Goal: Book appointment/travel/reservation

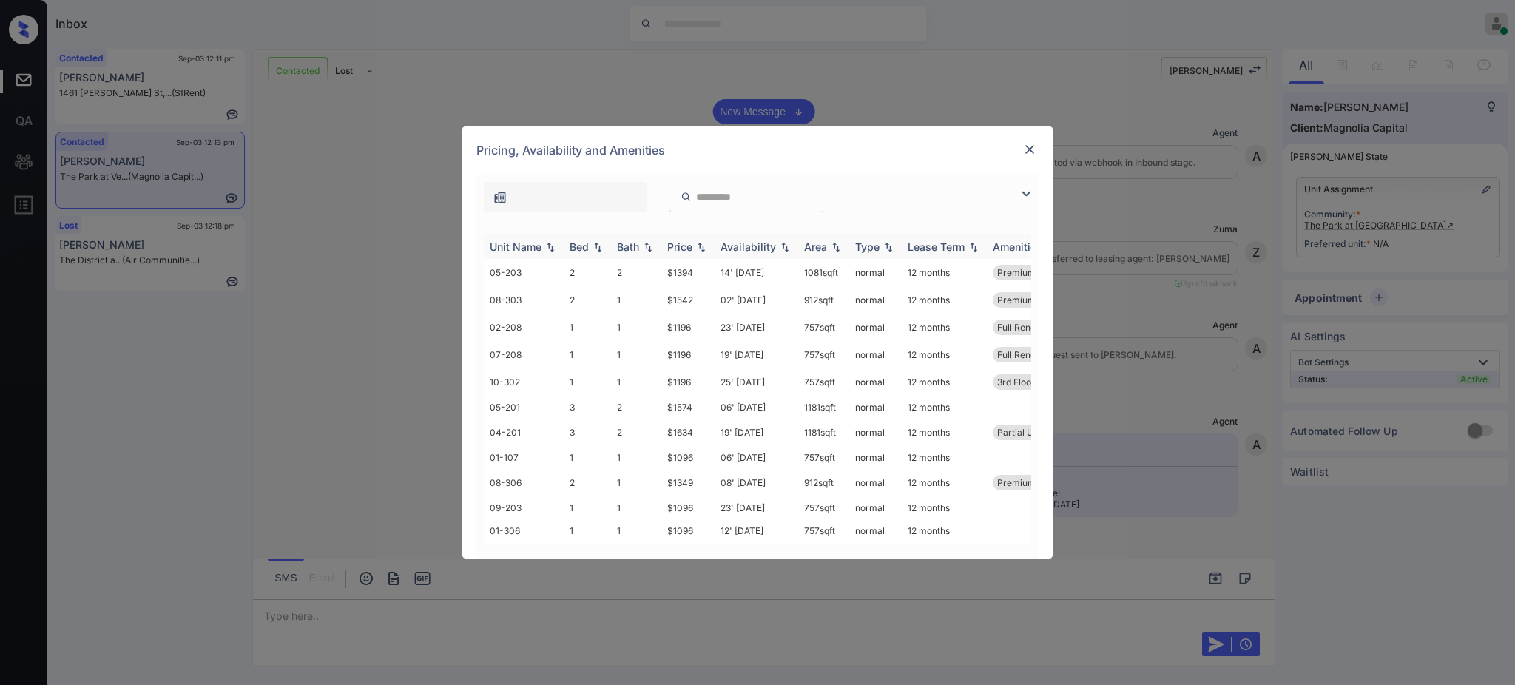
scroll to position [1429, 0]
click at [564, 252] on th "Bed" at bounding box center [587, 246] width 47 height 24
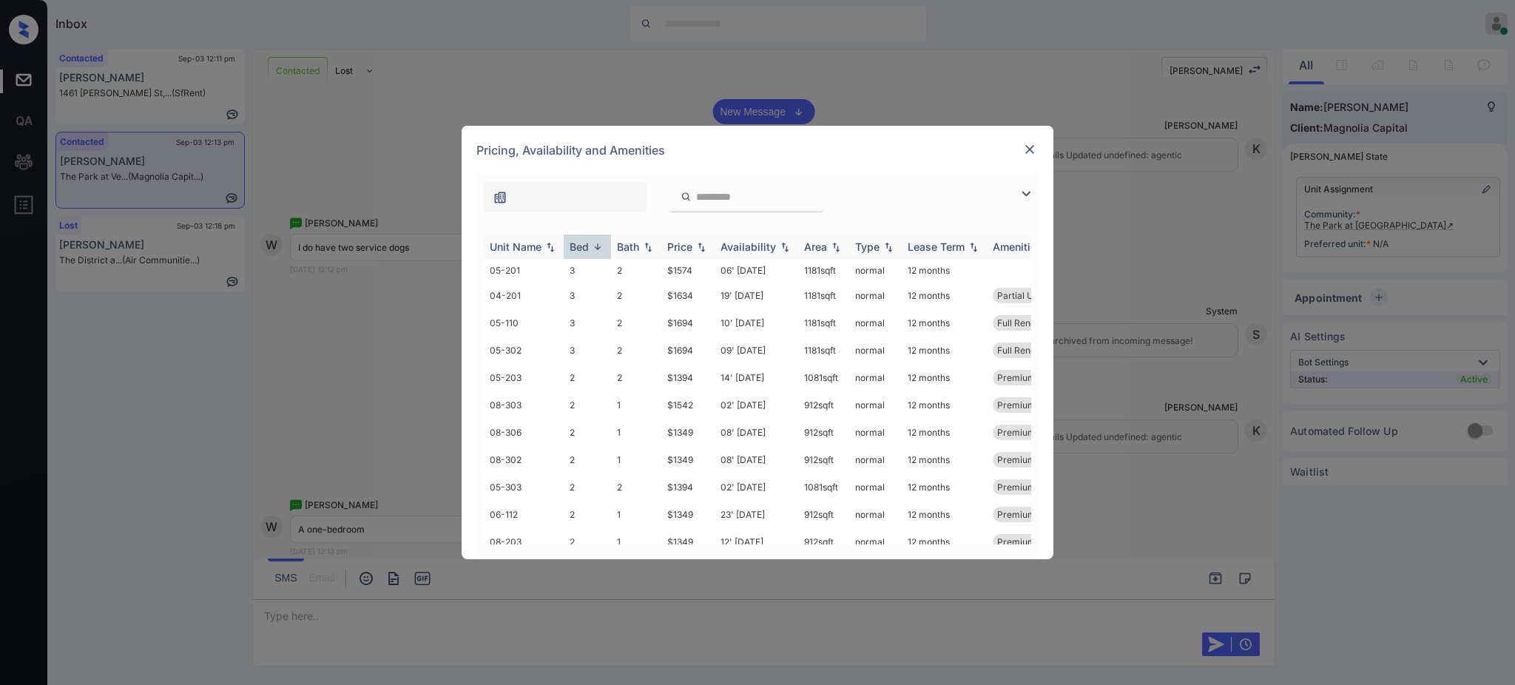
click at [573, 249] on div "Bed" at bounding box center [579, 246] width 19 height 13
drag, startPoint x: 661, startPoint y: 501, endPoint x: 707, endPoint y: 505, distance: 46.0
click at [692, 507] on td "$1196" at bounding box center [687, 505] width 53 height 27
copy td "$1196"
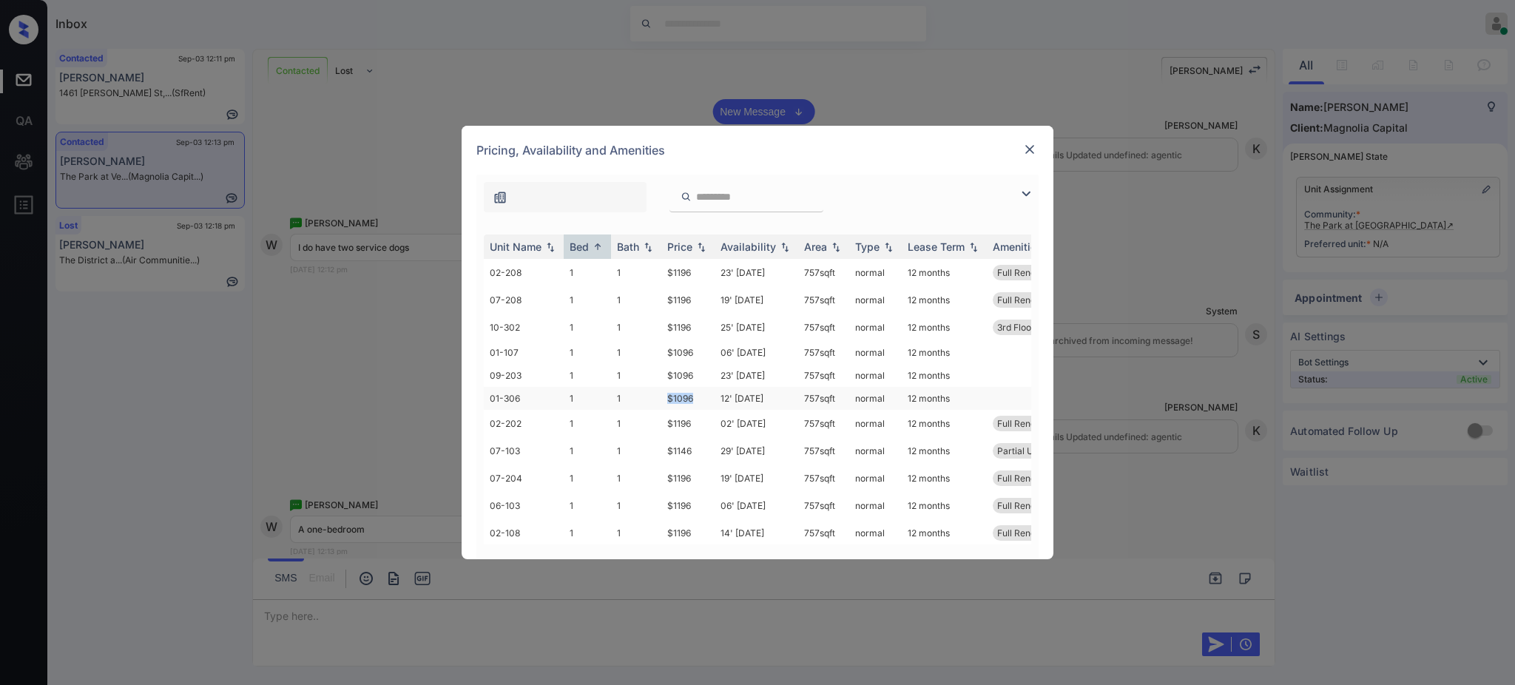
drag, startPoint x: 660, startPoint y: 402, endPoint x: 708, endPoint y: 410, distance: 48.0
click at [700, 404] on td "$1096" at bounding box center [687, 398] width 53 height 23
copy td "$1096"
click at [1027, 154] on img at bounding box center [1029, 149] width 15 height 15
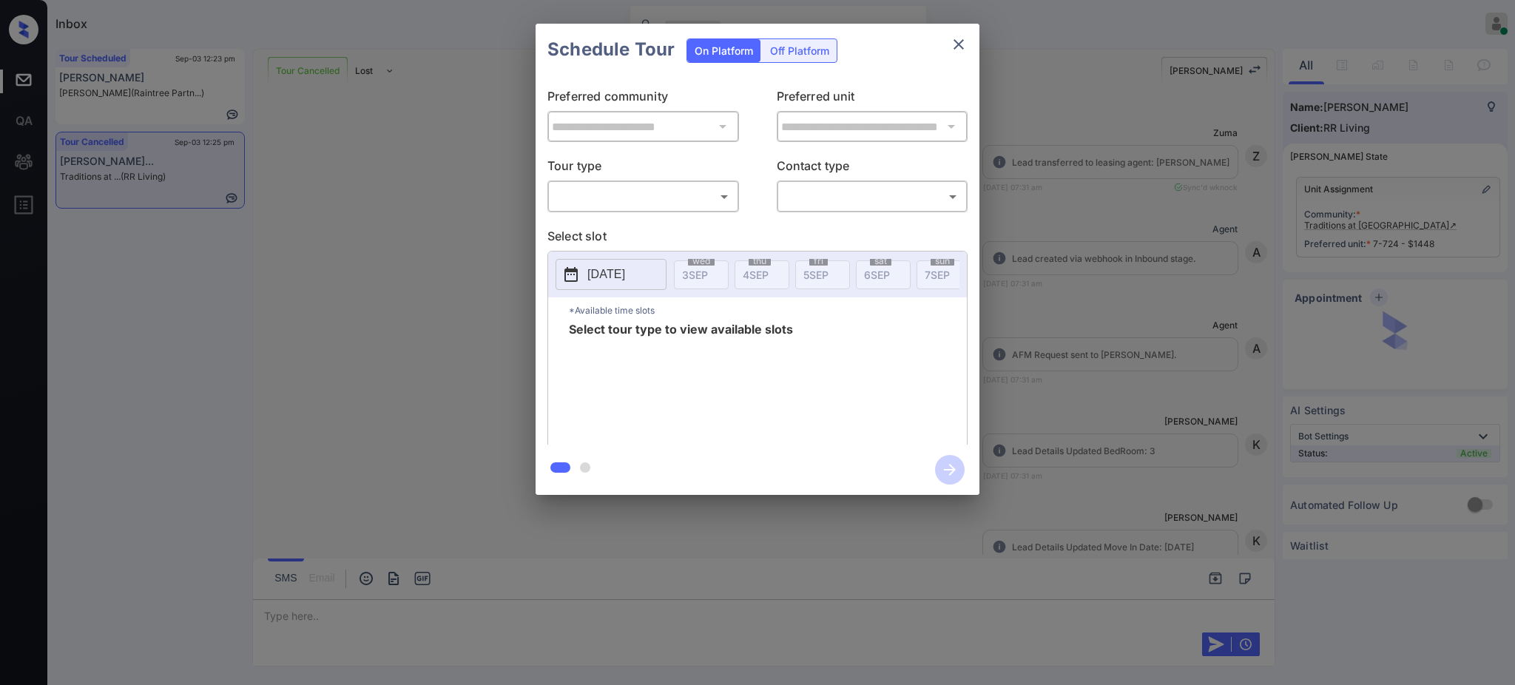
click at [640, 185] on body "Inbox Ajay Kumar Online Set yourself offline Set yourself on break Profile Swit…" at bounding box center [757, 342] width 1515 height 685
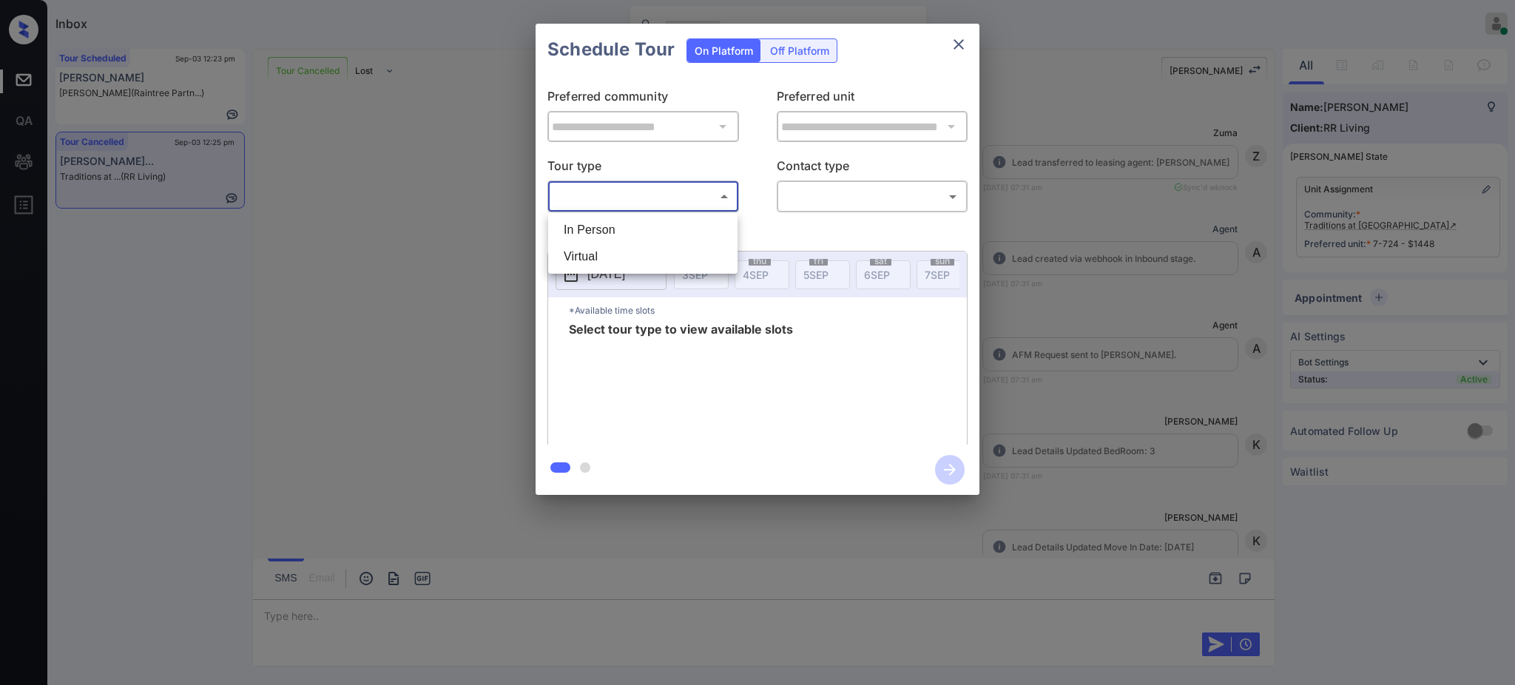
scroll to position [5052, 0]
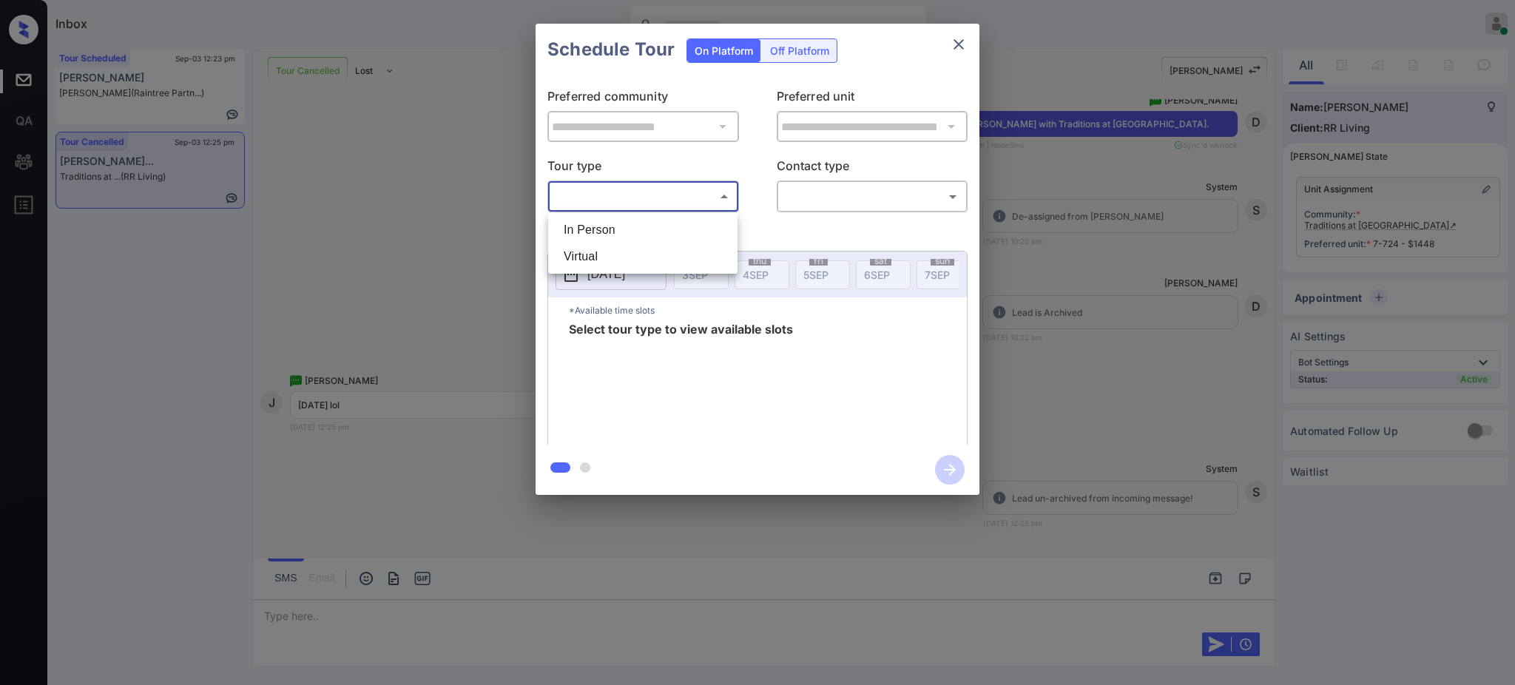
click at [621, 229] on li "In Person" at bounding box center [643, 230] width 182 height 27
type input "********"
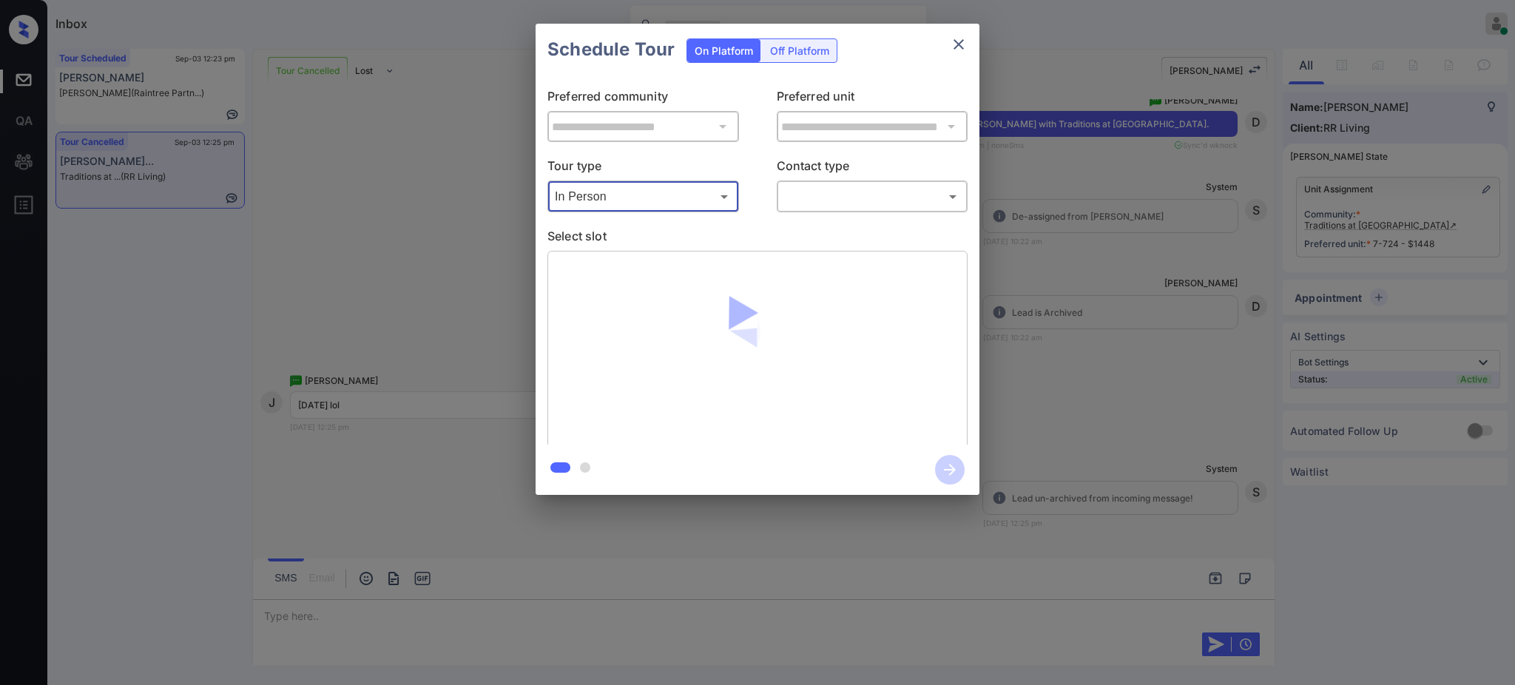
click at [828, 193] on body "Inbox Ajay Kumar Online Set yourself offline Set yourself on break Profile Swit…" at bounding box center [757, 342] width 1515 height 685
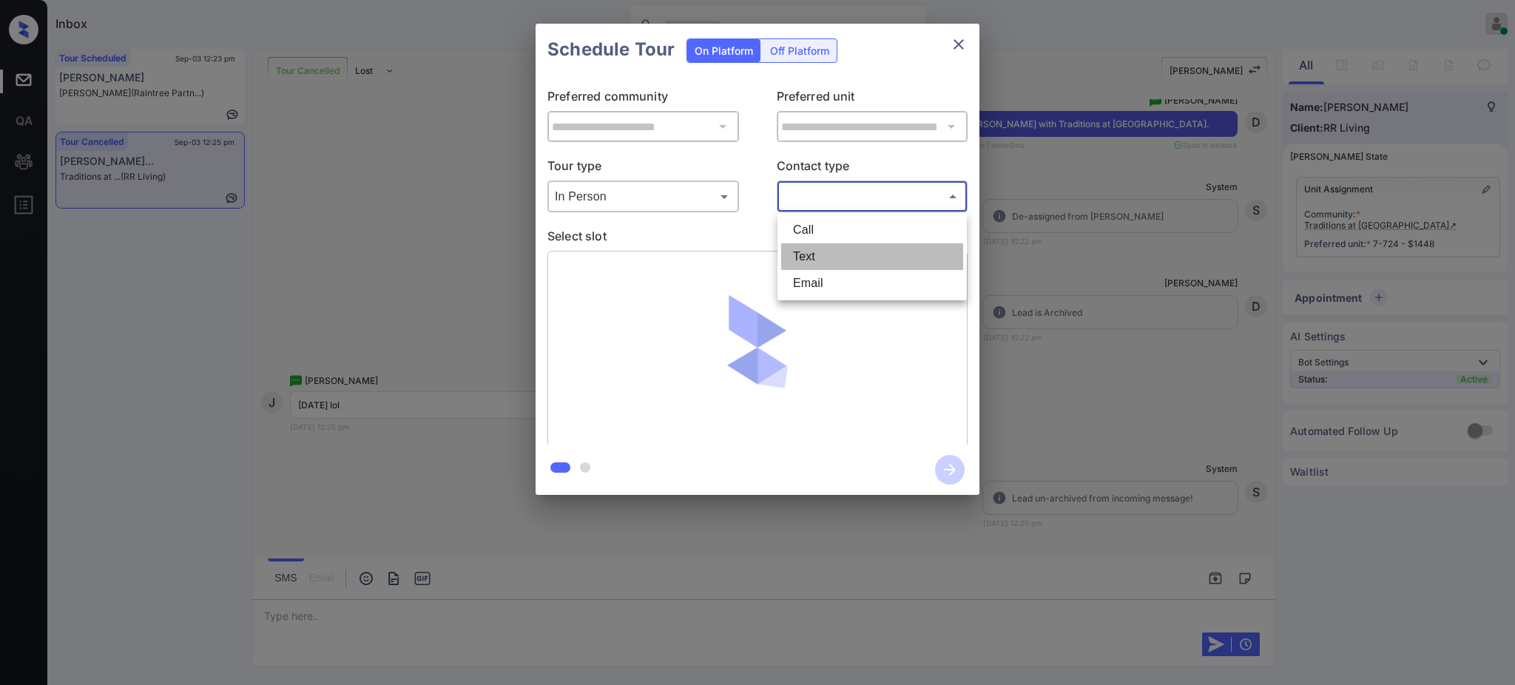
click at [825, 251] on li "Text" at bounding box center [872, 256] width 182 height 27
type input "****"
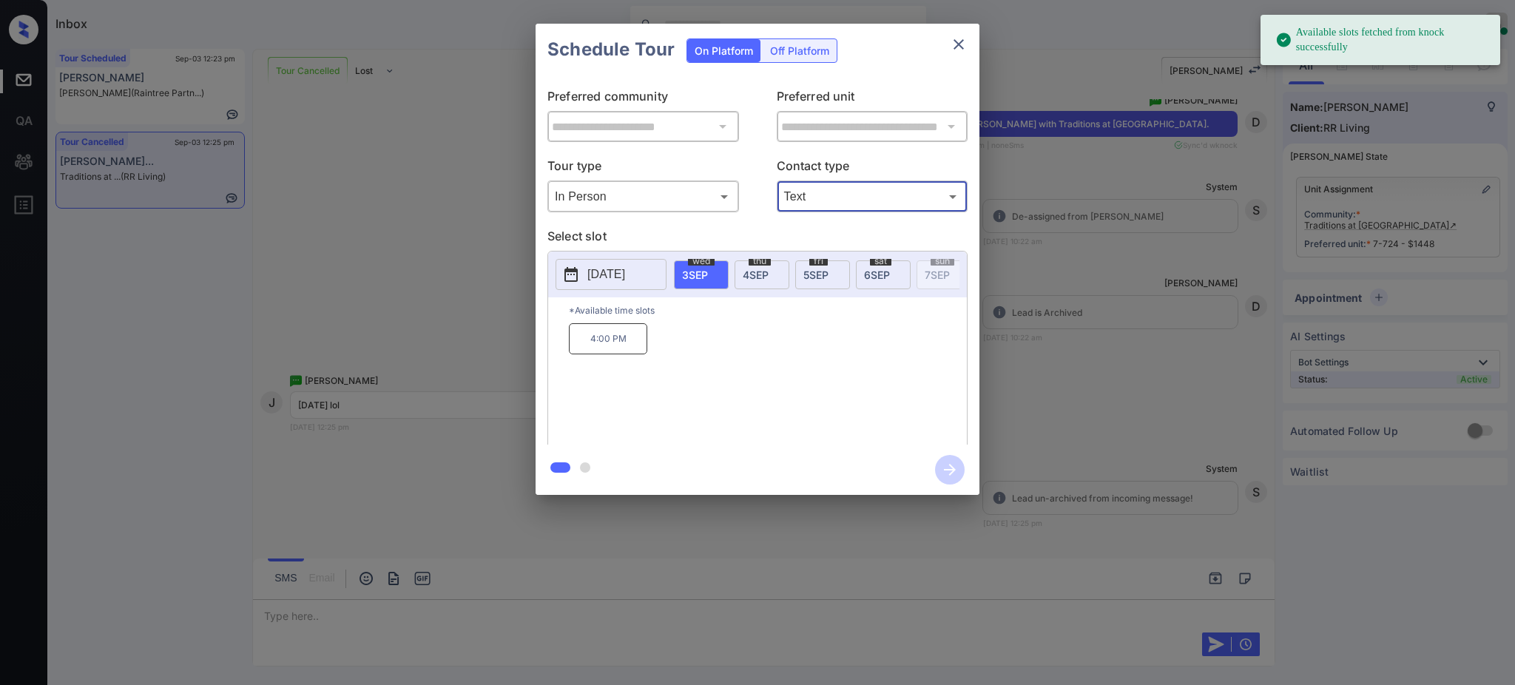
click at [625, 271] on p "2025-09-03" at bounding box center [606, 275] width 38 height 18
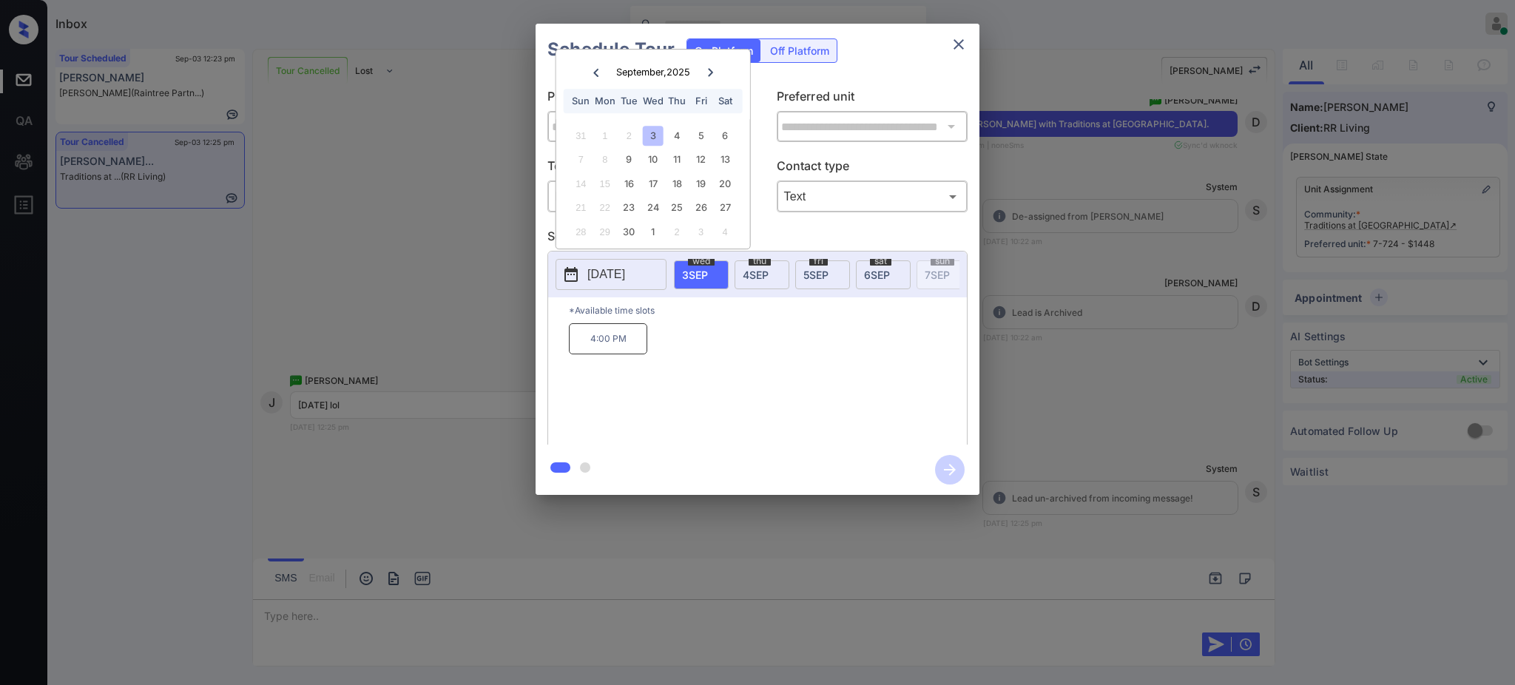
drag, startPoint x: 702, startPoint y: 130, endPoint x: 703, endPoint y: 255, distance: 125.0
click at [703, 131] on div "5" at bounding box center [701, 136] width 20 height 20
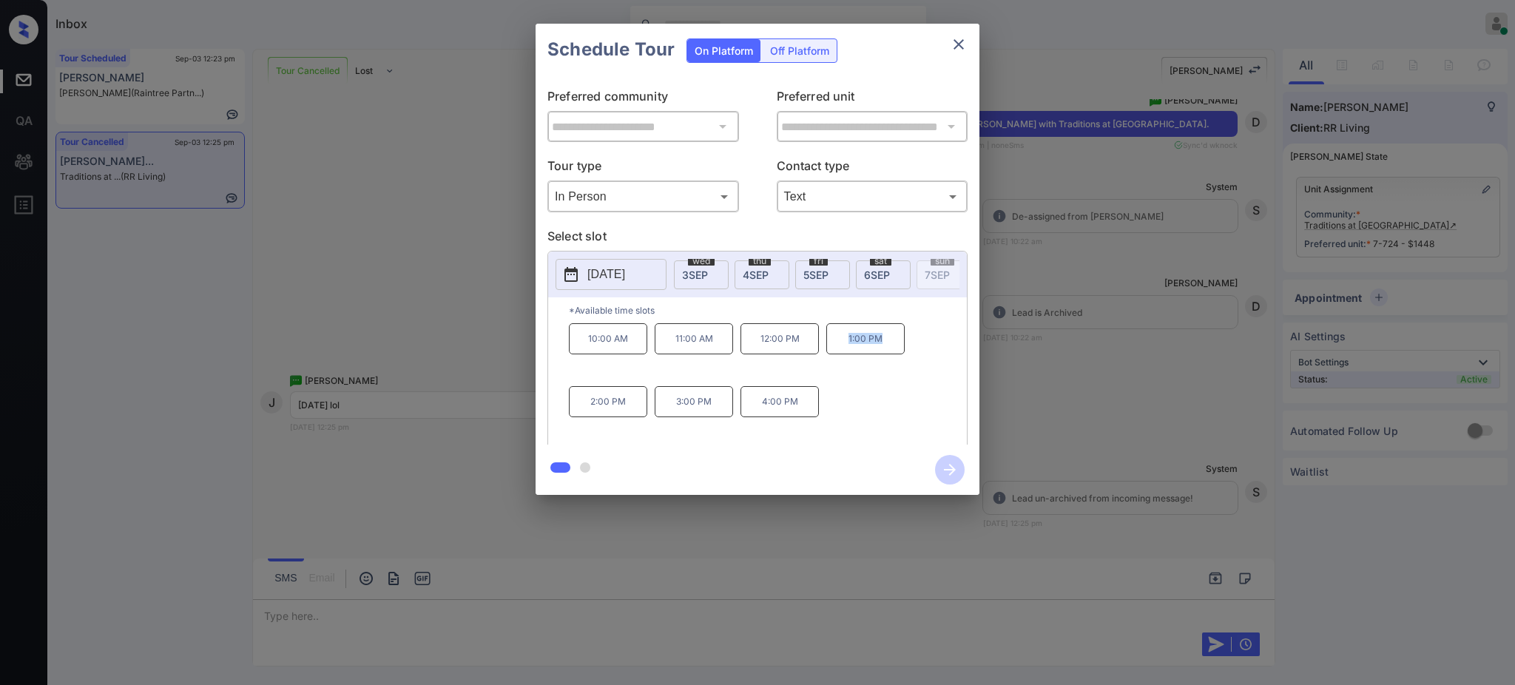
drag, startPoint x: 839, startPoint y: 347, endPoint x: 971, endPoint y: 327, distance: 133.9
click at [971, 351] on div "**********" at bounding box center [757, 259] width 444 height 369
copy p "1:00 PM"
click at [962, 48] on icon "close" at bounding box center [958, 44] width 10 height 10
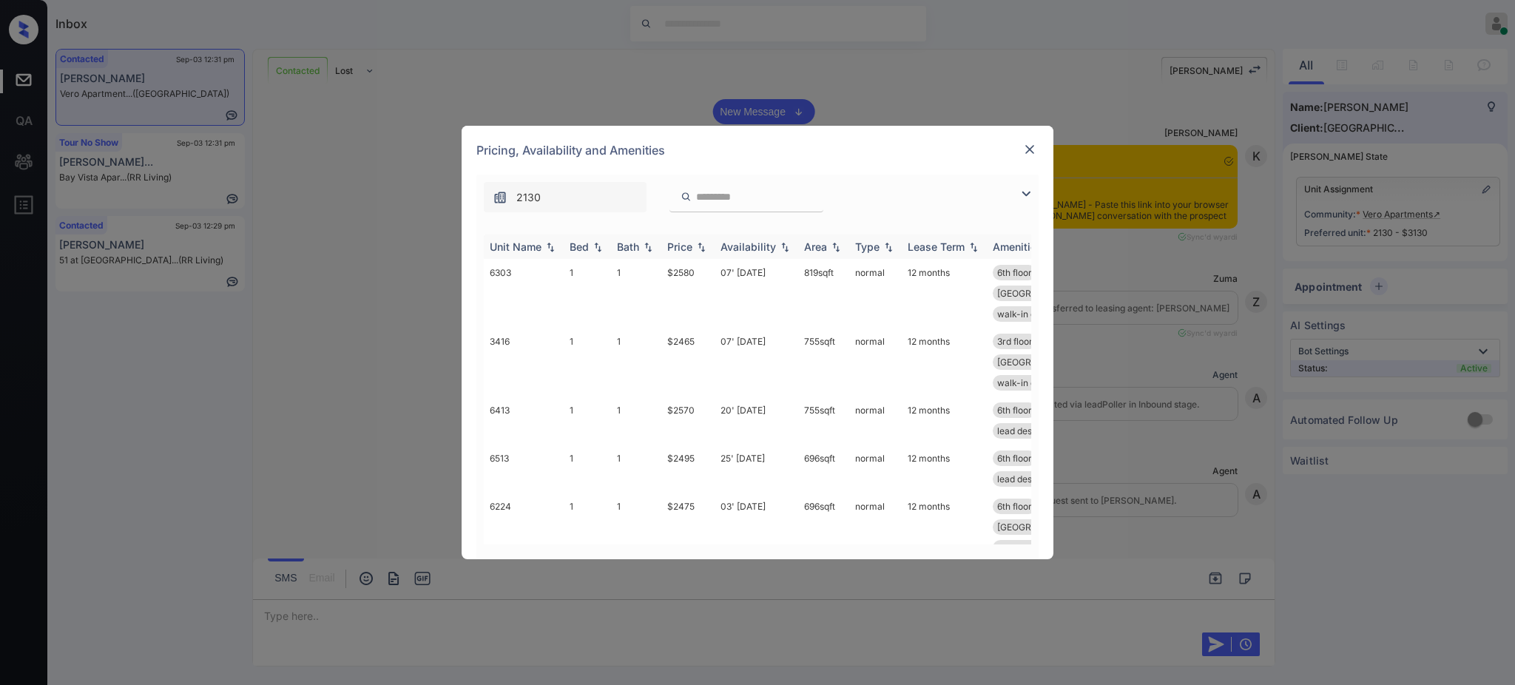
scroll to position [5996, 0]
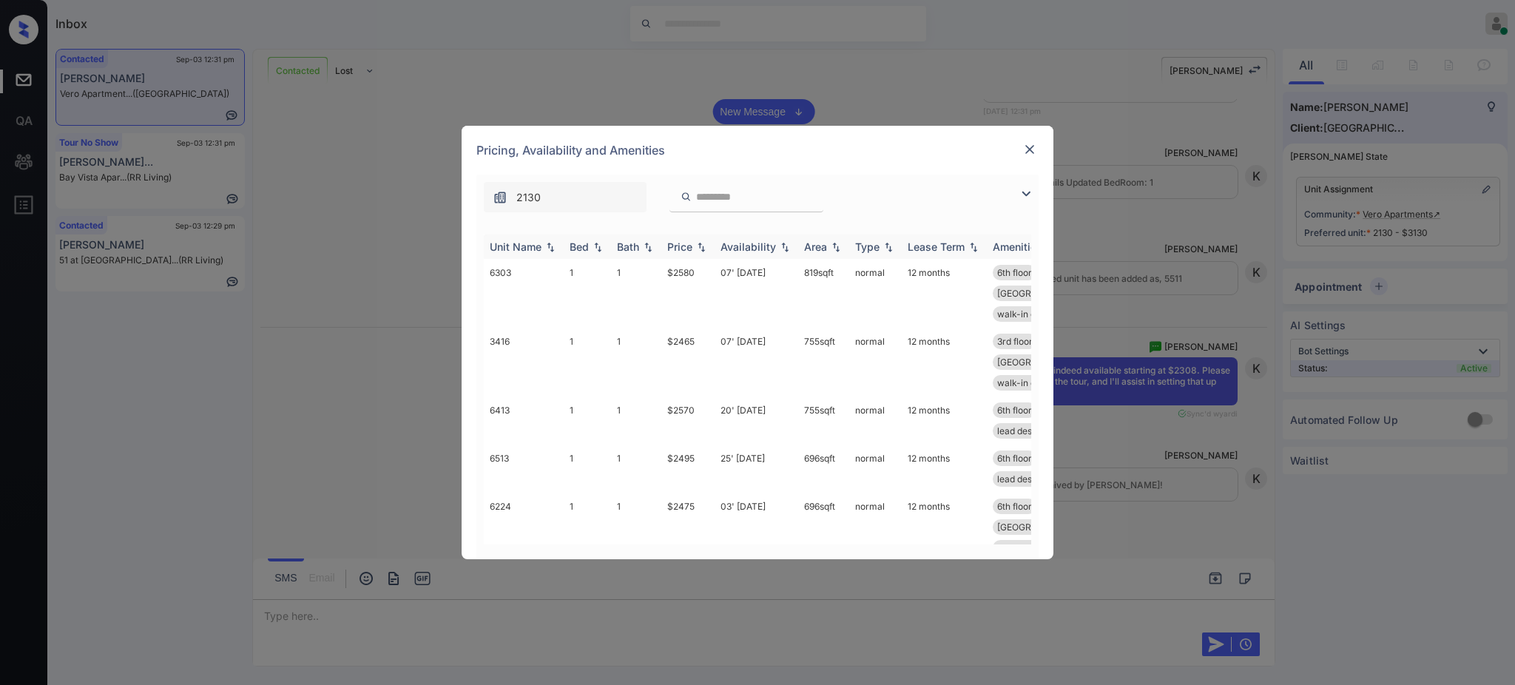
click at [587, 245] on div "Bed" at bounding box center [579, 246] width 19 height 13
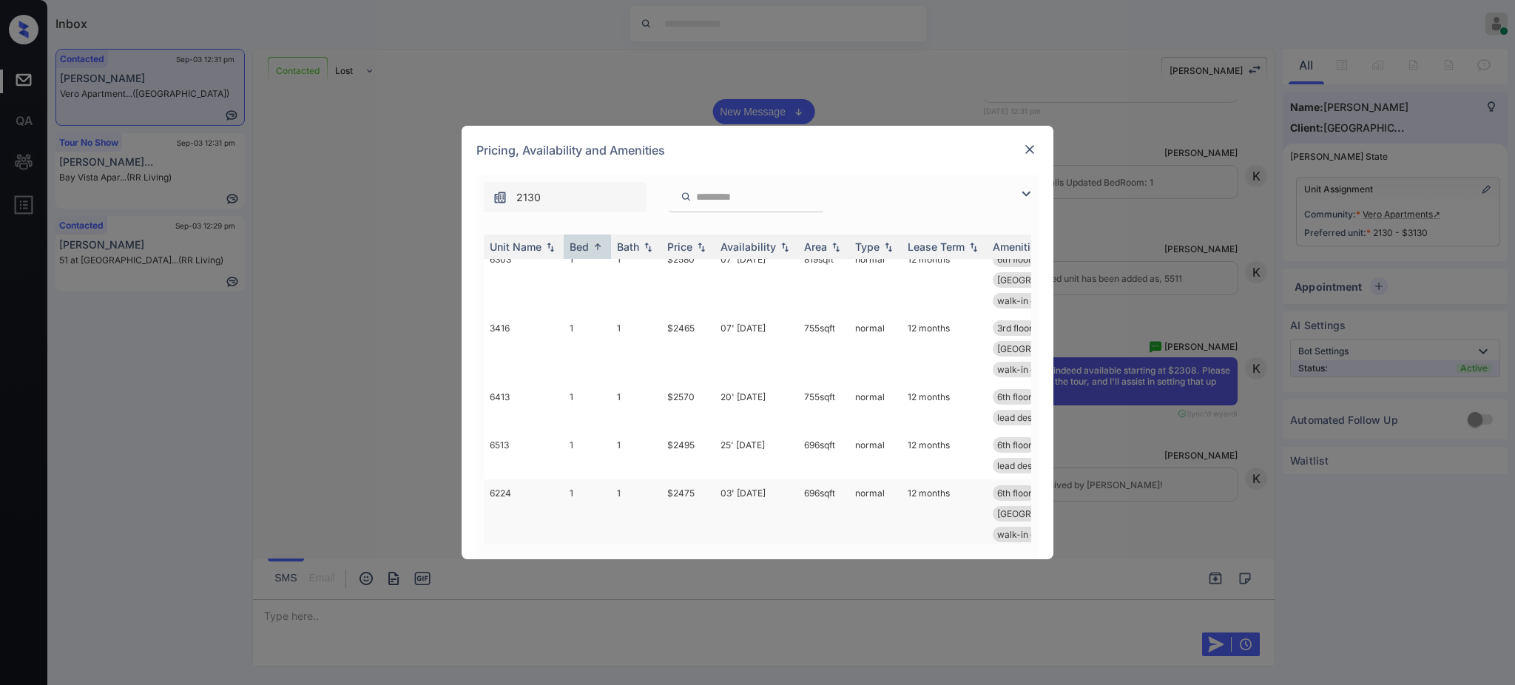
scroll to position [394, 0]
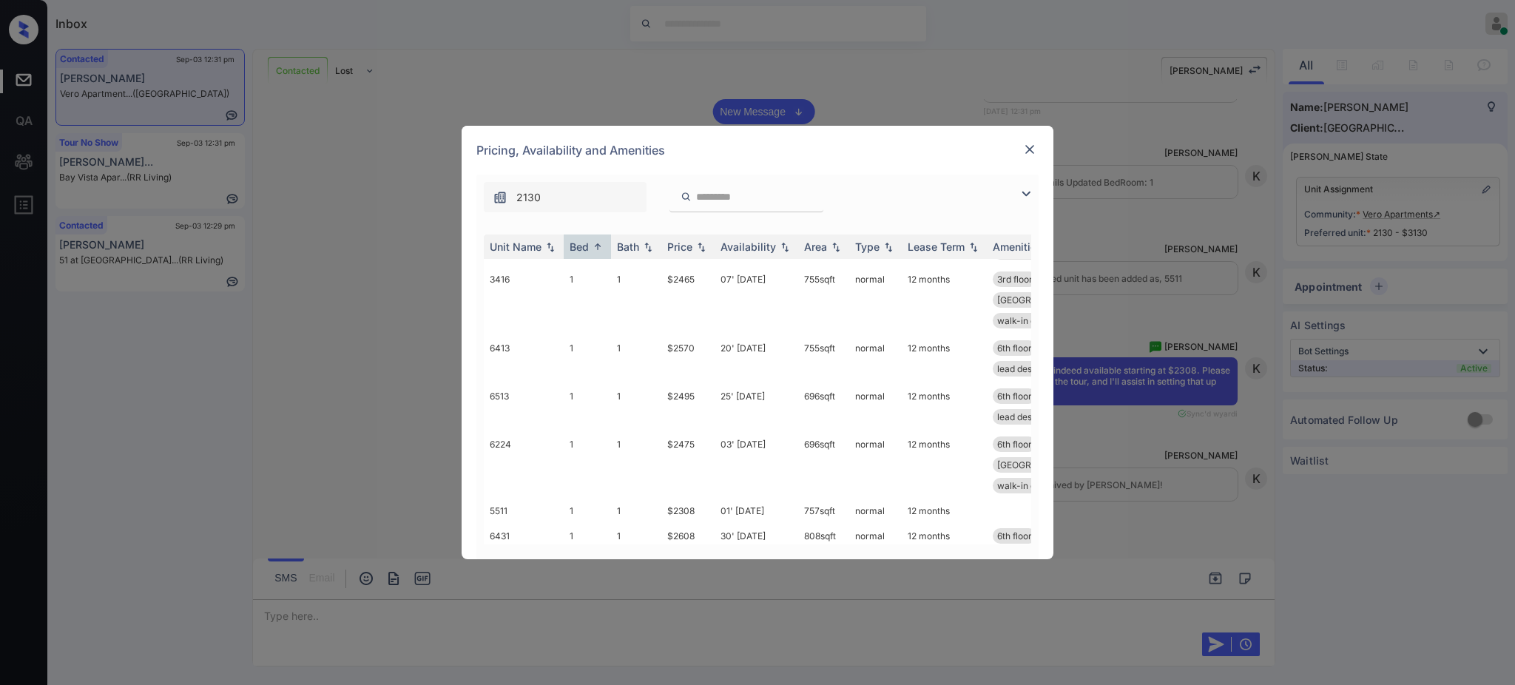
click at [1024, 147] on img at bounding box center [1029, 149] width 15 height 15
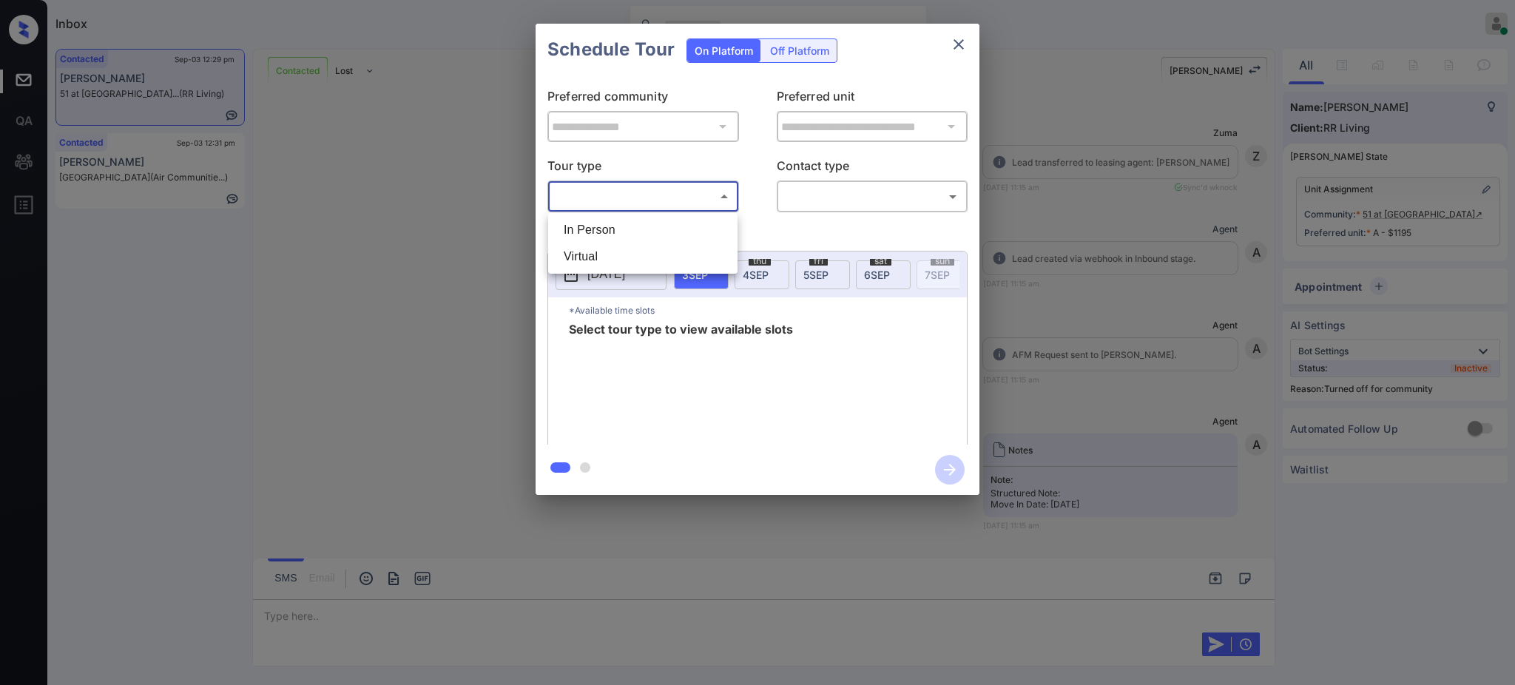
click at [665, 193] on body "Inbox Ajay Kumar Online Set yourself offline Set yourself on break Profile Swit…" at bounding box center [757, 342] width 1515 height 685
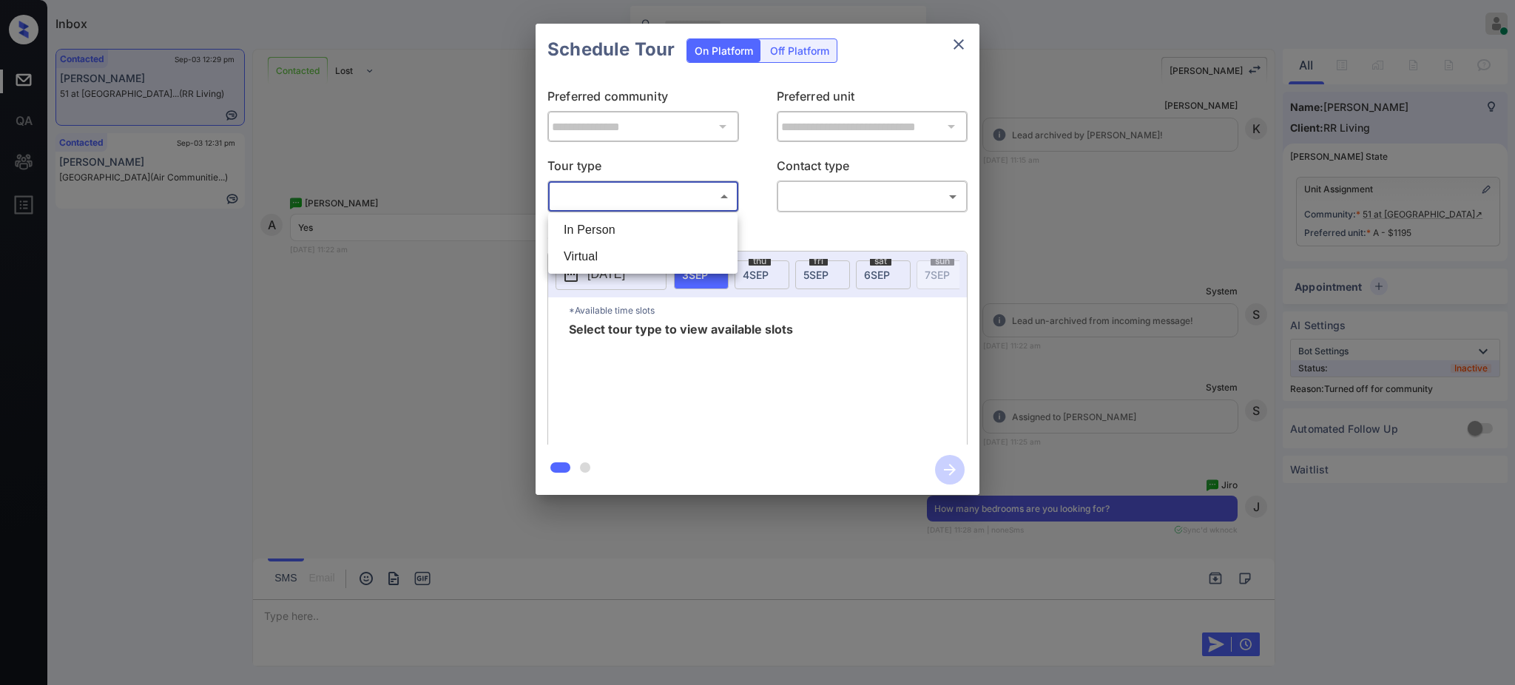
drag, startPoint x: 639, startPoint y: 213, endPoint x: 635, endPoint y: 223, distance: 11.3
click at [635, 223] on div "In Person Virtual" at bounding box center [757, 342] width 1515 height 685
click at [635, 223] on li "In Person" at bounding box center [643, 230] width 182 height 27
type input "********"
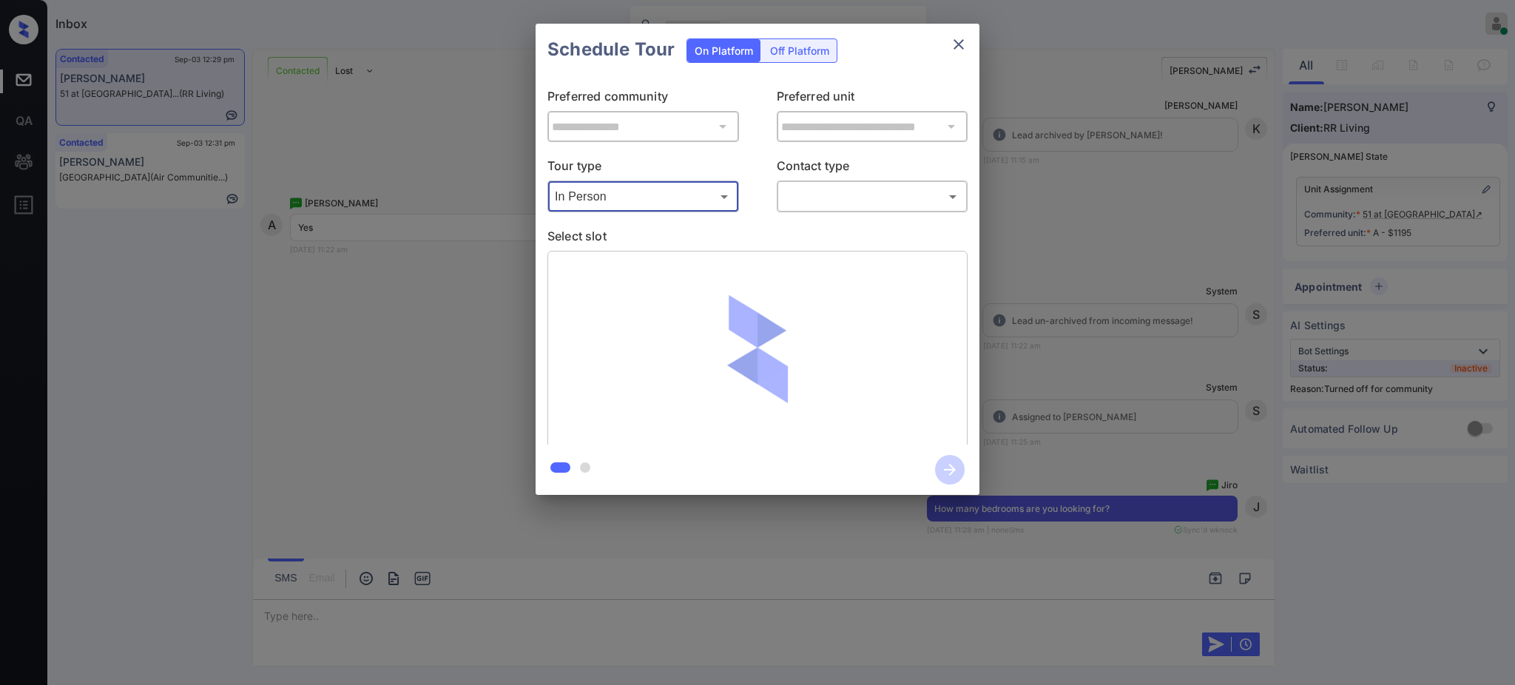
click at [837, 186] on body "Inbox Ajay Kumar Online Set yourself offline Set yourself on break Profile Swit…" at bounding box center [757, 342] width 1515 height 685
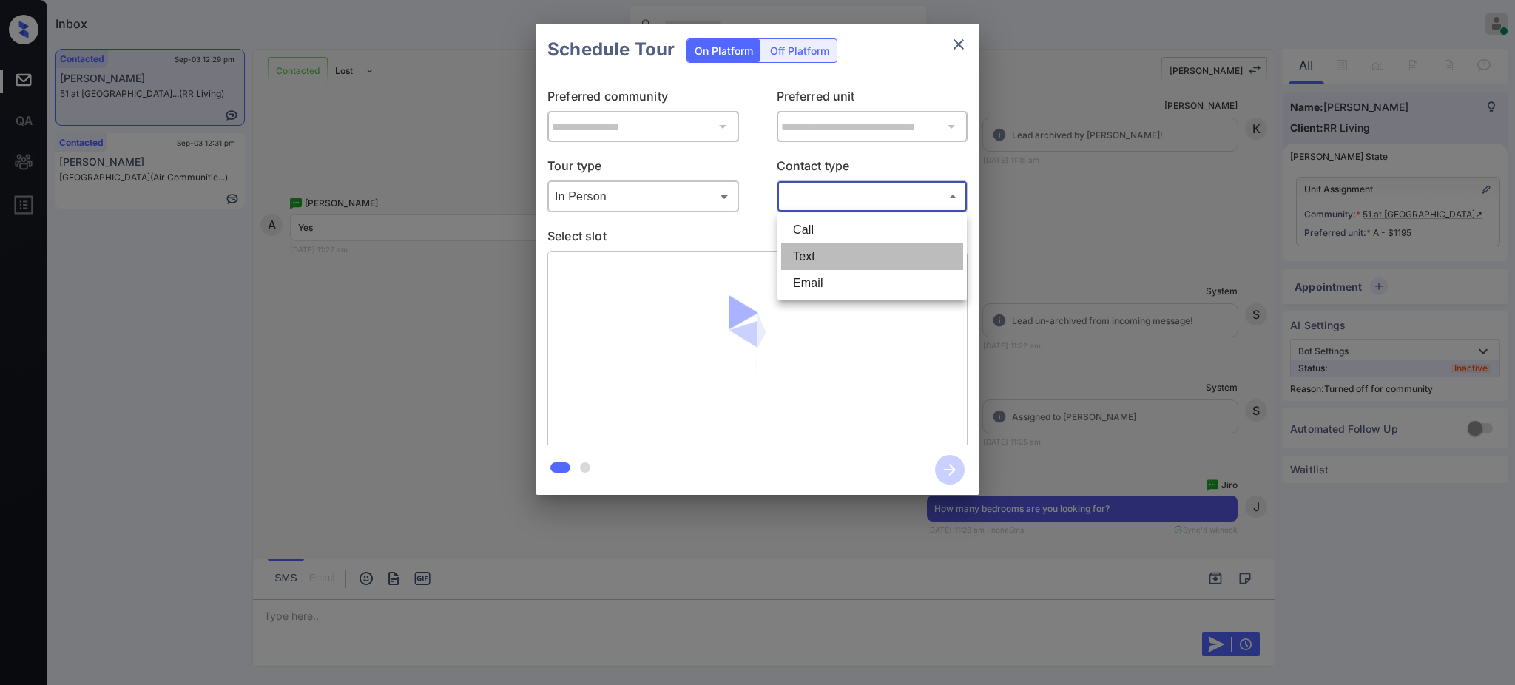
click at [808, 253] on li "Text" at bounding box center [872, 256] width 182 height 27
type input "****"
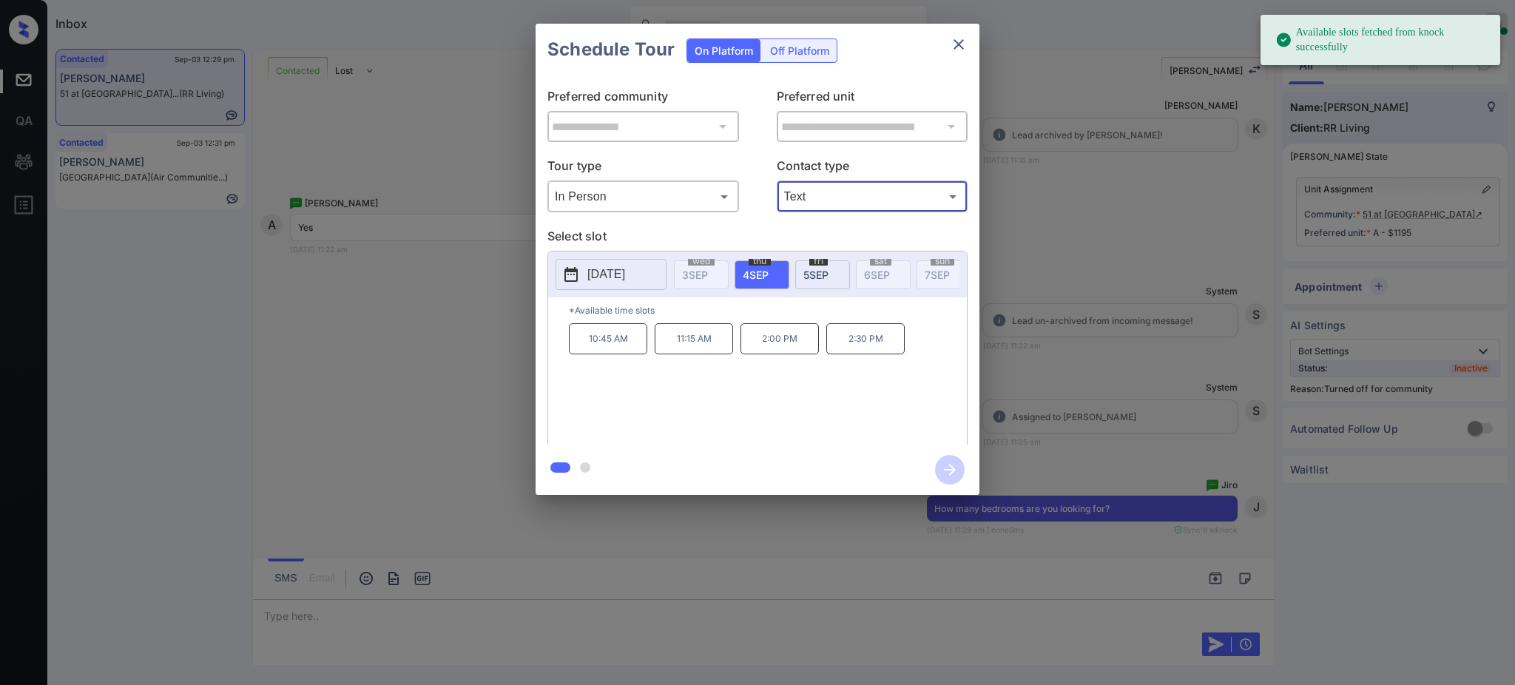
click at [623, 276] on p "2025-09-04" at bounding box center [606, 275] width 38 height 18
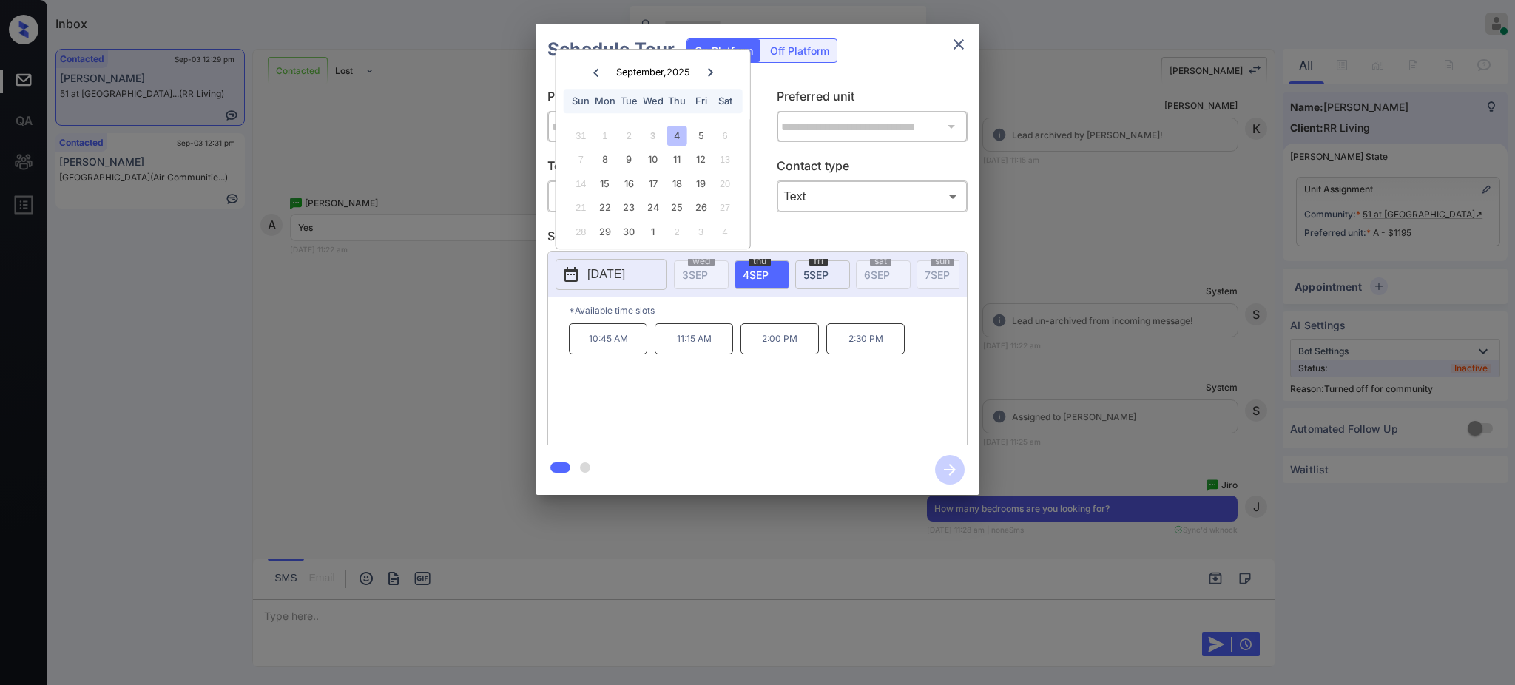
click at [308, 604] on div at bounding box center [757, 342] width 1515 height 685
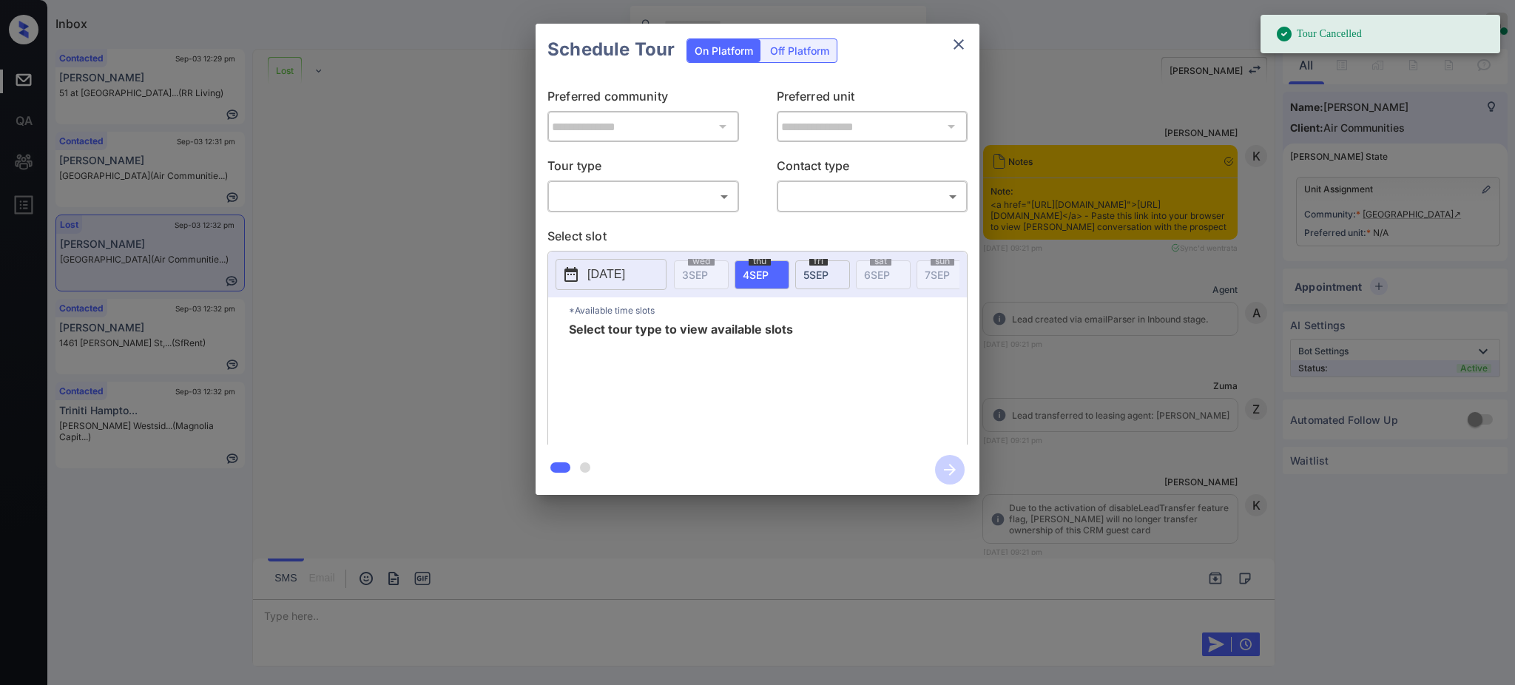
scroll to position [14493, 0]
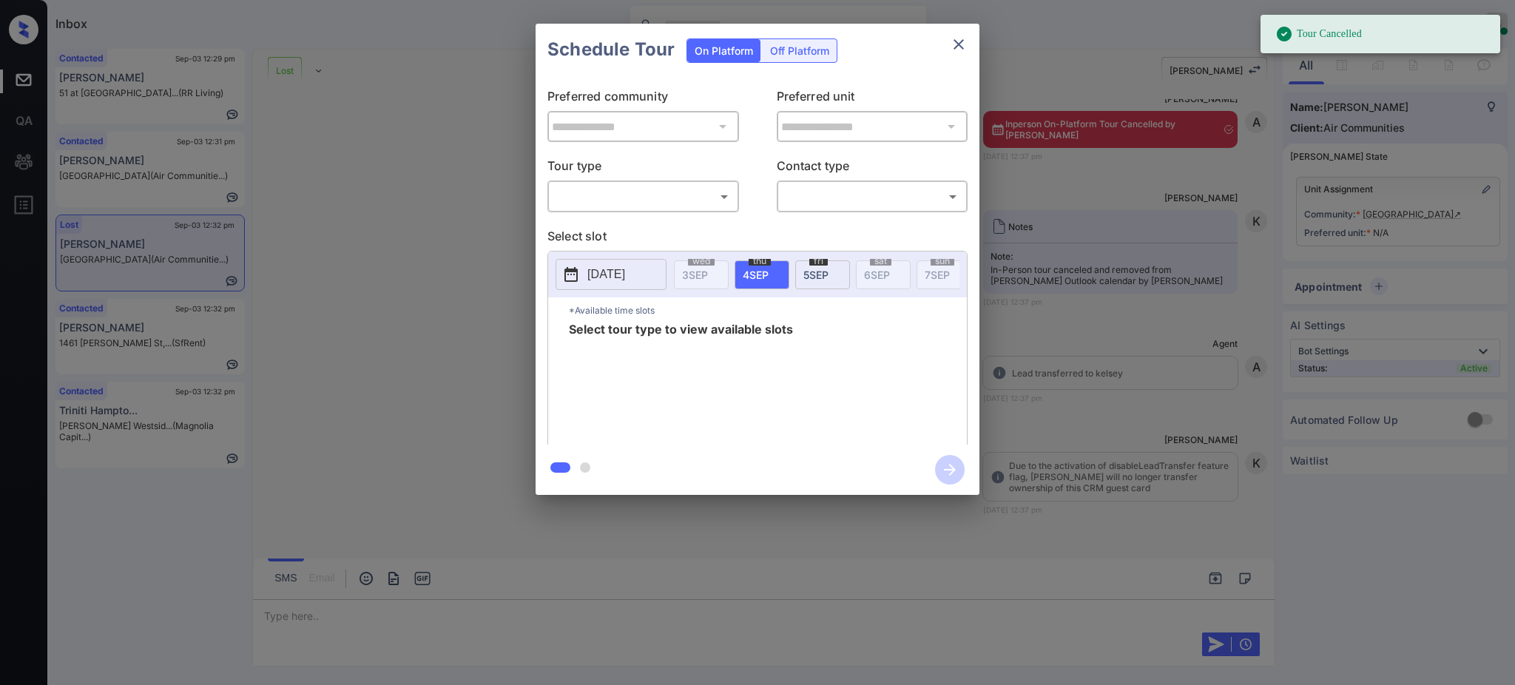
click at [660, 197] on body "Tour Cancelled Inbox Ajay Kumar Online Set yourself offline Set yourself on bre…" at bounding box center [757, 342] width 1515 height 685
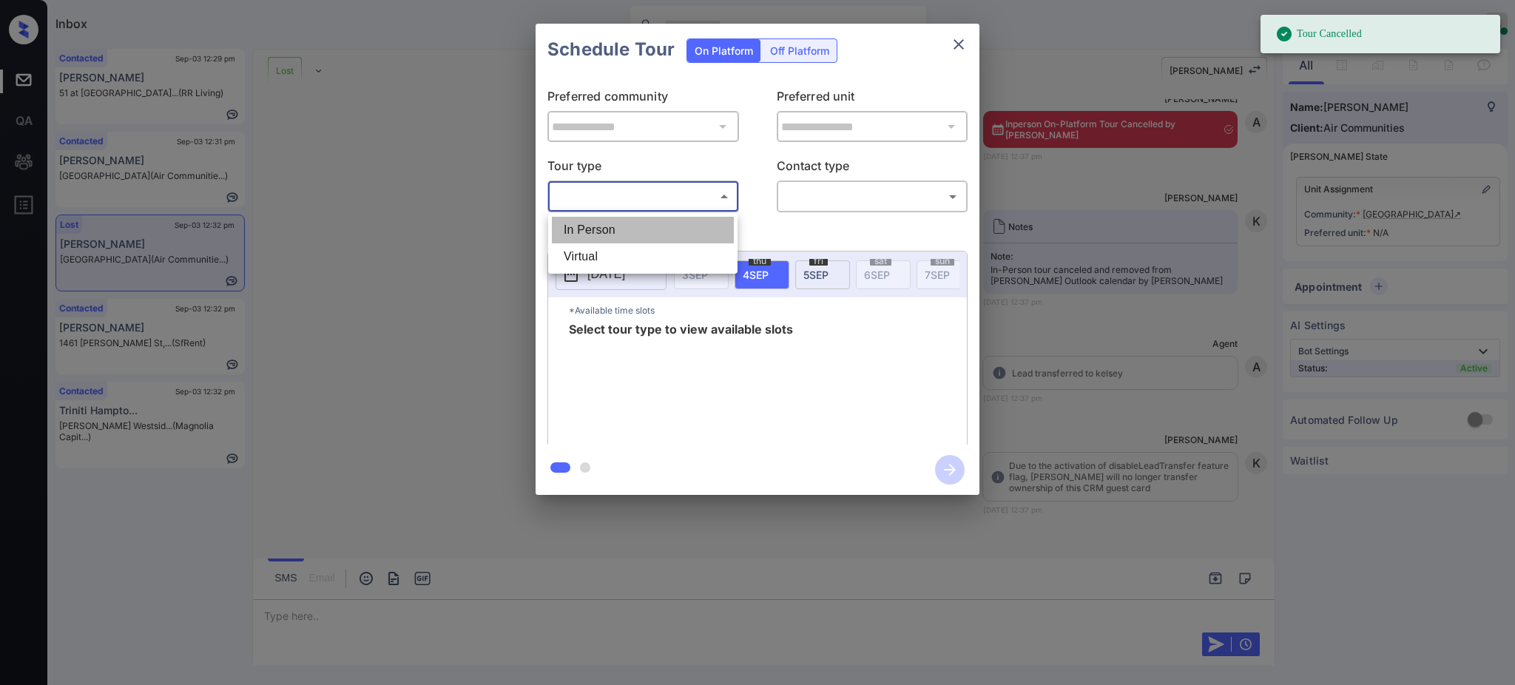
click at [622, 236] on li "In Person" at bounding box center [643, 230] width 182 height 27
type input "********"
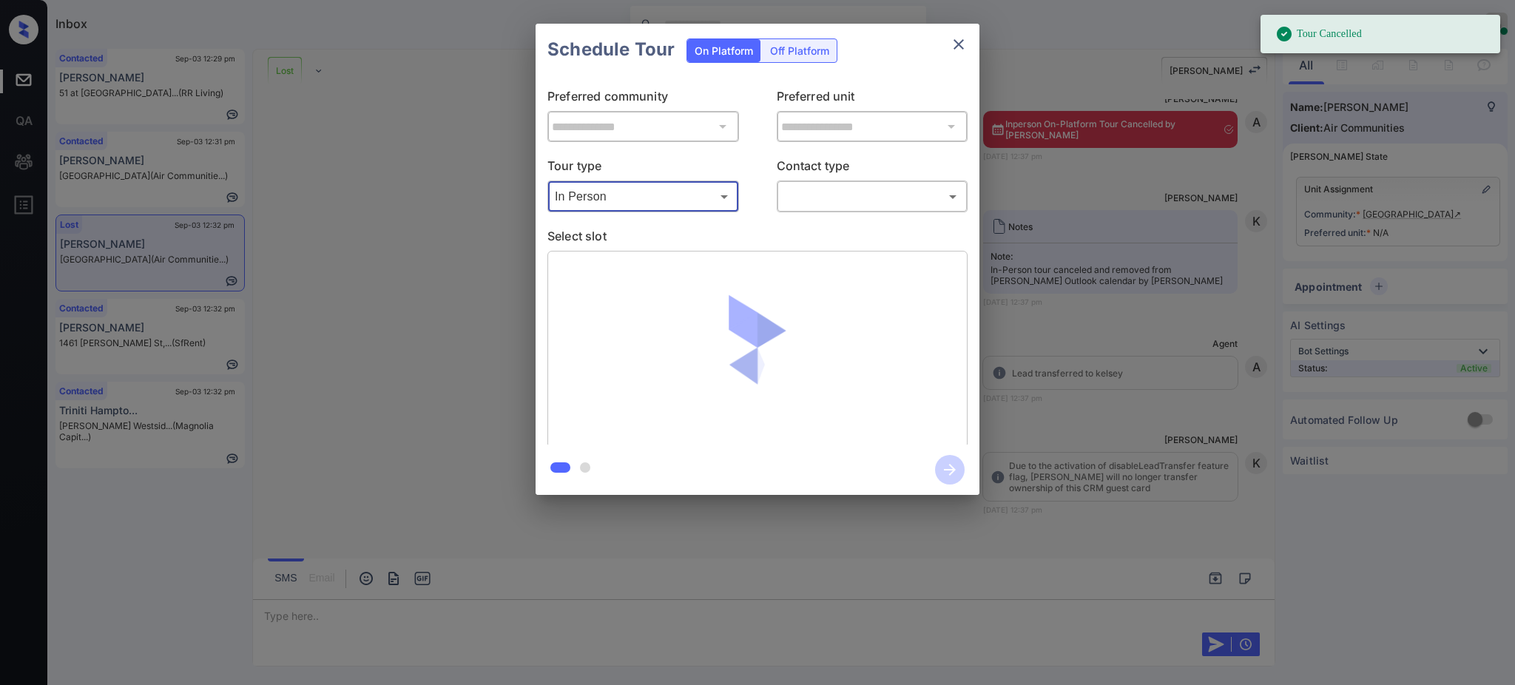
click at [838, 185] on body "Tour Cancelled Inbox Ajay Kumar Online Set yourself offline Set yourself on bre…" at bounding box center [757, 342] width 1515 height 685
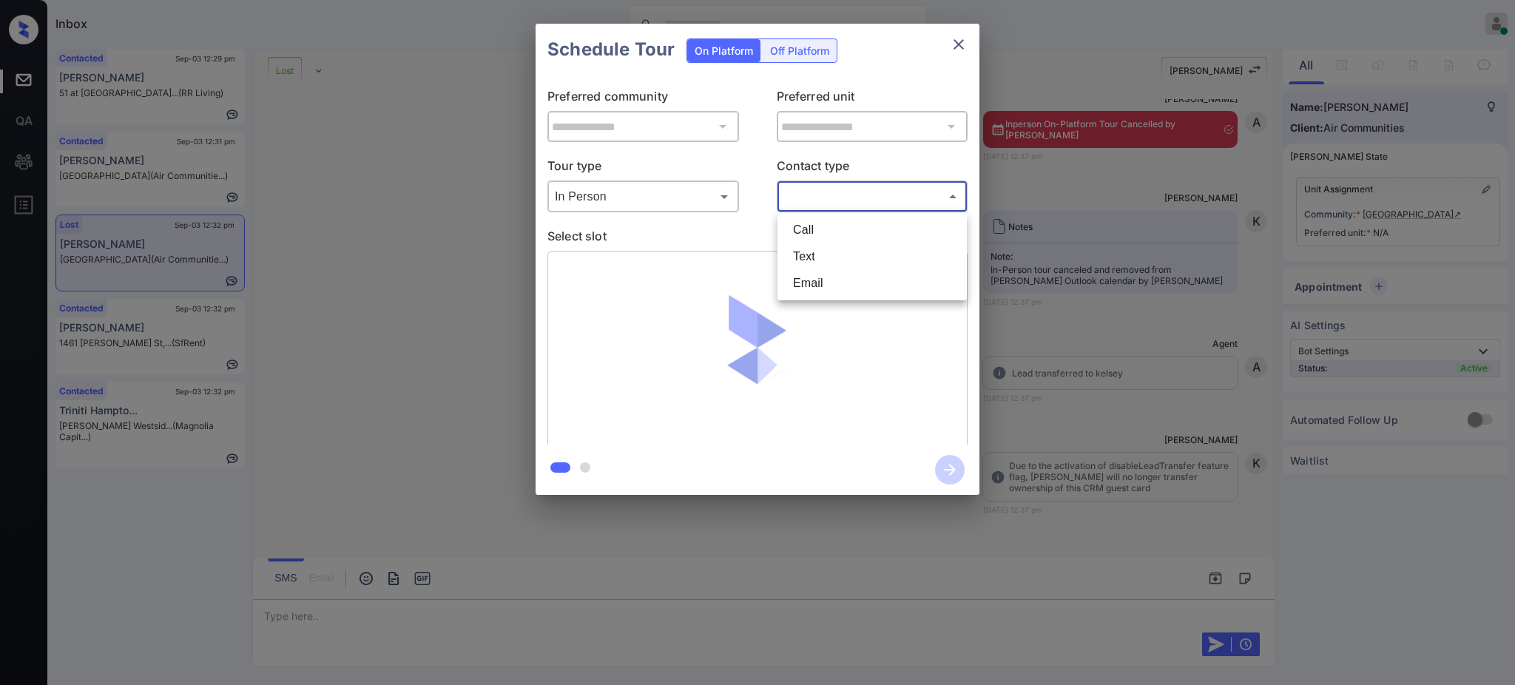
click at [805, 256] on li "Text" at bounding box center [872, 256] width 182 height 27
type input "****"
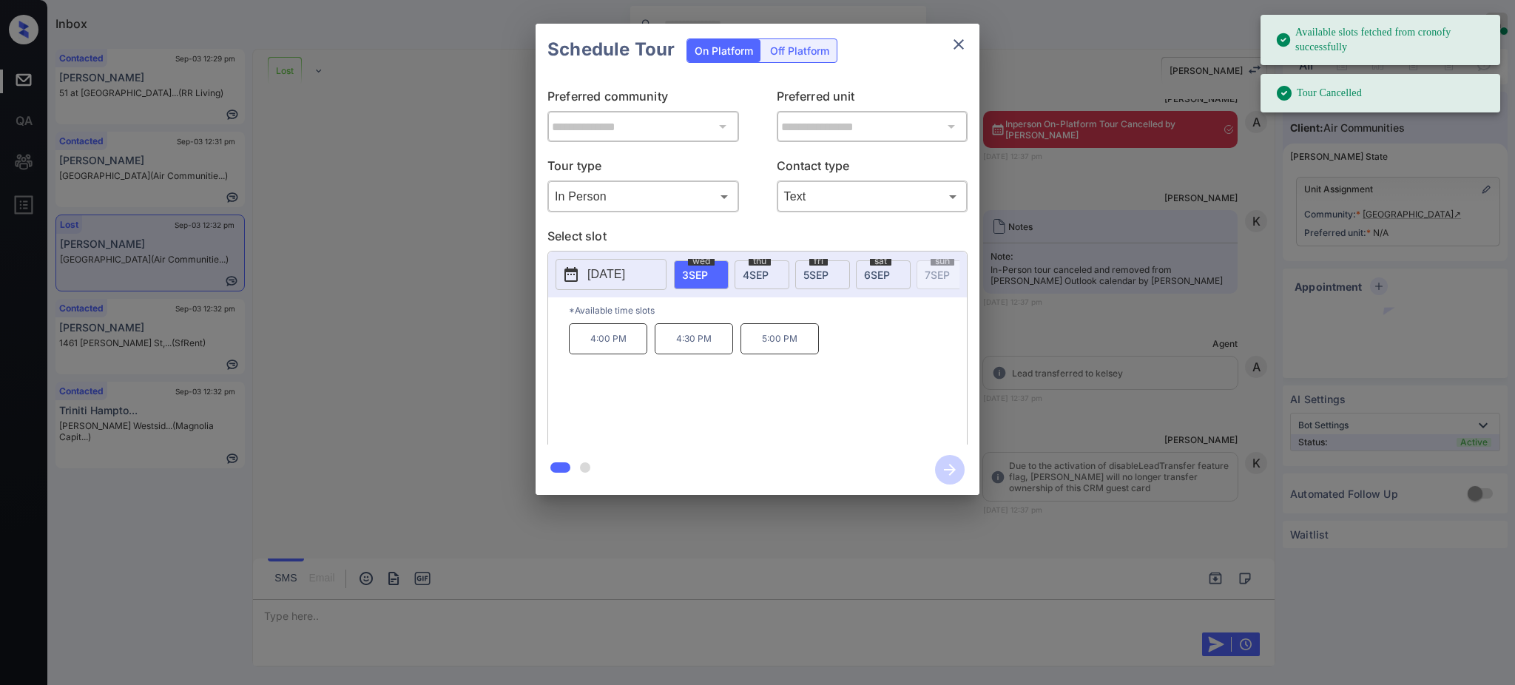
click at [609, 268] on p "[DATE]" at bounding box center [606, 275] width 38 height 18
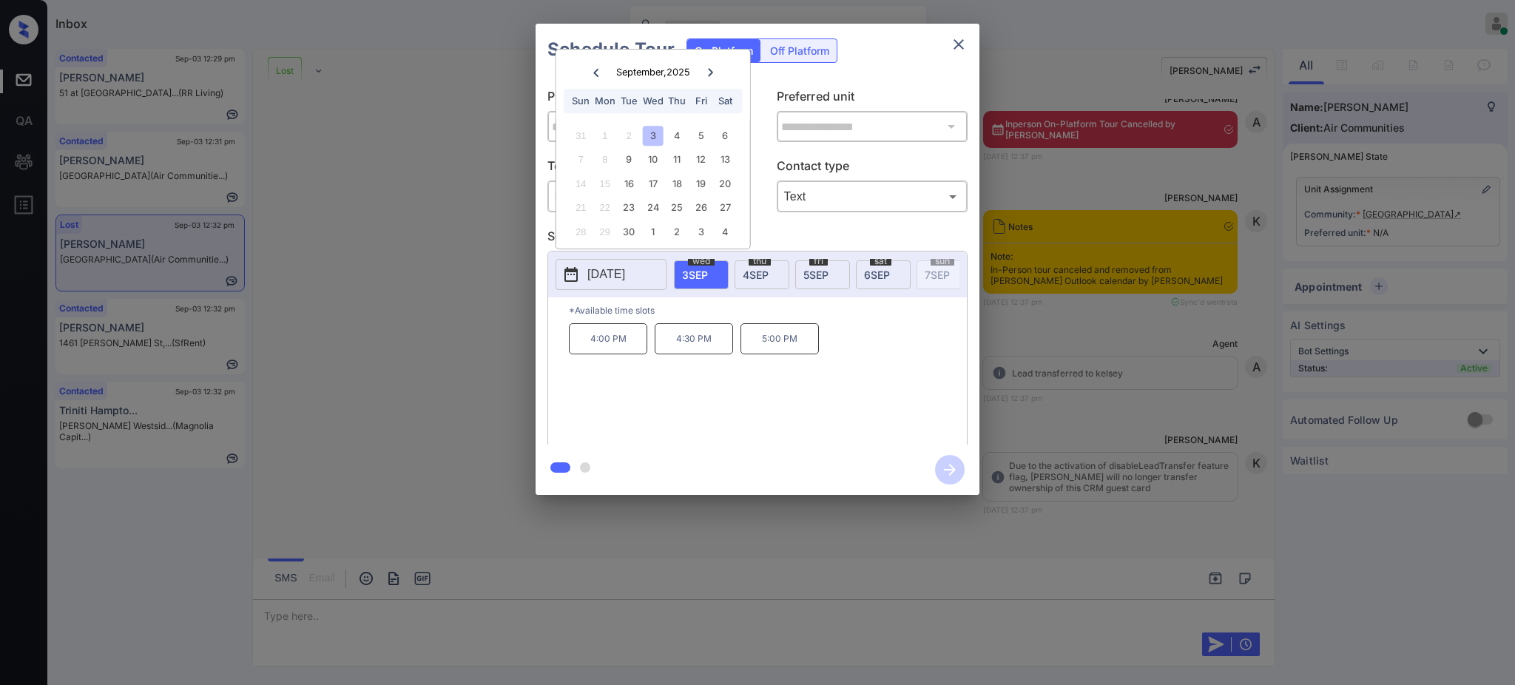
scroll to position [15080, 0]
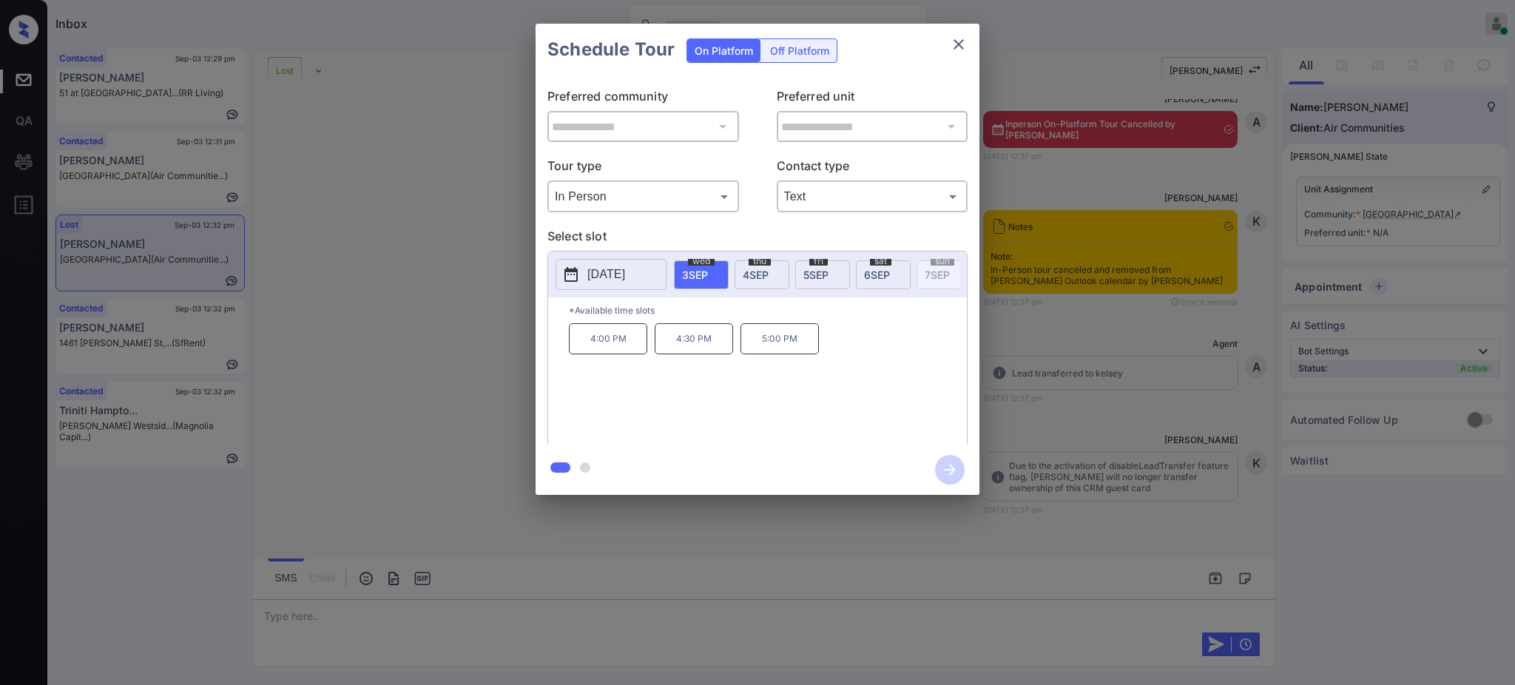
click at [309, 618] on div at bounding box center [757, 342] width 1515 height 685
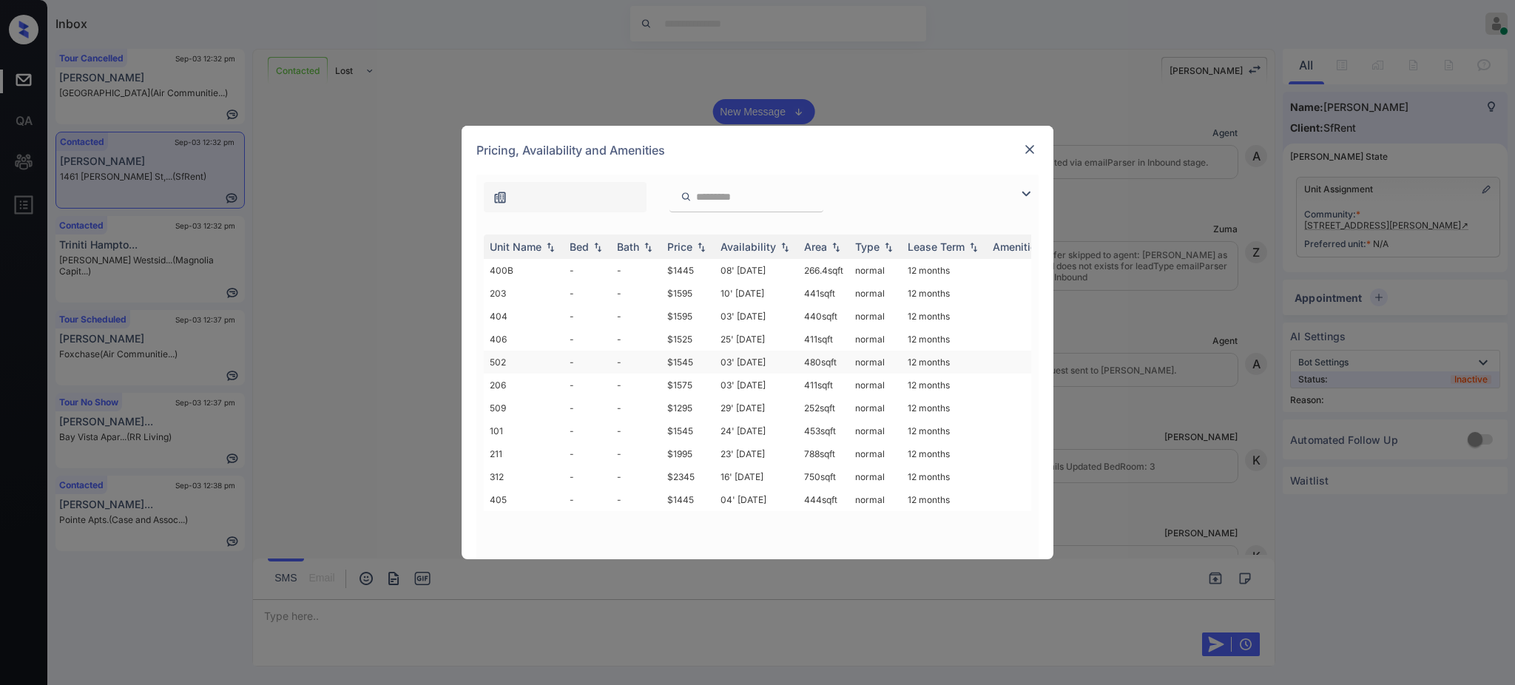
scroll to position [2625, 0]
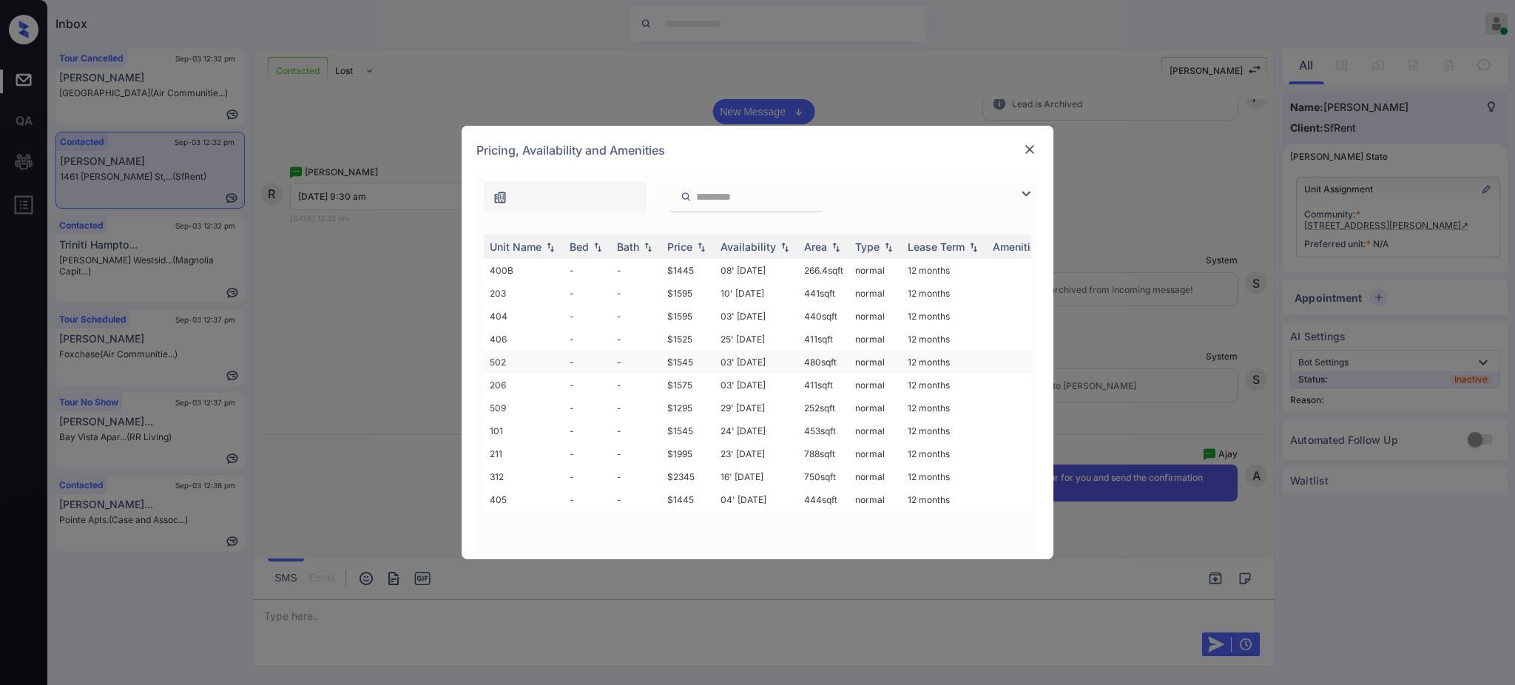
click at [707, 371] on td "$1545" at bounding box center [687, 362] width 53 height 23
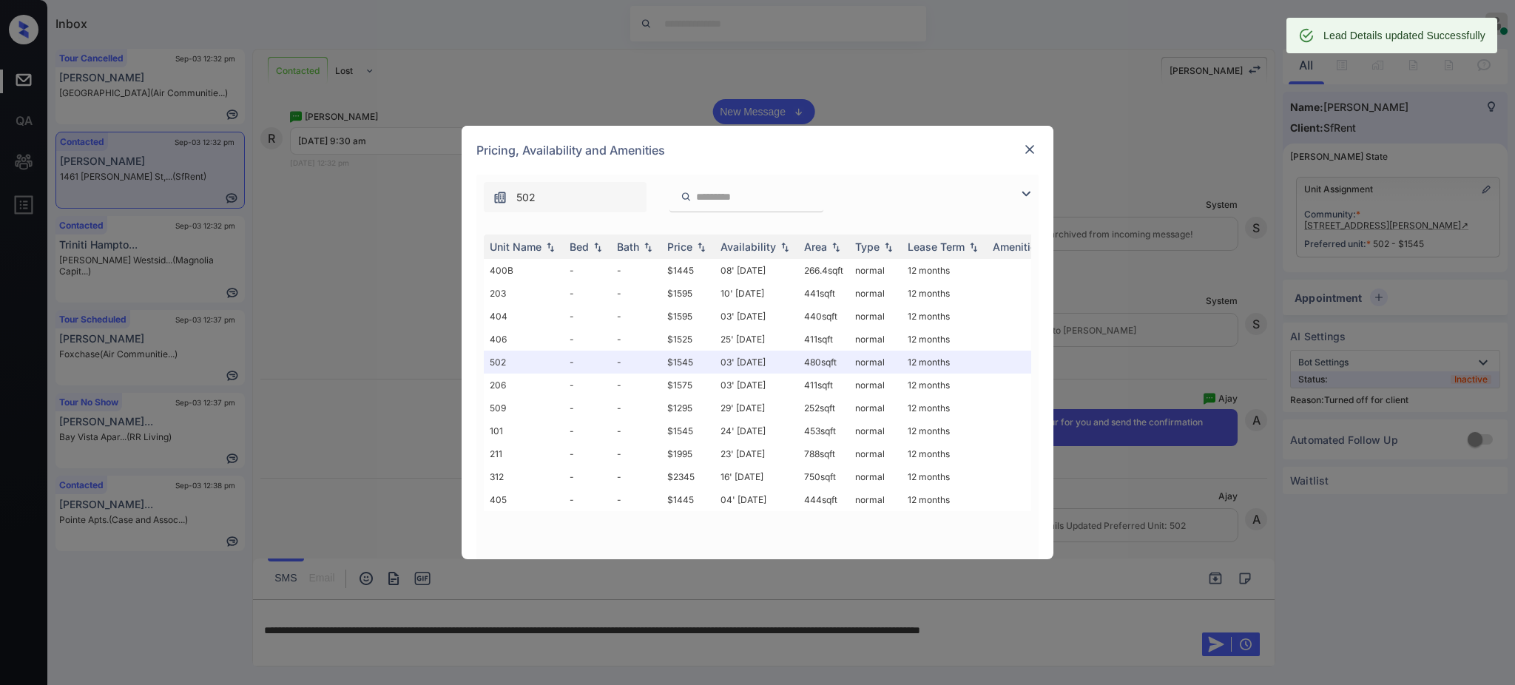
drag, startPoint x: 1024, startPoint y: 135, endPoint x: 1027, endPoint y: 169, distance: 33.4
click at [1024, 139] on div "Pricing, Availability and Amenities" at bounding box center [758, 150] width 592 height 49
click at [1024, 149] on img at bounding box center [1029, 149] width 15 height 15
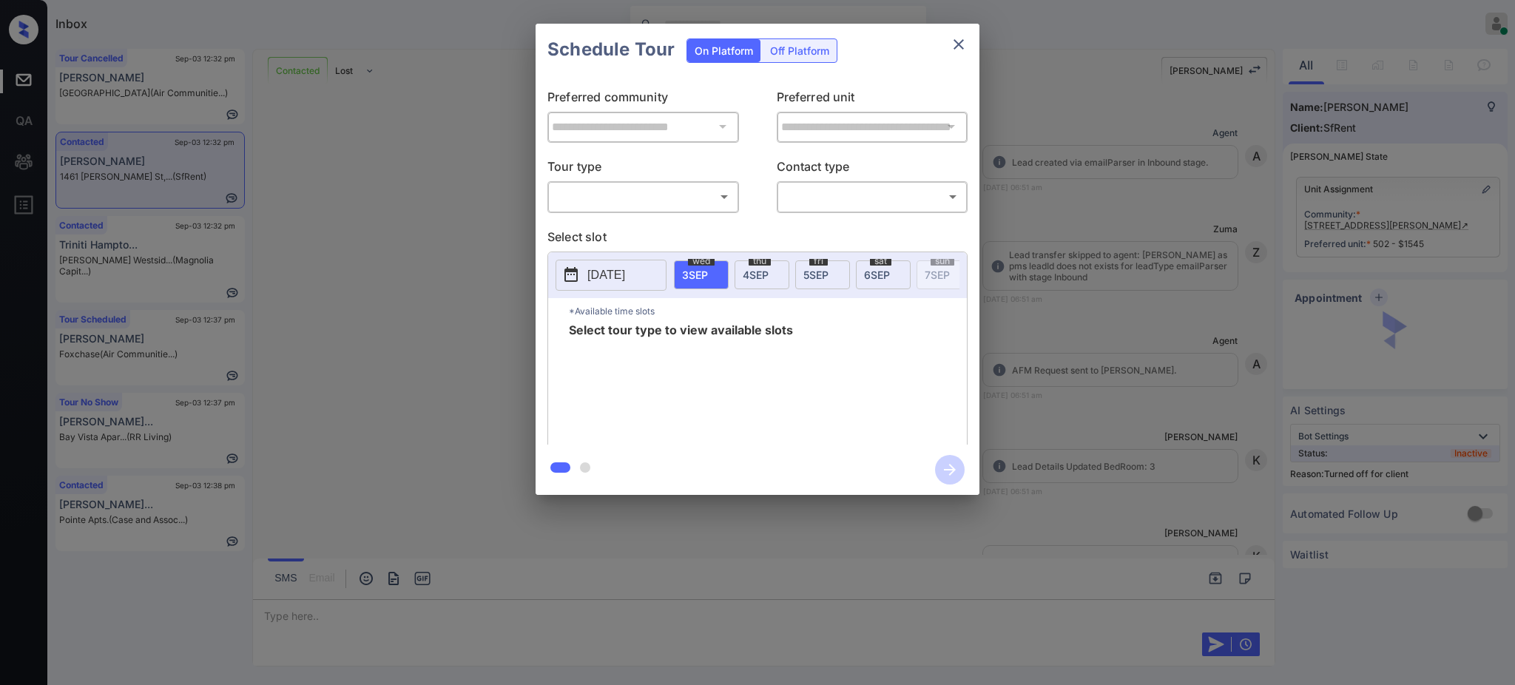
scroll to position [2329, 0]
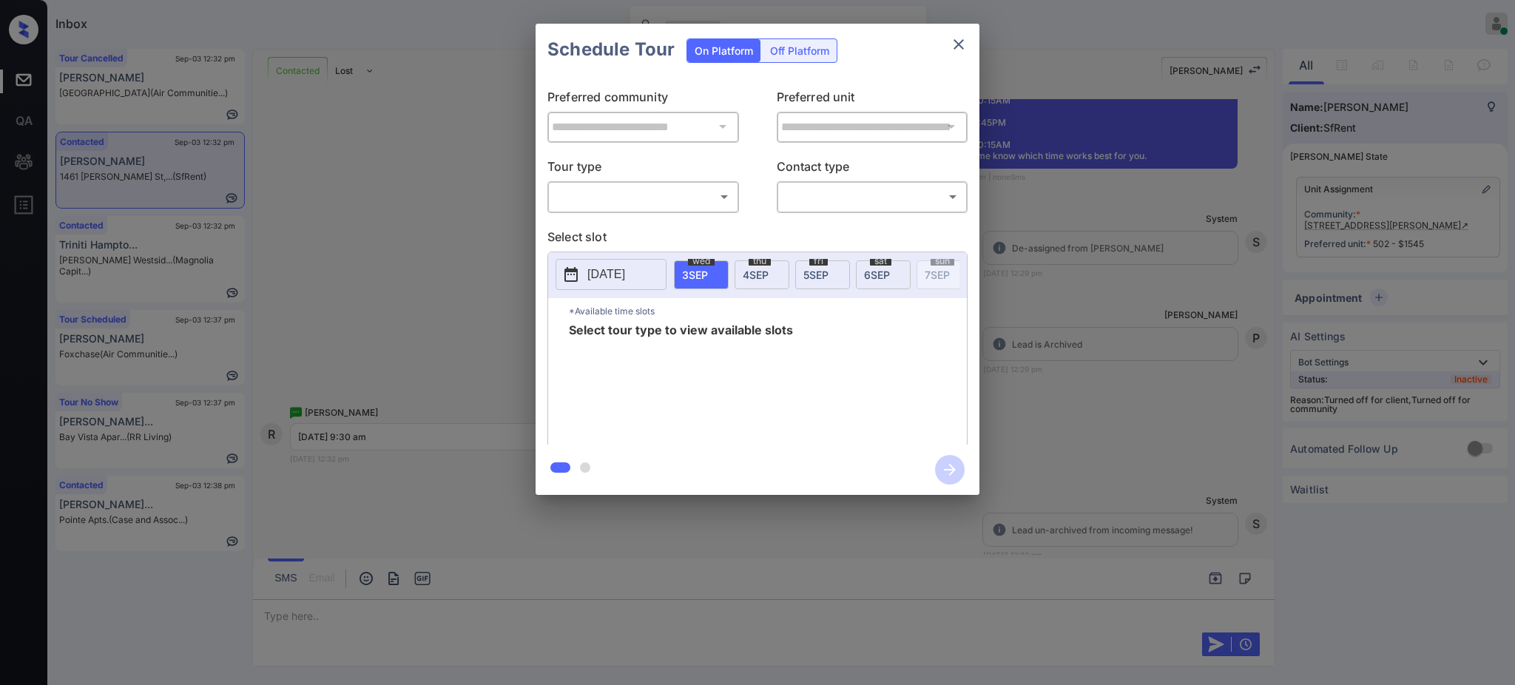
click at [803, 49] on div "Off Platform" at bounding box center [800, 50] width 74 height 23
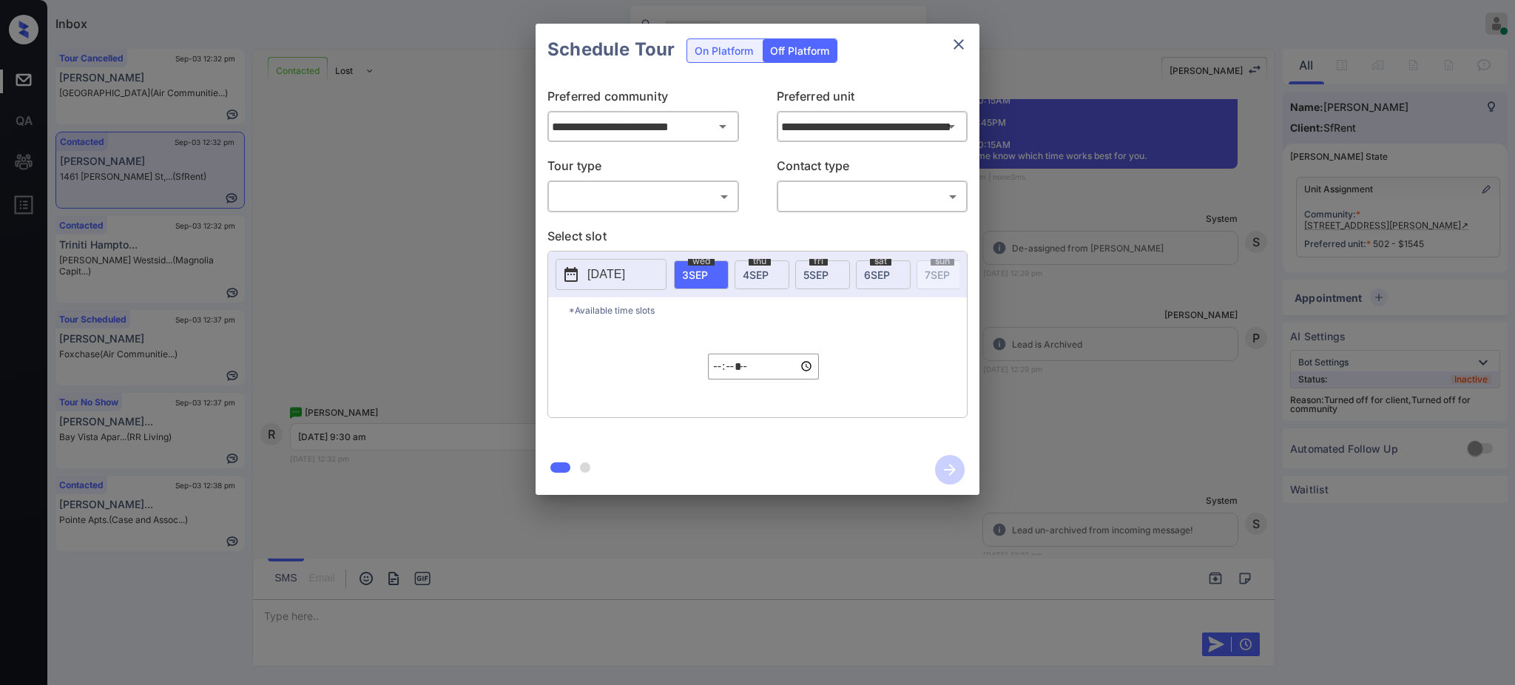
click at [657, 188] on body "Inbox [PERSON_NAME] Online Set yourself offline Set yourself on break Profile S…" at bounding box center [757, 342] width 1515 height 685
click at [633, 232] on li "In Person" at bounding box center [643, 230] width 182 height 27
type input "********"
click at [820, 190] on body "Inbox [PERSON_NAME] Online Set yourself offline Set yourself on break Profile S…" at bounding box center [757, 342] width 1515 height 685
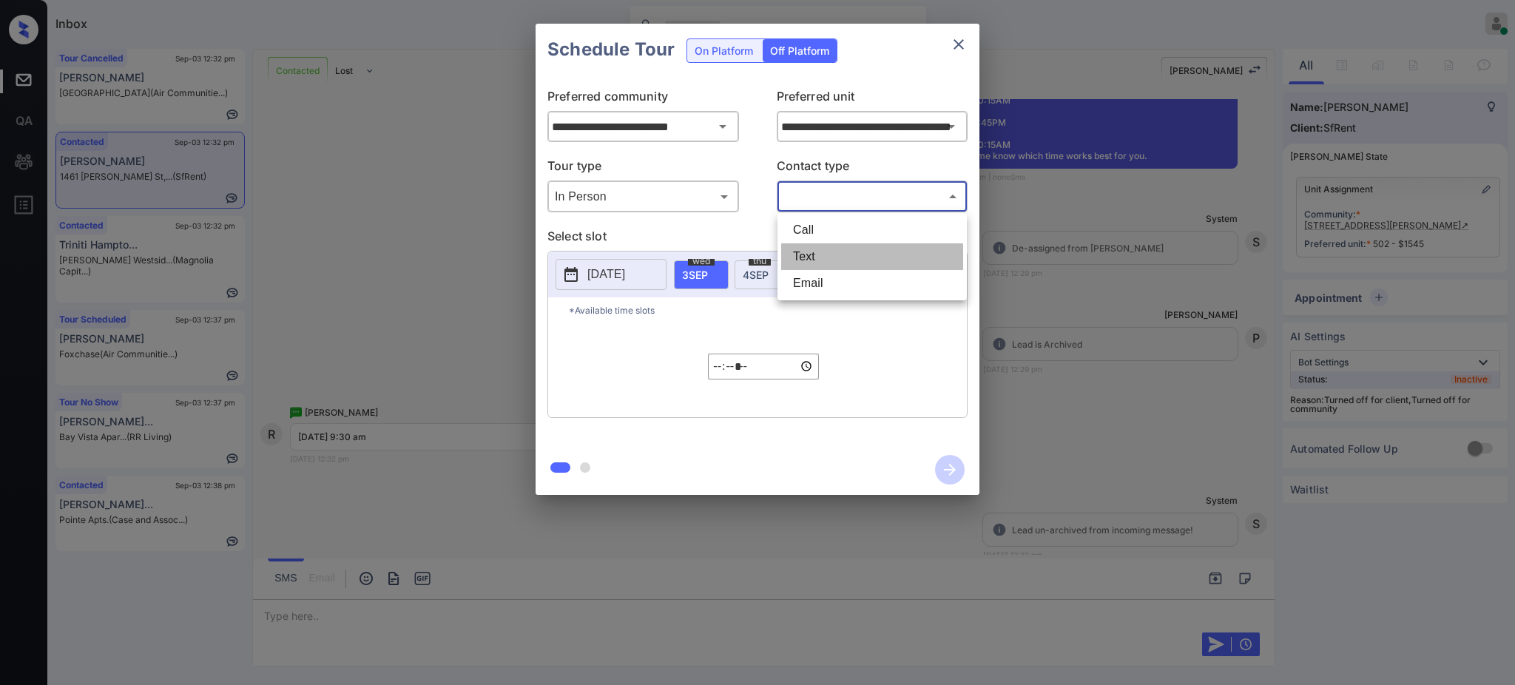
click at [817, 252] on li "Text" at bounding box center [872, 256] width 182 height 27
type input "****"
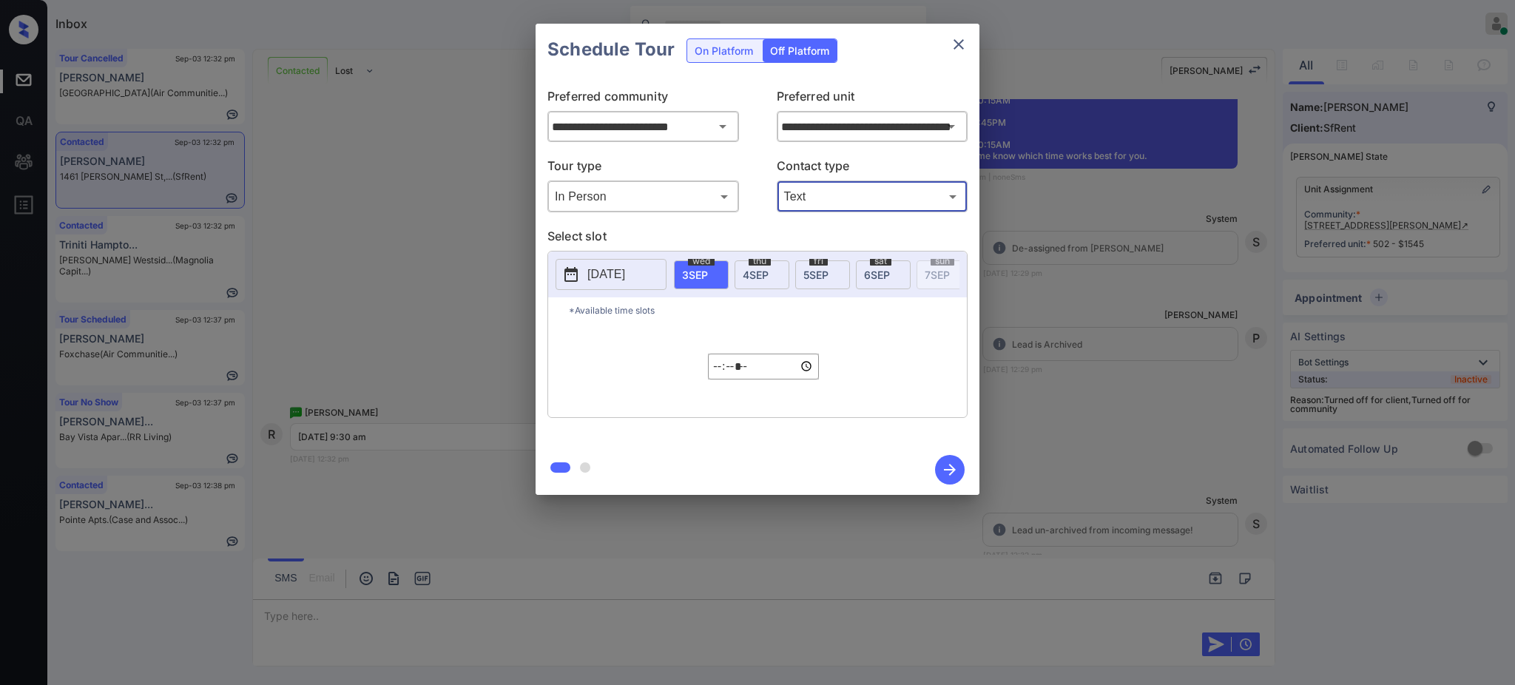
click at [625, 269] on p "[DATE]" at bounding box center [606, 275] width 38 height 18
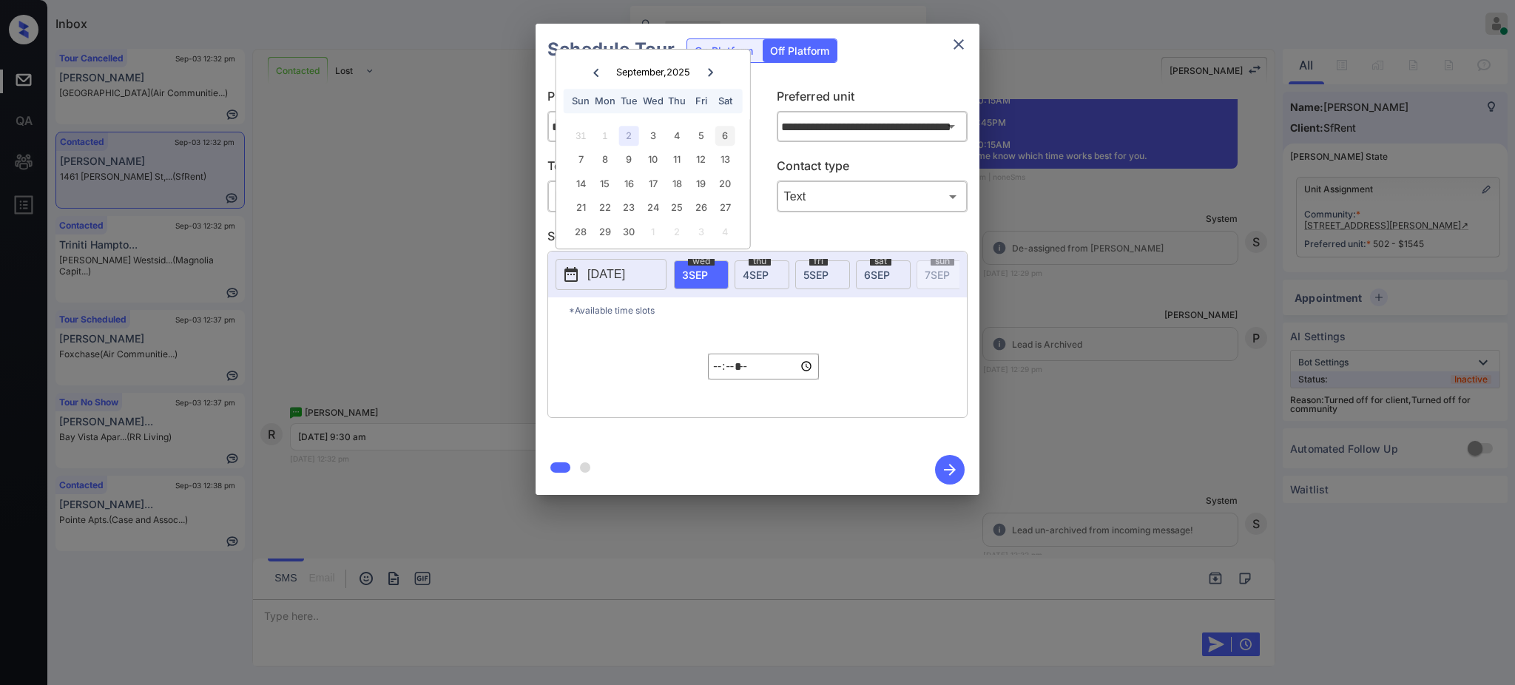
click at [726, 135] on div "6" at bounding box center [724, 136] width 20 height 20
click at [719, 379] on input "*****" at bounding box center [763, 367] width 111 height 26
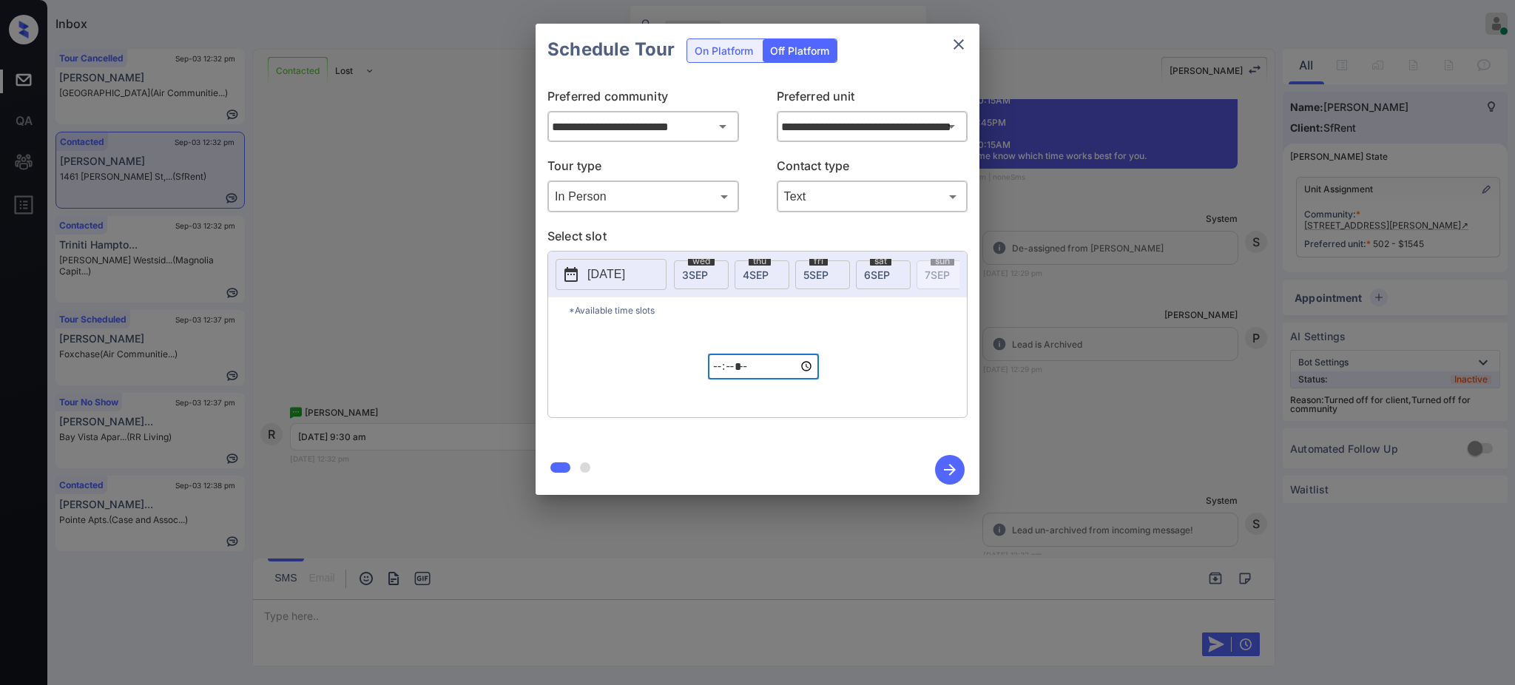
type input "*****"
click at [945, 462] on icon "button" at bounding box center [950, 470] width 30 height 30
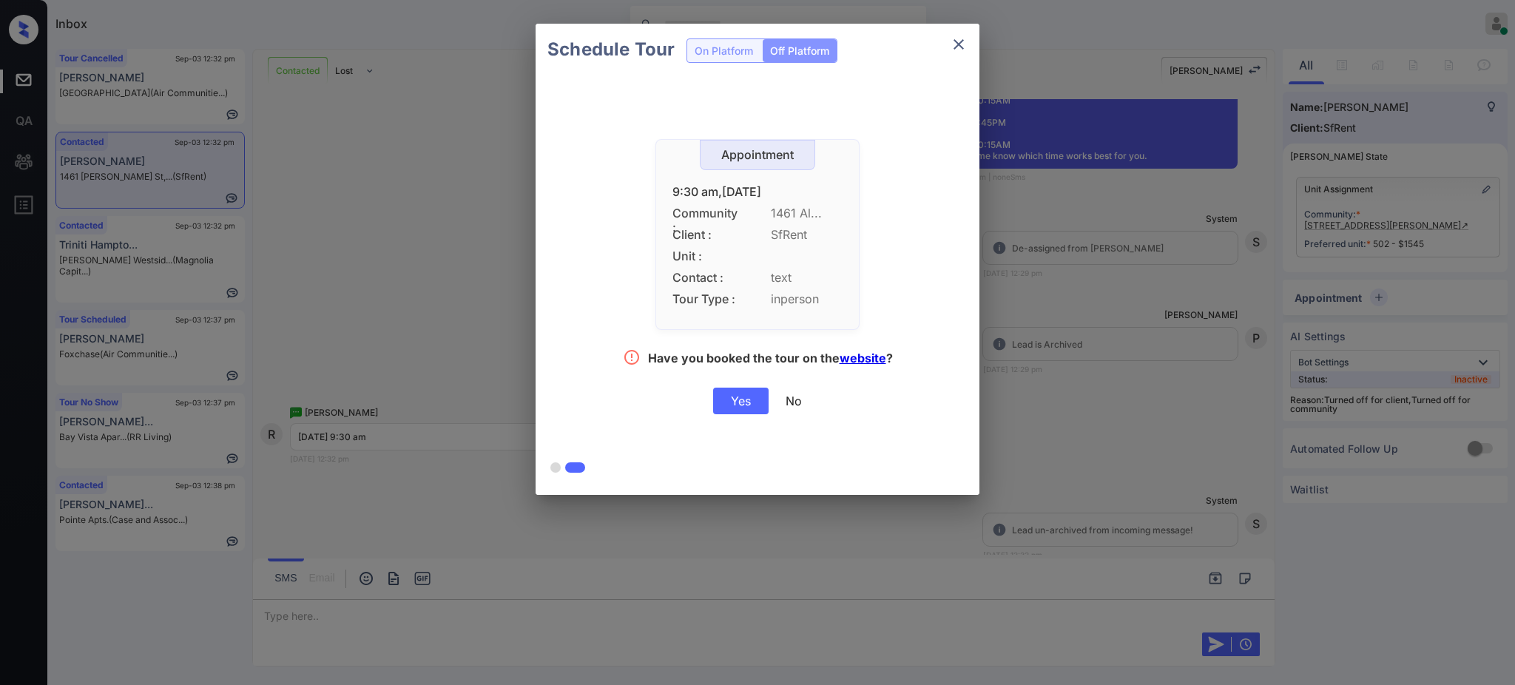
click at [734, 406] on div "Yes" at bounding box center [740, 401] width 55 height 27
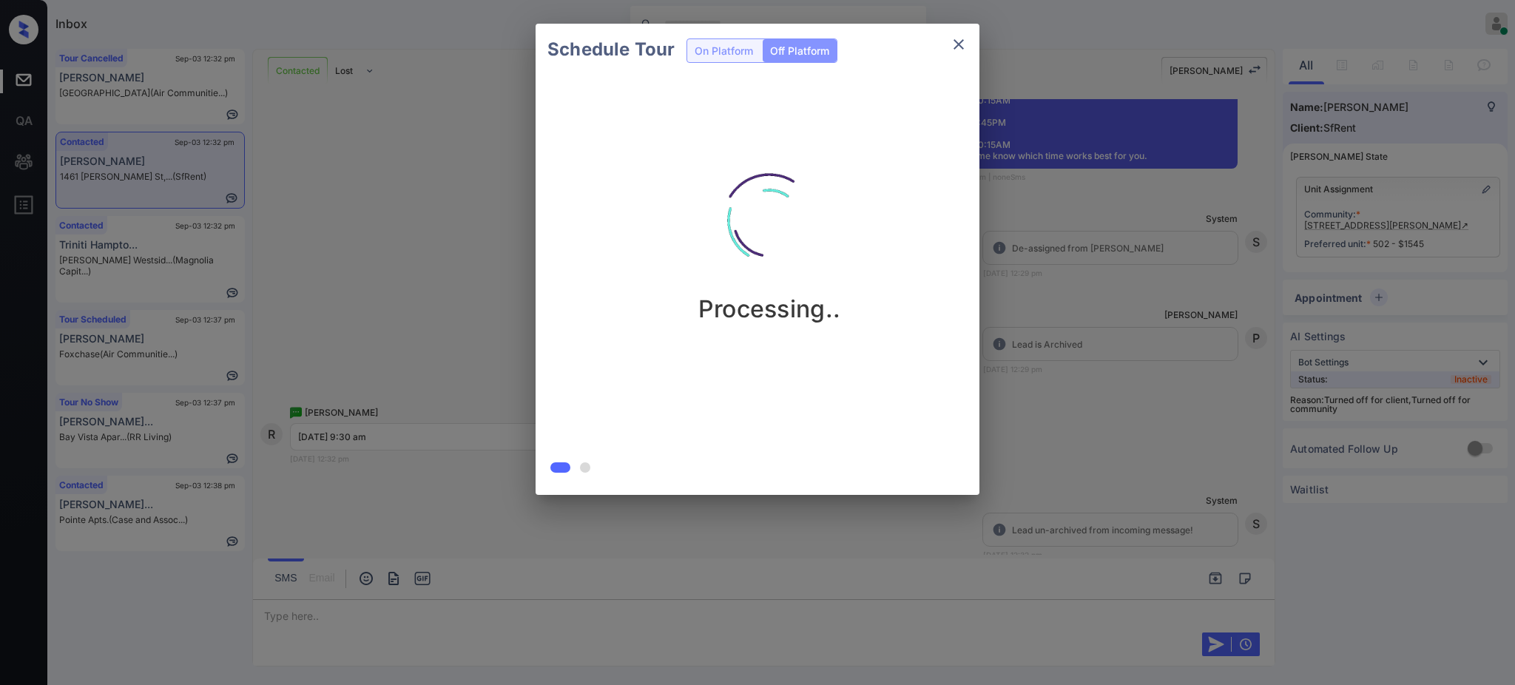
click at [1034, 371] on div "Schedule Tour On Platform Off Platform Processing.." at bounding box center [757, 259] width 1515 height 518
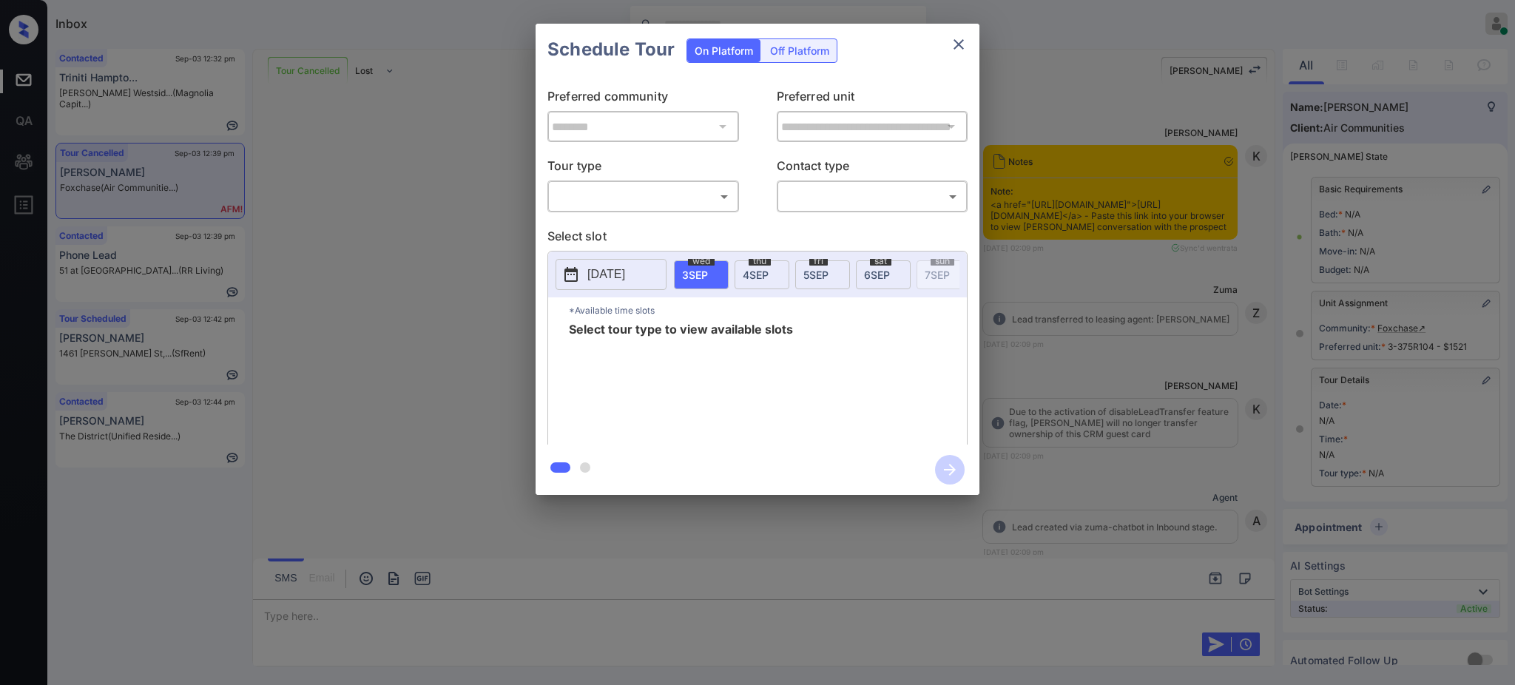
scroll to position [9500, 0]
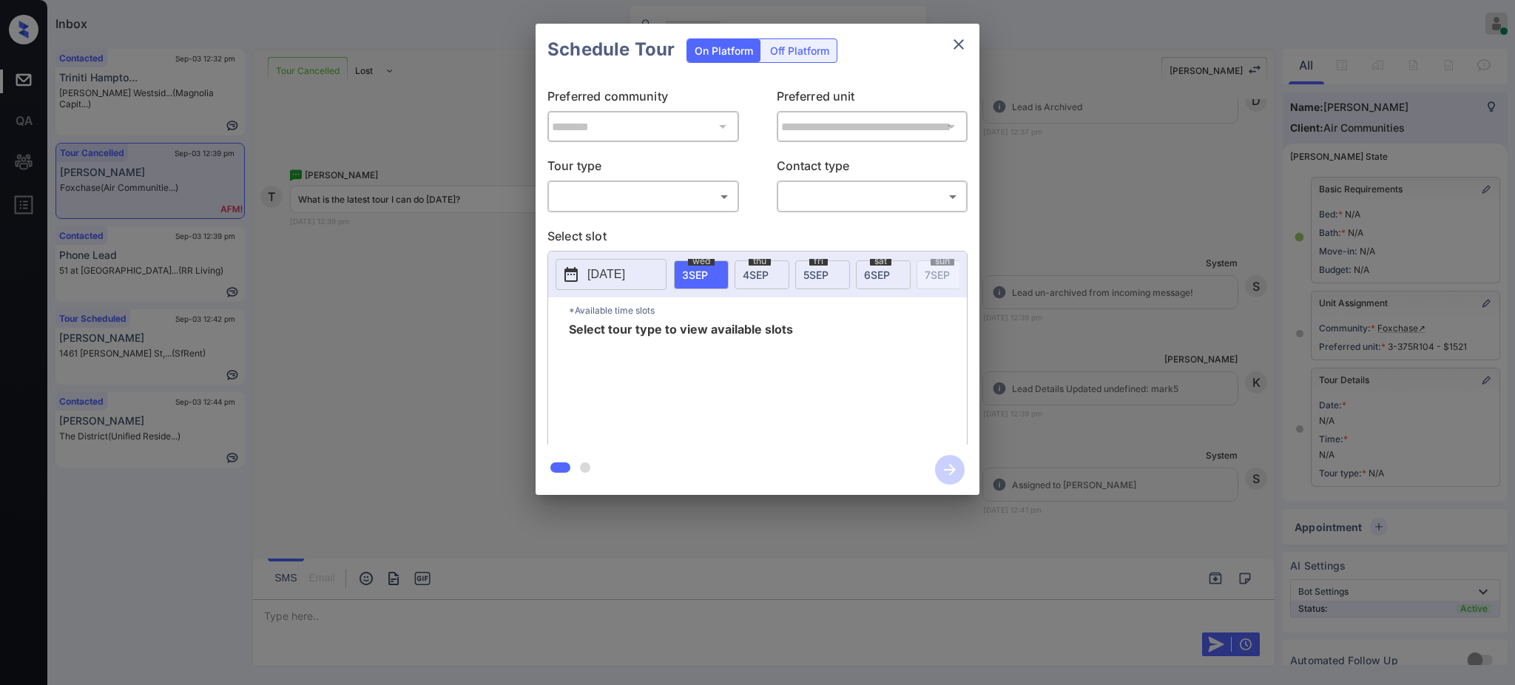
click at [618, 197] on body "Inbox [PERSON_NAME] Online Set yourself offline Set yourself on break Profile S…" at bounding box center [757, 342] width 1515 height 685
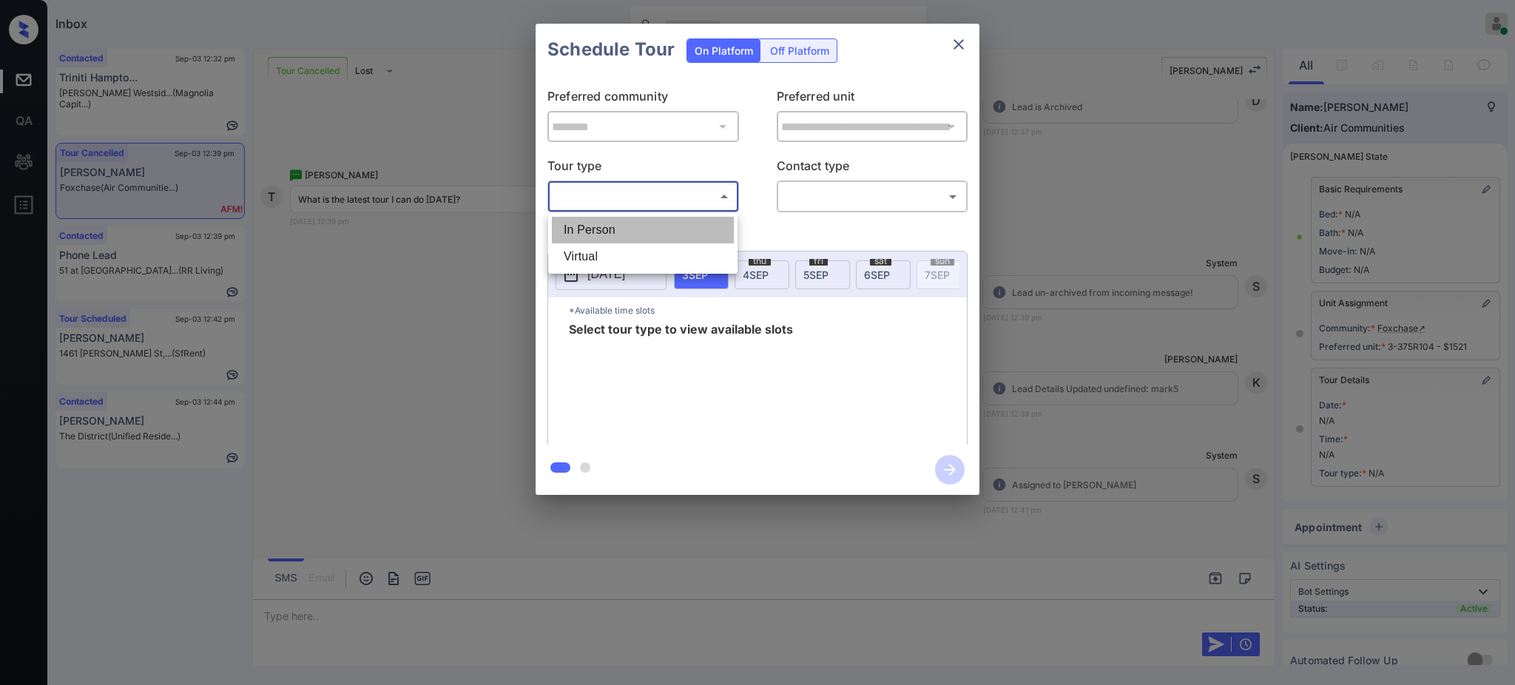
click at [618, 225] on li "In Person" at bounding box center [643, 230] width 182 height 27
type input "********"
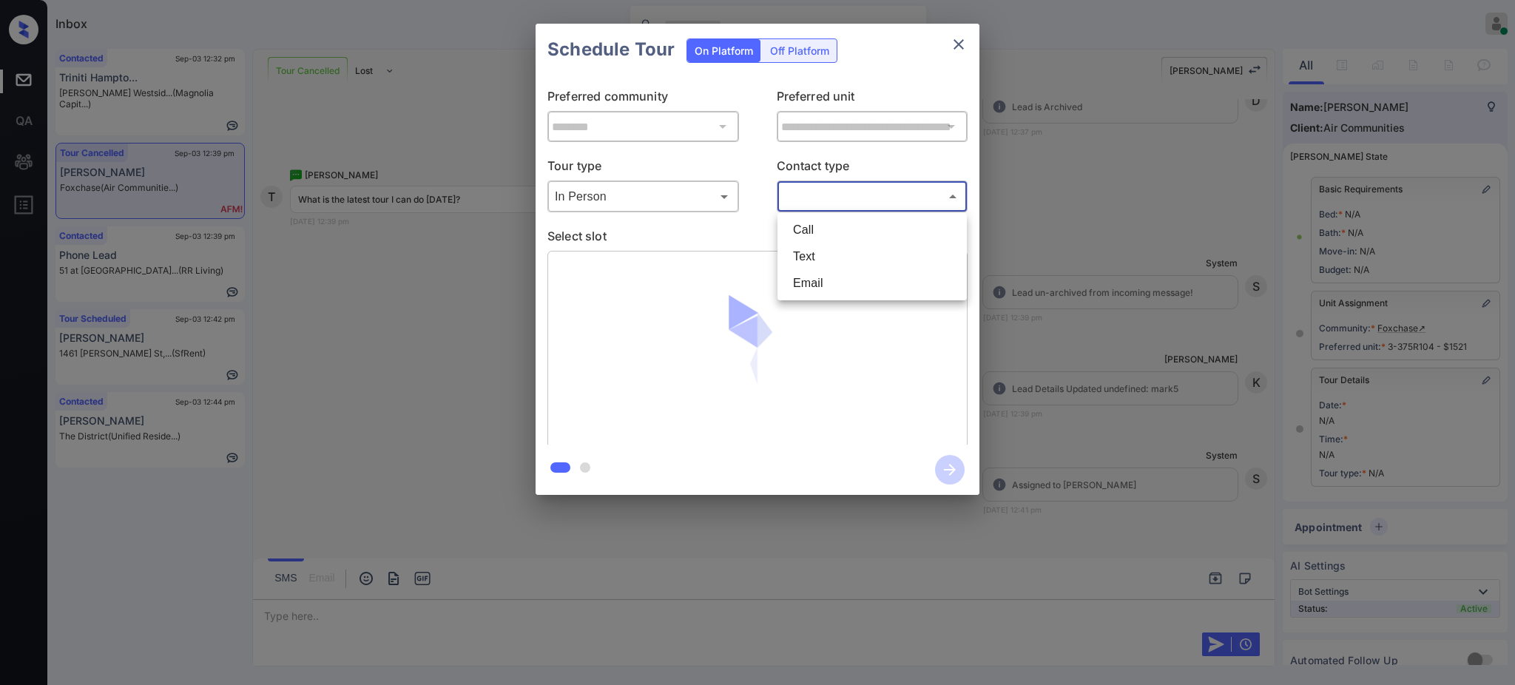
click at [842, 189] on body "Inbox Ajay Kumar Online Set yourself offline Set yourself on break Profile Swit…" at bounding box center [757, 342] width 1515 height 685
click at [820, 257] on li "Text" at bounding box center [872, 256] width 182 height 27
type input "****"
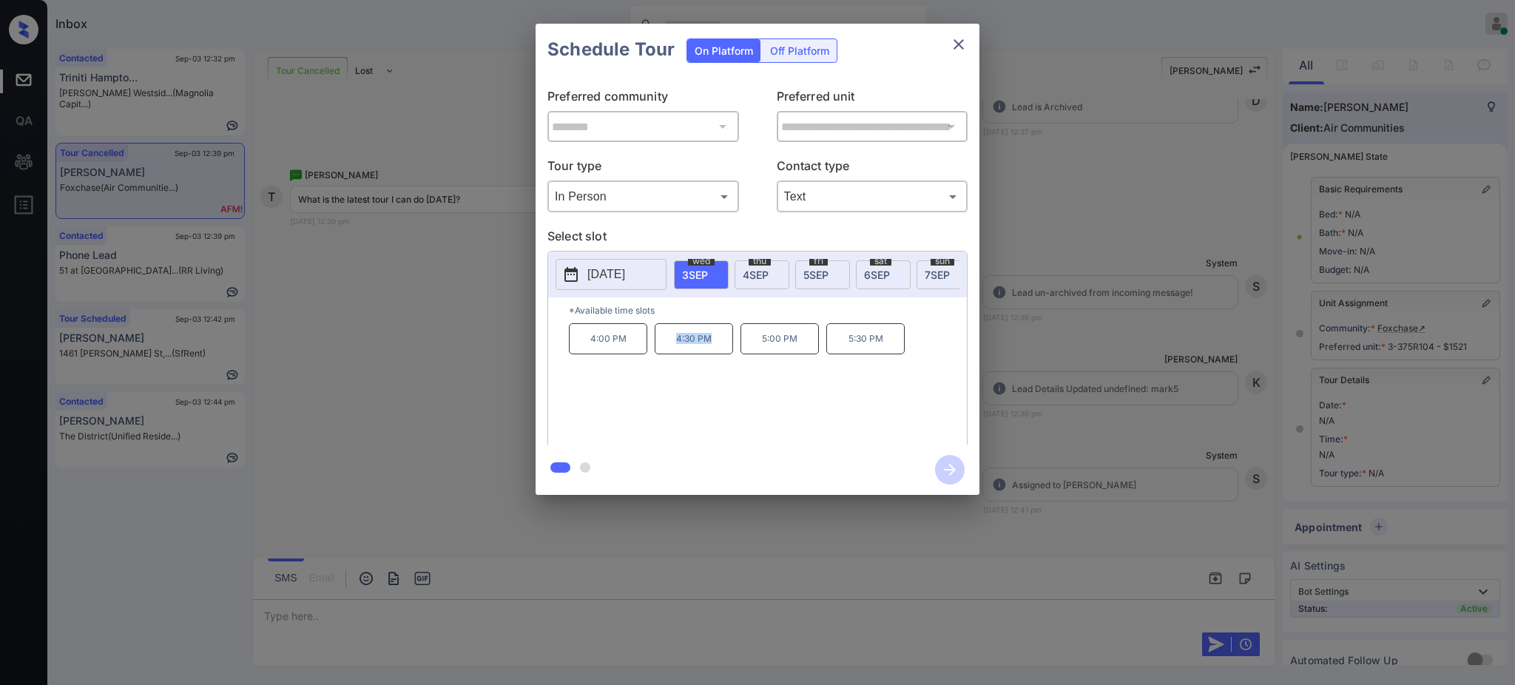
drag, startPoint x: 666, startPoint y: 352, endPoint x: 709, endPoint y: 359, distance: 43.5
click at [709, 354] on p "4:30 PM" at bounding box center [694, 338] width 78 height 31
drag, startPoint x: 569, startPoint y: 353, endPoint x: 890, endPoint y: 153, distance: 378.1
click at [654, 351] on div "4:00 PM 4:30 PM 5:00 PM 5:30 PM" at bounding box center [768, 382] width 398 height 118
copy p "4:00 PM"
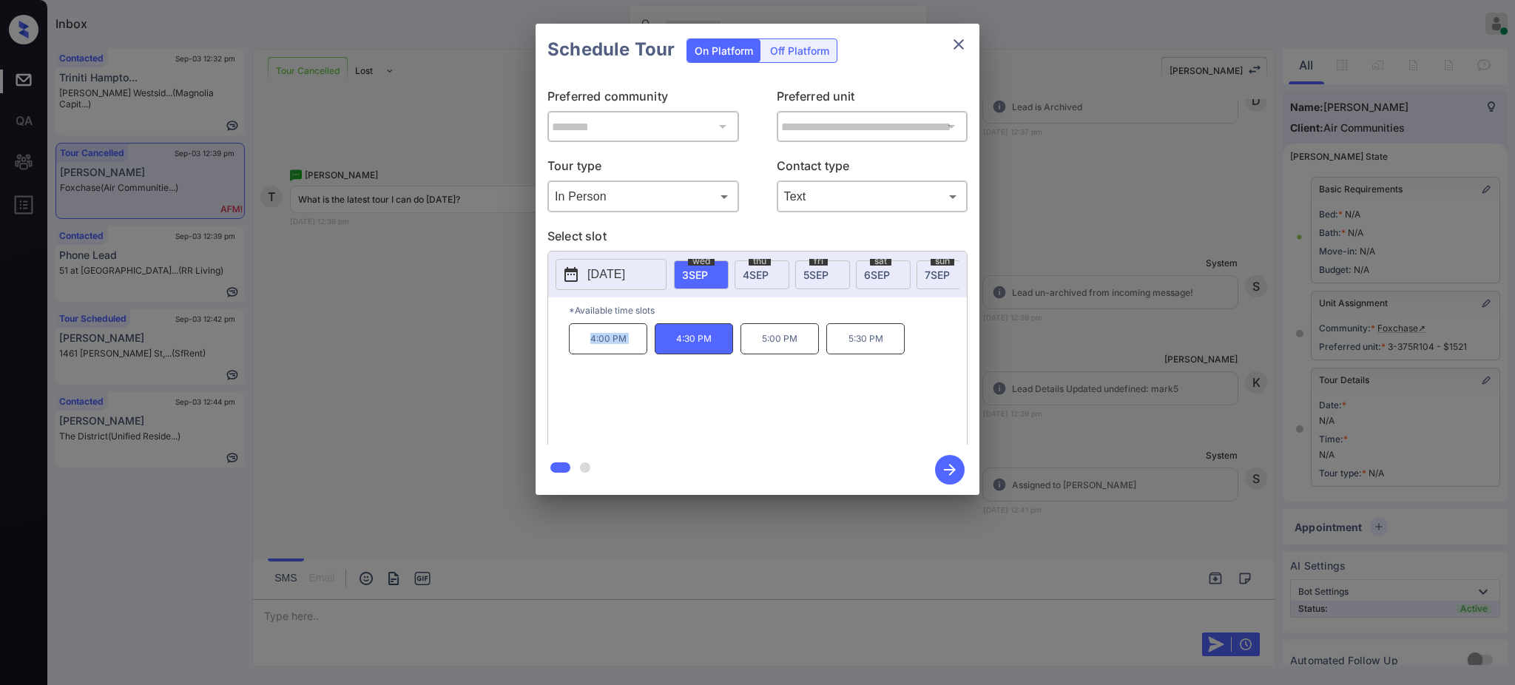
click at [959, 44] on icon "close" at bounding box center [958, 44] width 10 height 10
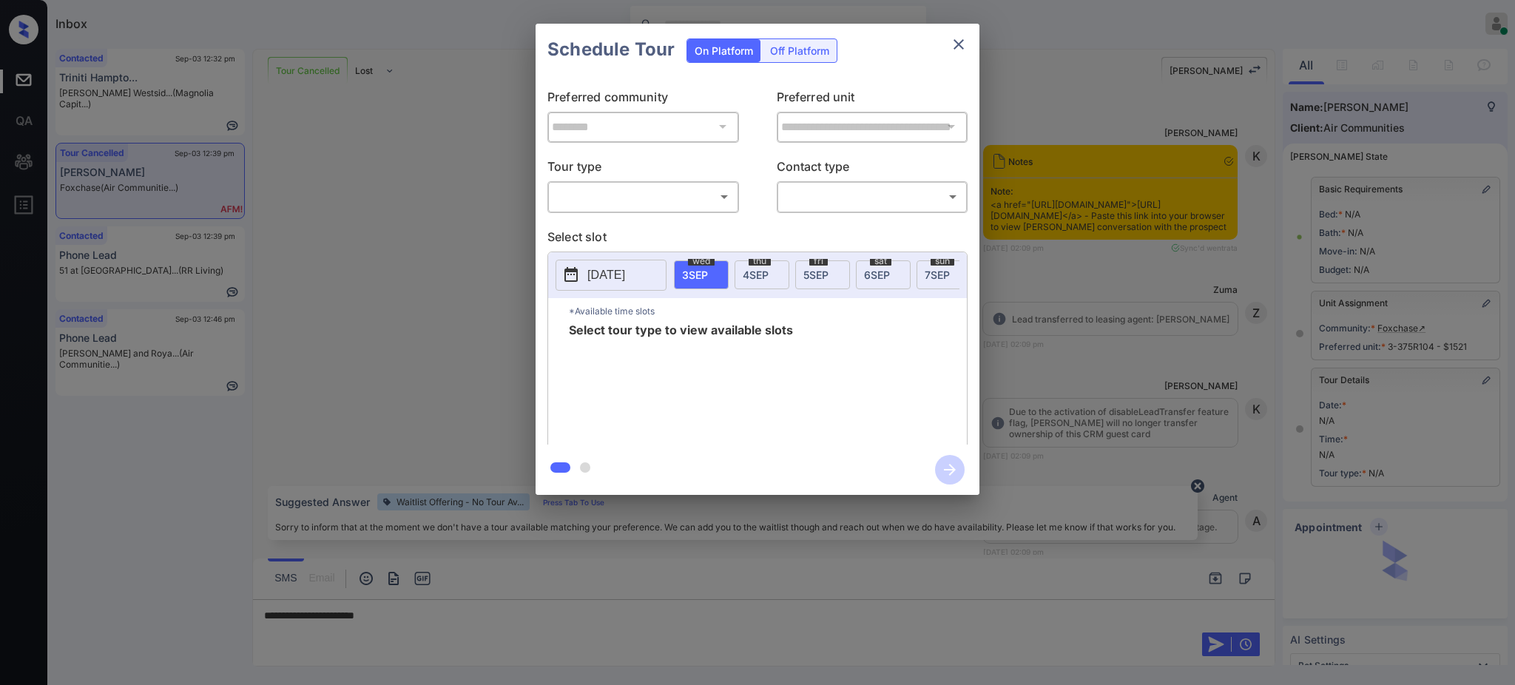
scroll to position [9500, 0]
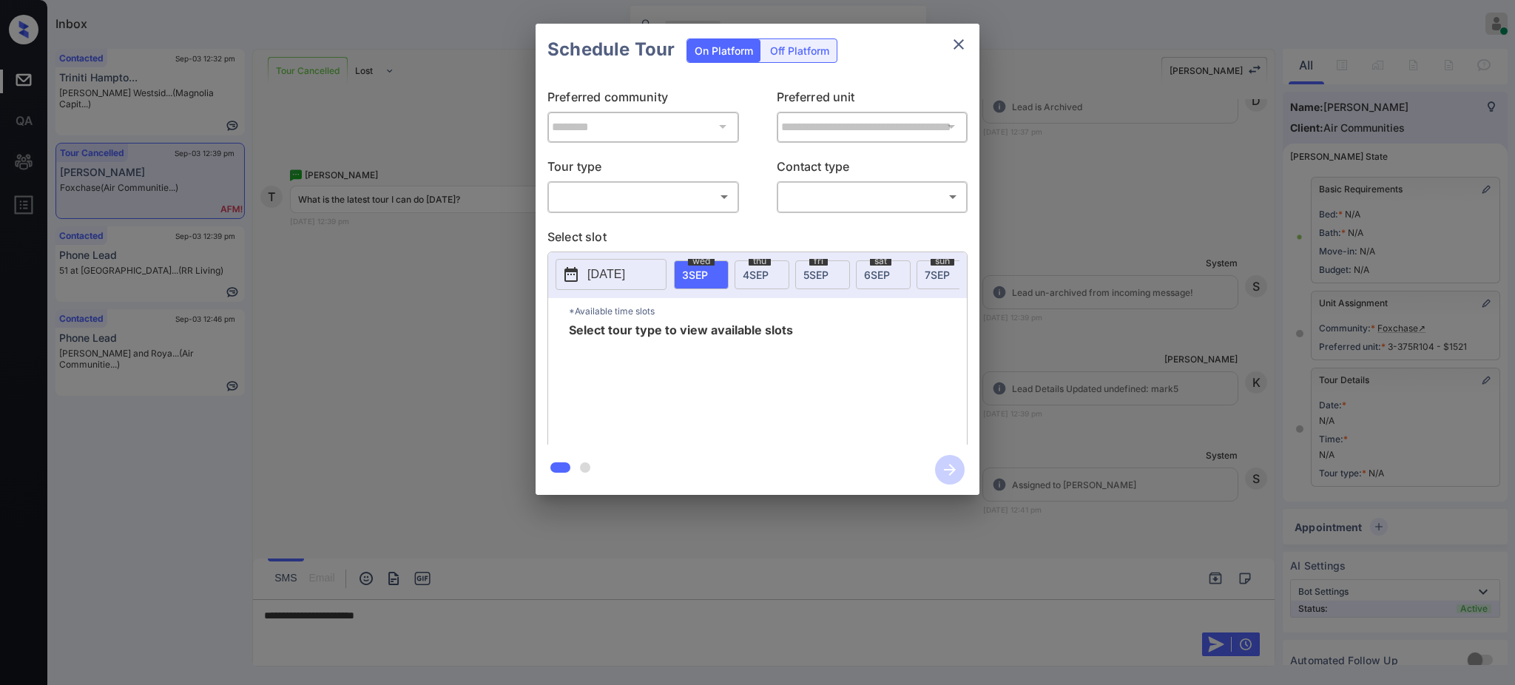
click at [614, 209] on body "Inbox [PERSON_NAME] Online Set yourself offline Set yourself on break Profile S…" at bounding box center [757, 342] width 1515 height 685
drag, startPoint x: 616, startPoint y: 226, endPoint x: 797, endPoint y: 207, distance: 181.4
click at [615, 228] on li "In Person" at bounding box center [643, 230] width 182 height 27
type input "********"
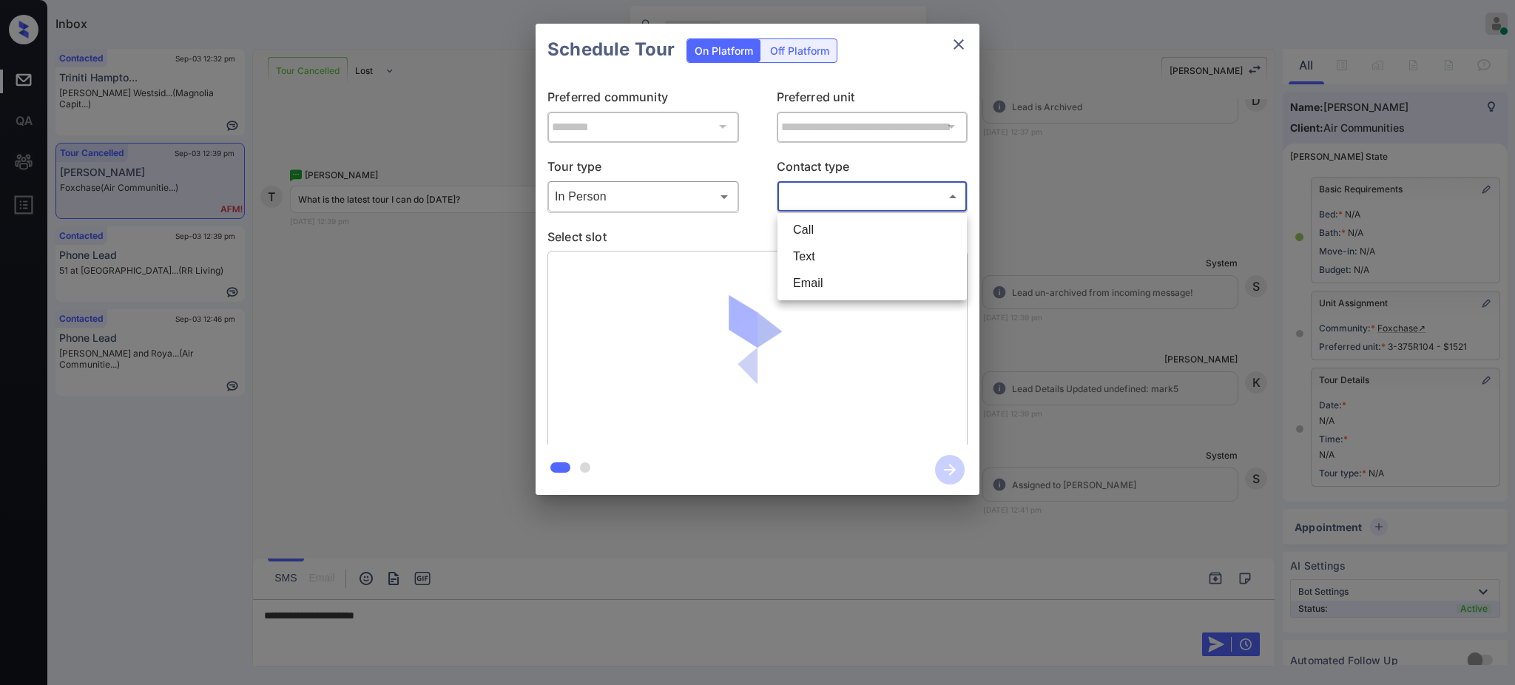
click at [801, 202] on body "Inbox Ajay Kumar Online Set yourself offline Set yourself on break Profile Swit…" at bounding box center [757, 342] width 1515 height 685
click at [814, 246] on li "Text" at bounding box center [872, 256] width 182 height 27
type input "****"
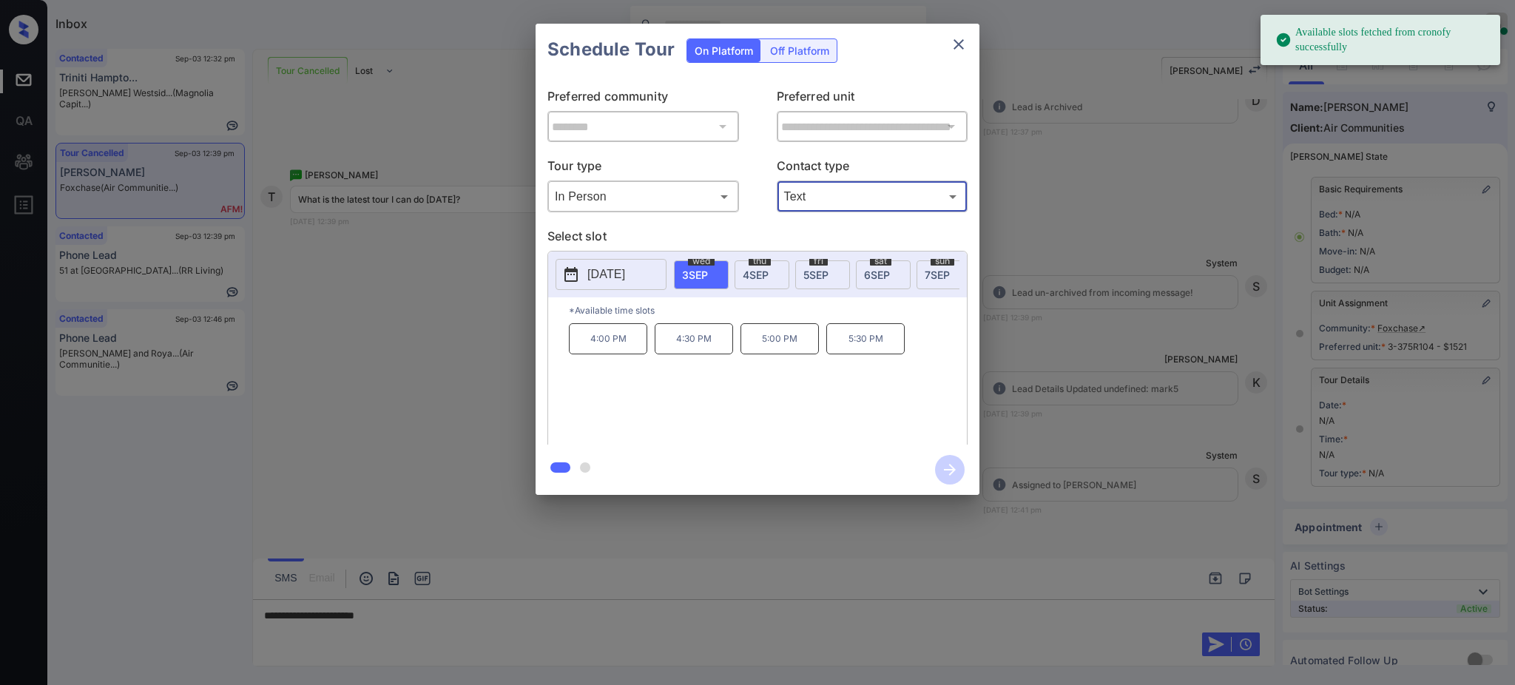
click at [701, 274] on span "3 SEP" at bounding box center [695, 274] width 26 height 13
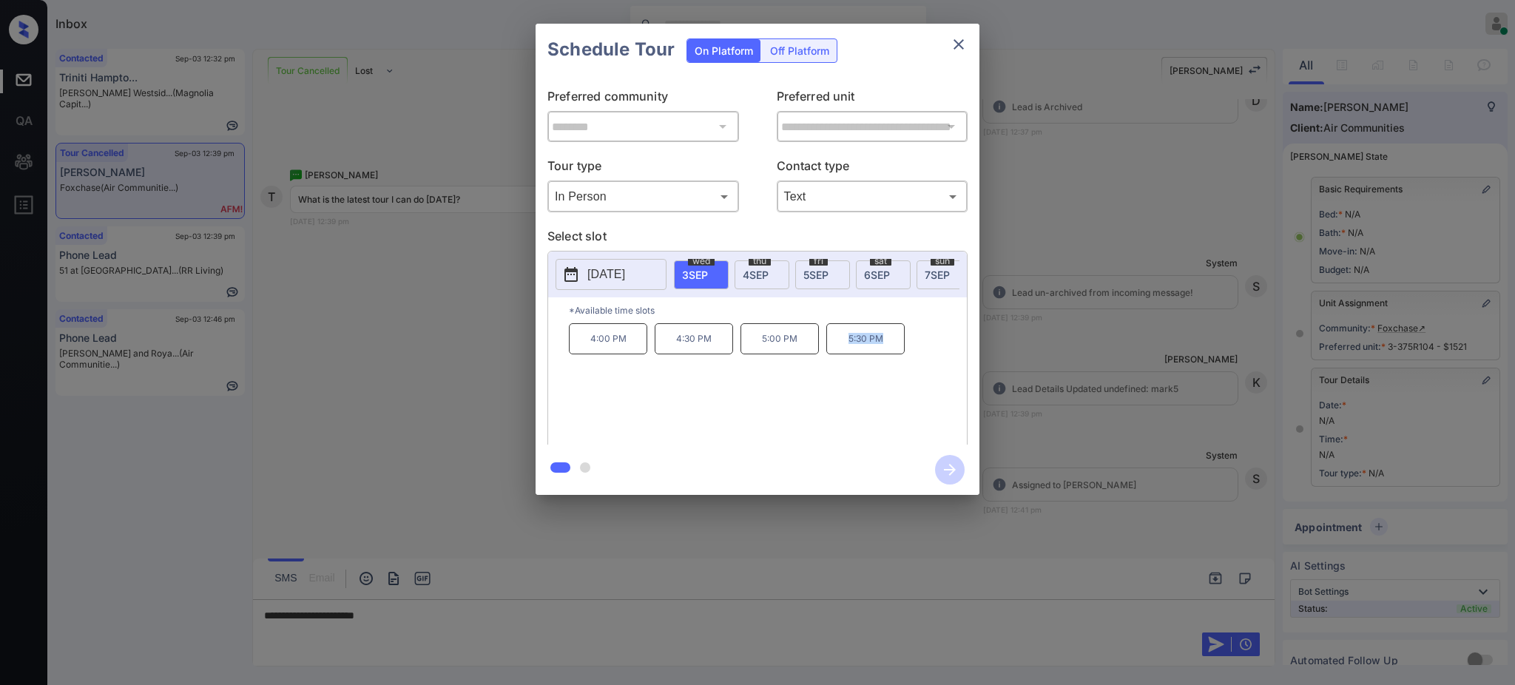
drag, startPoint x: 837, startPoint y: 348, endPoint x: 933, endPoint y: 36, distance: 327.5
click at [905, 346] on div "4:00 PM 4:30 PM 5:00 PM 5:30 PM" at bounding box center [768, 382] width 398 height 118
copy p "5:30 PM"
click at [959, 37] on icon "close" at bounding box center [959, 45] width 18 height 18
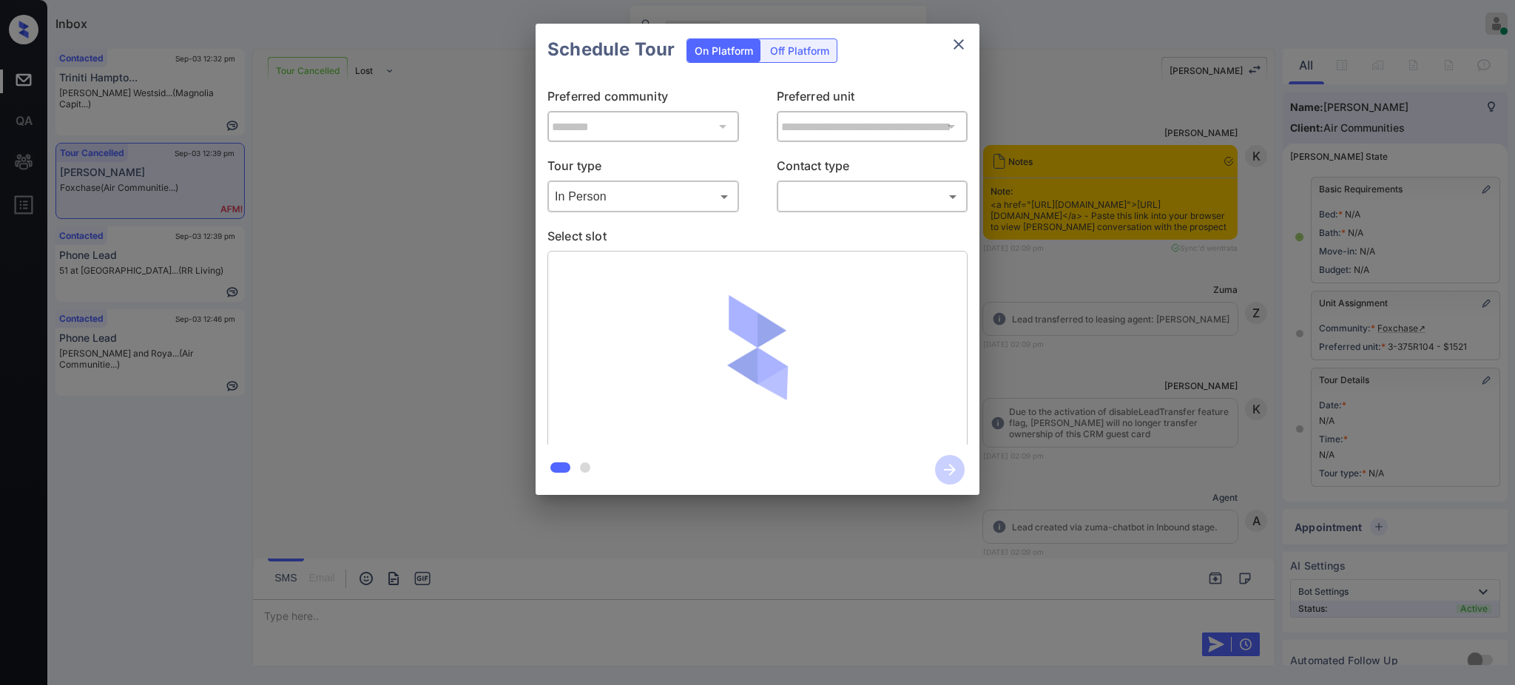
scroll to position [65, 0]
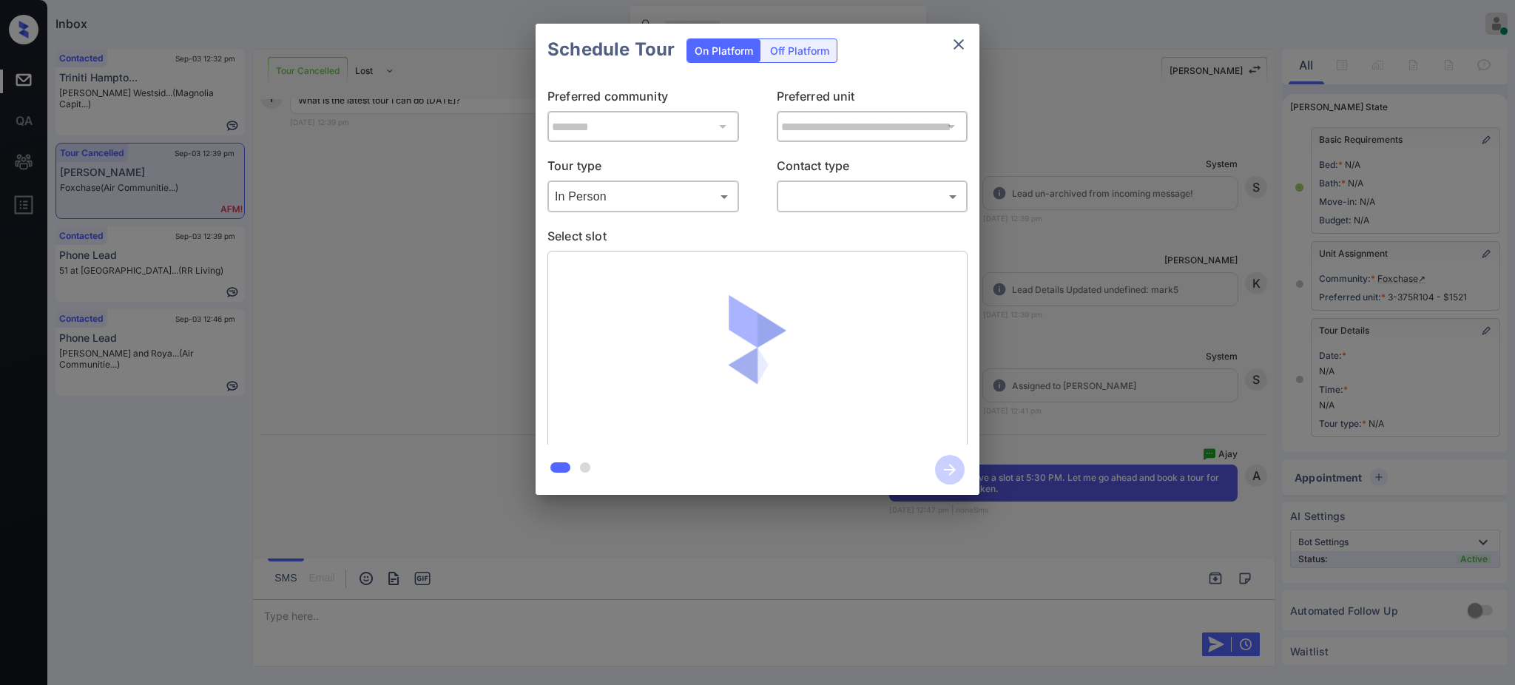
click at [817, 202] on body "Inbox Ajay Kumar Online Set yourself offline Set yourself on break Profile Swit…" at bounding box center [757, 342] width 1515 height 685
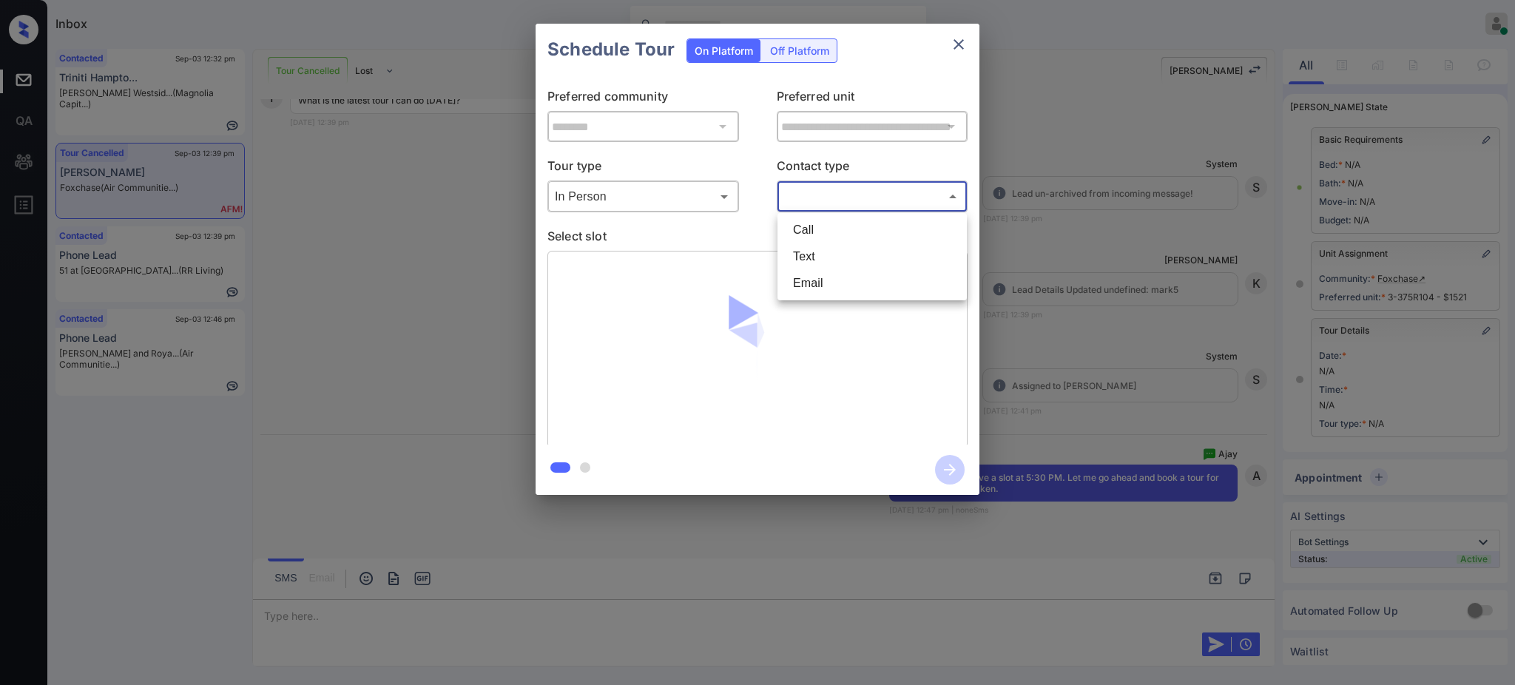
click at [811, 259] on li "Text" at bounding box center [872, 256] width 182 height 27
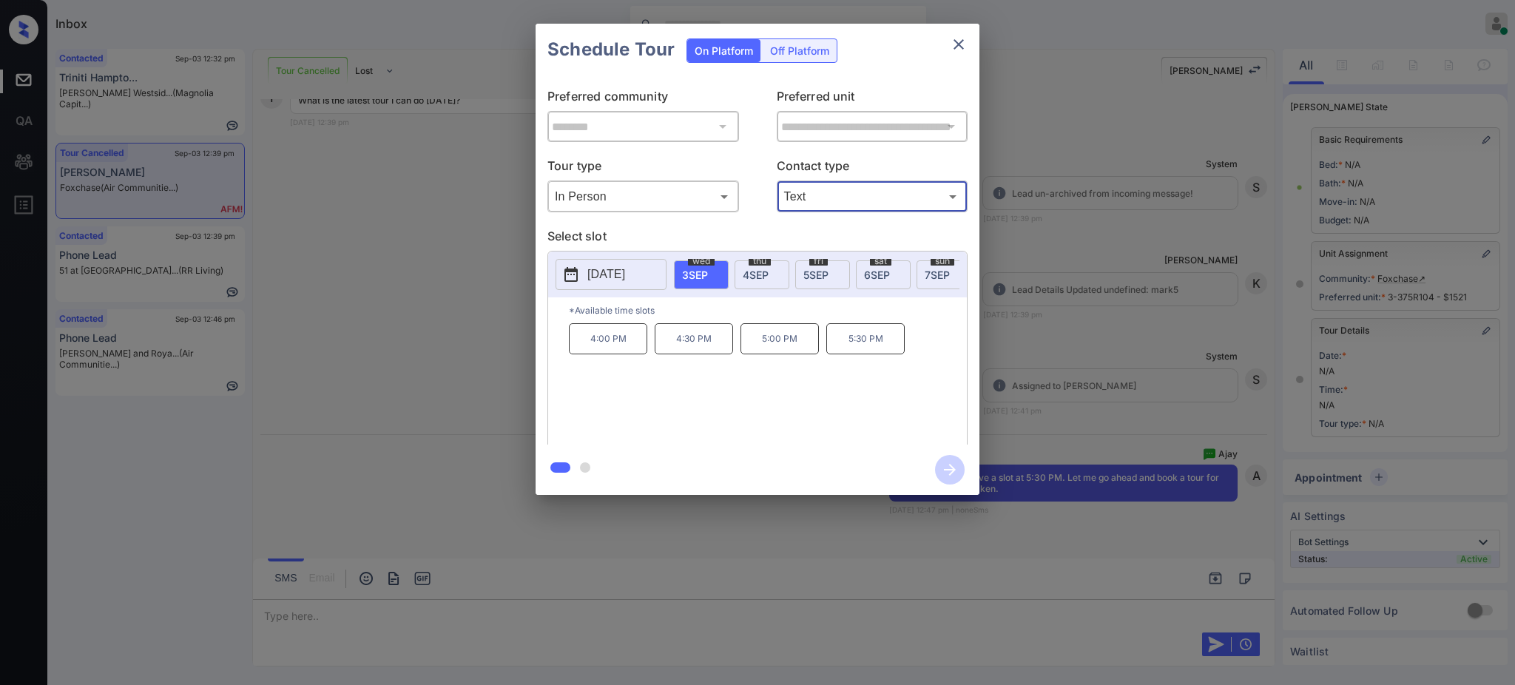
type input "****"
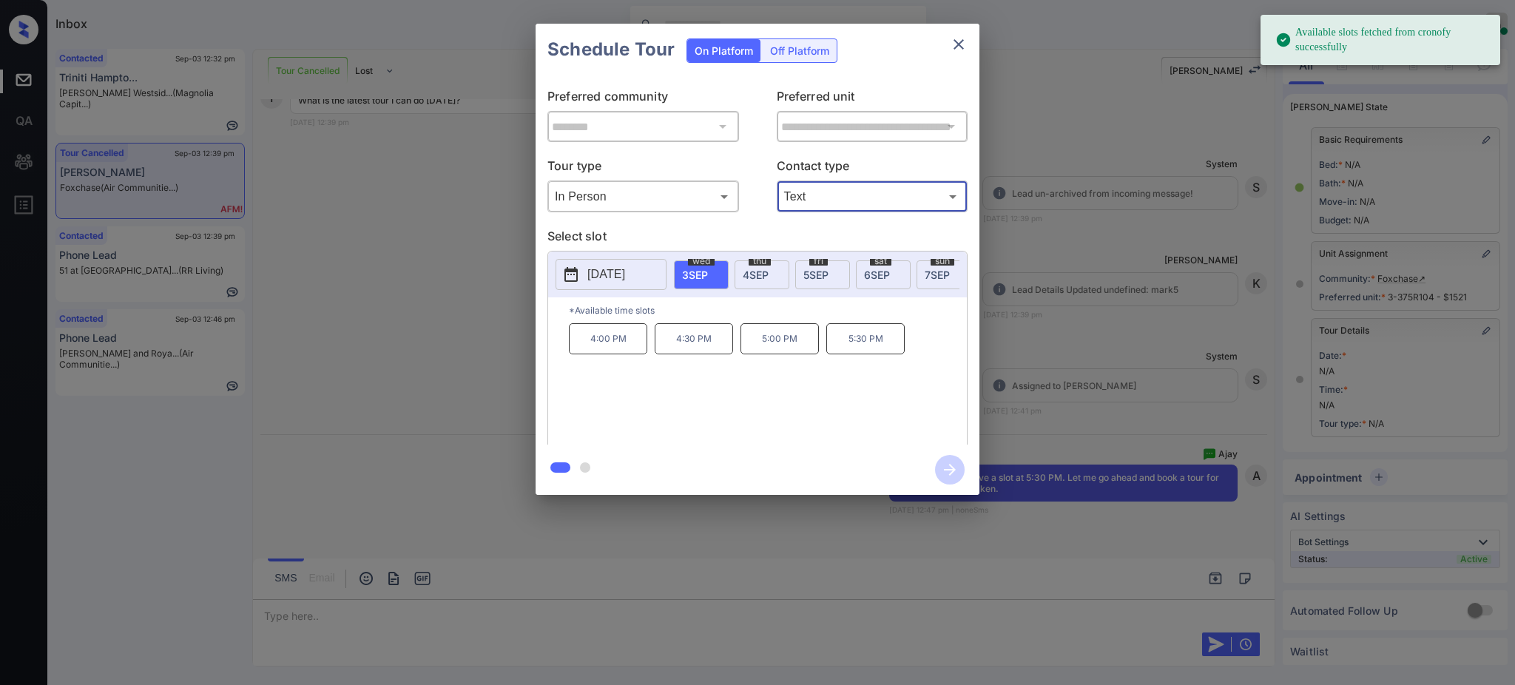
click at [686, 276] on span "3 SEP" at bounding box center [695, 274] width 26 height 13
click at [885, 352] on p "5:30 PM" at bounding box center [865, 338] width 78 height 31
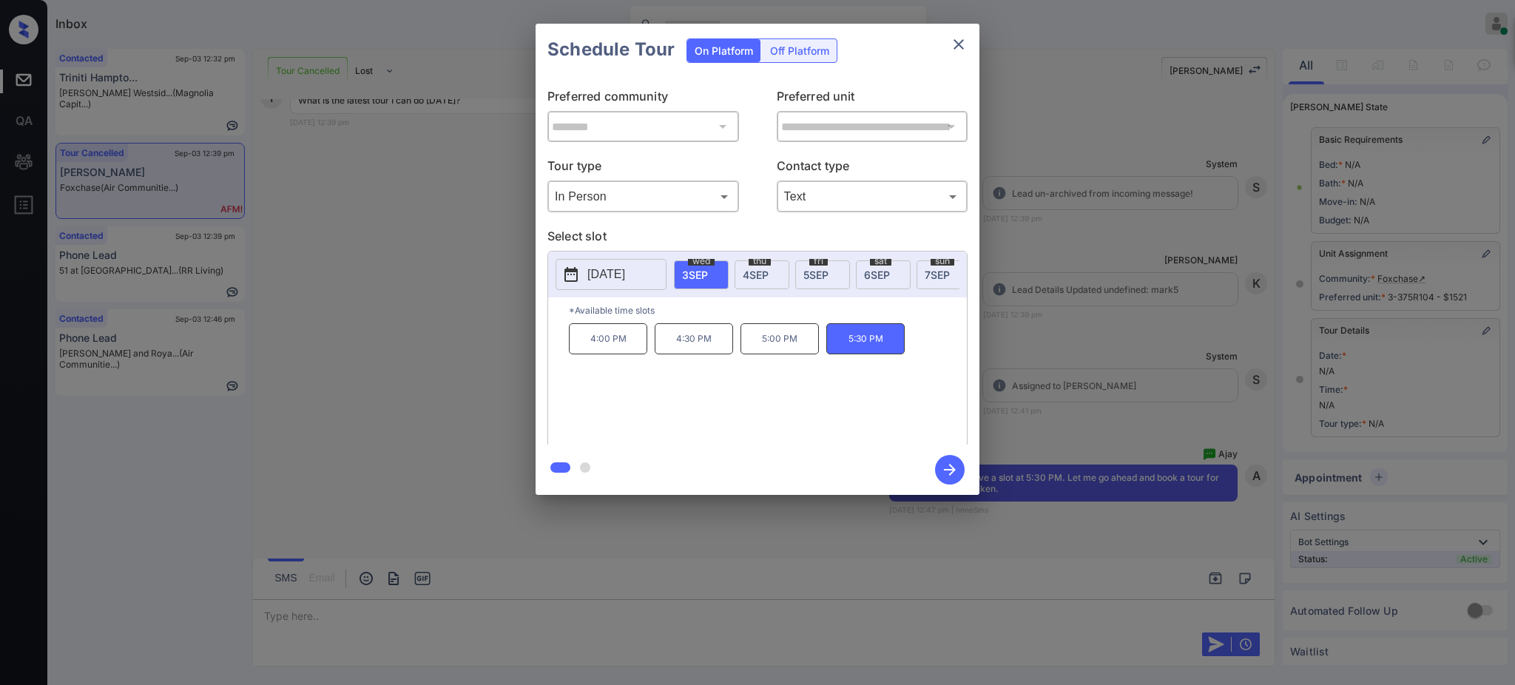
click at [950, 463] on icon "button" at bounding box center [950, 470] width 30 height 30
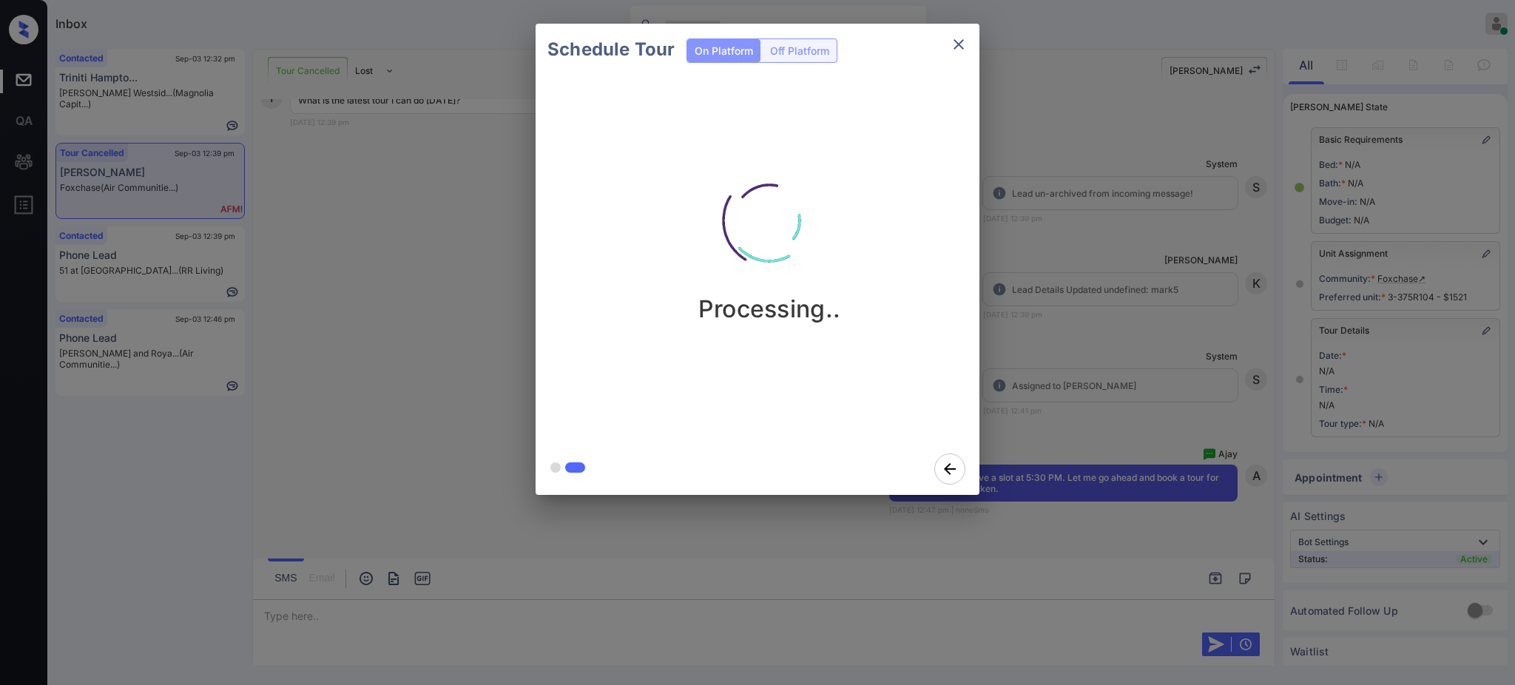
click at [1080, 379] on div "Schedule Tour On Platform Off Platform Processing.." at bounding box center [757, 259] width 1515 height 518
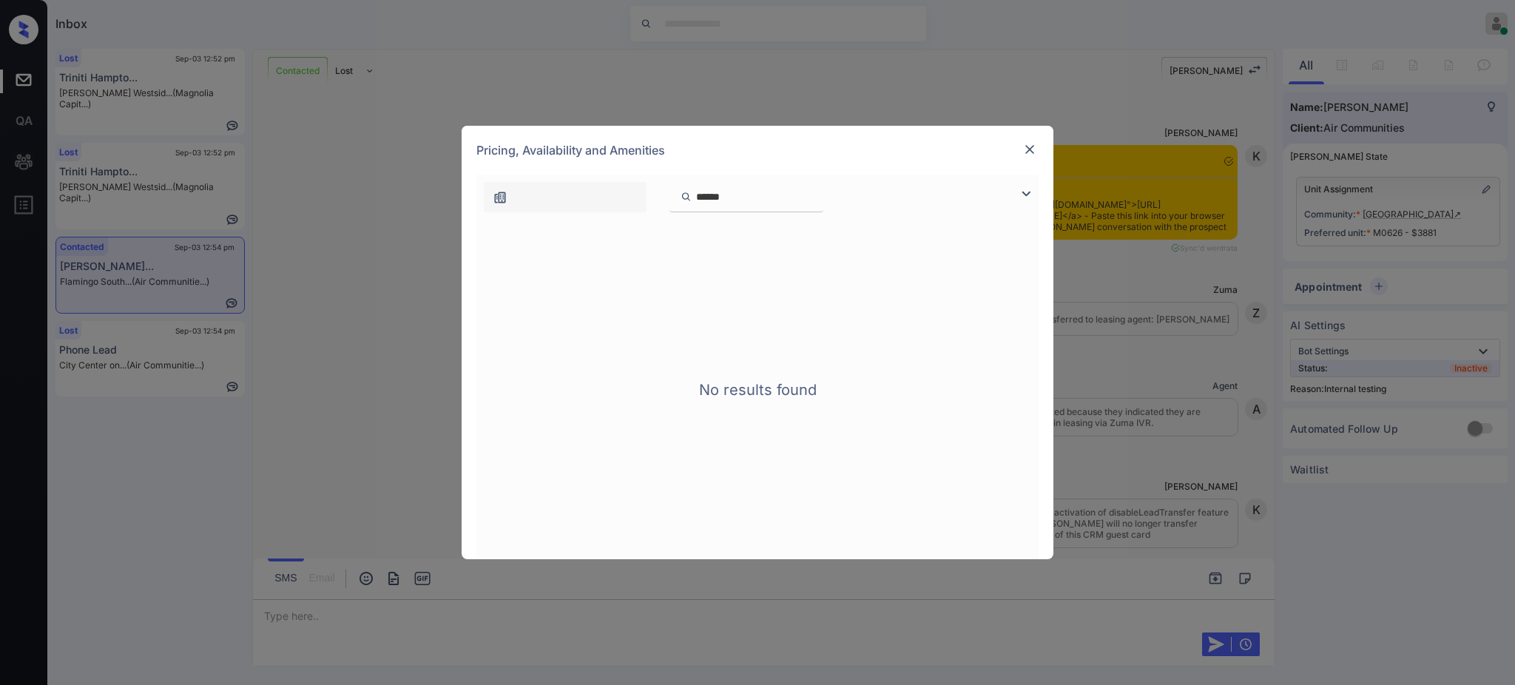
scroll to position [3400, 0]
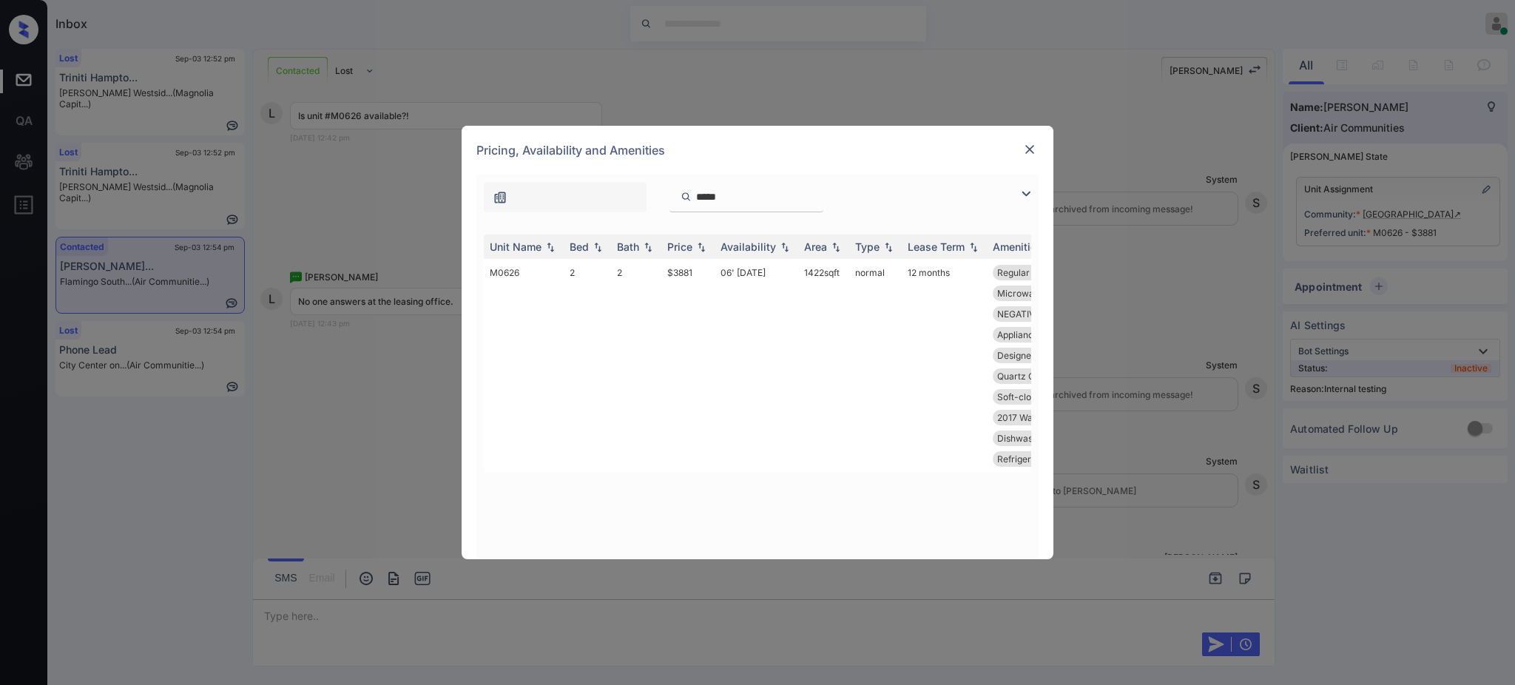
type input "*****"
click at [1030, 148] on img at bounding box center [1029, 149] width 15 height 15
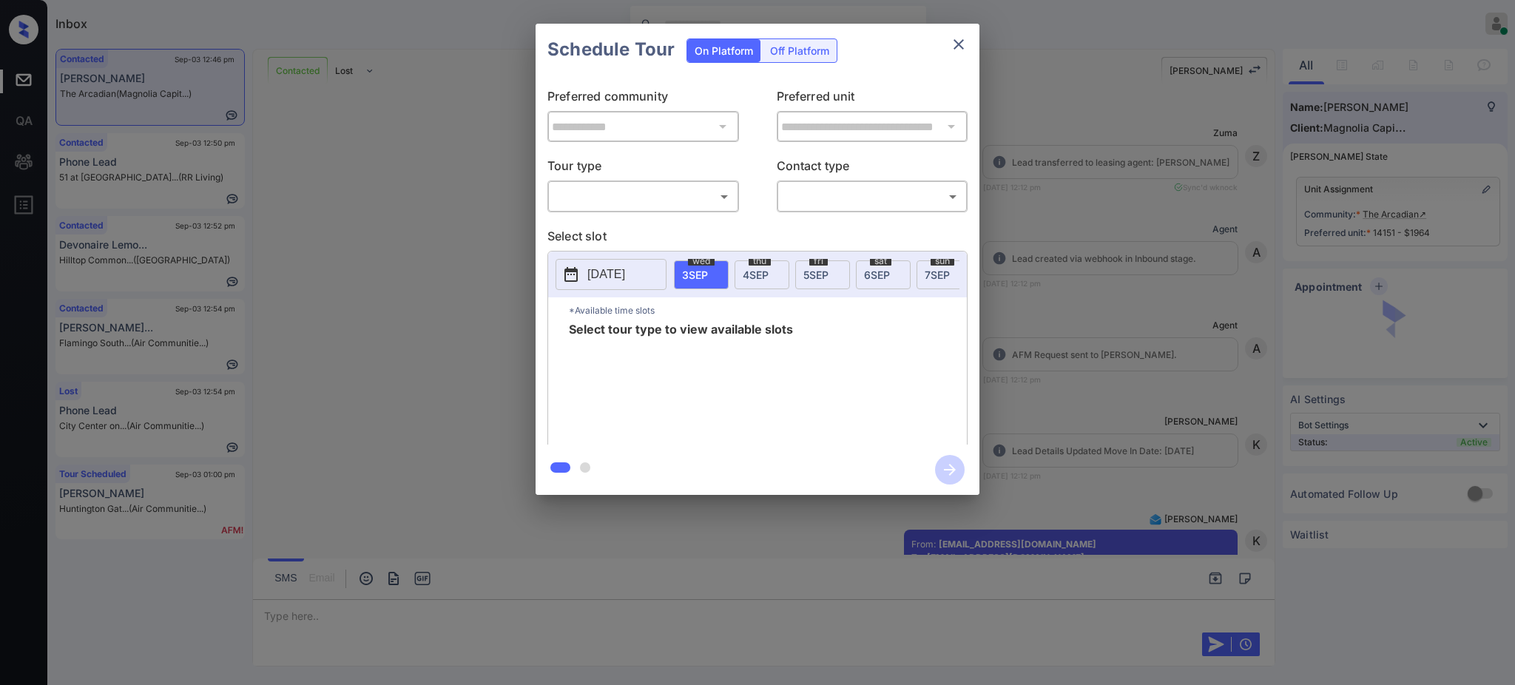
click at [595, 194] on body "Inbox Ajay Kumar Online Set yourself offline Set yourself on break Profile Swit…" at bounding box center [757, 342] width 1515 height 685
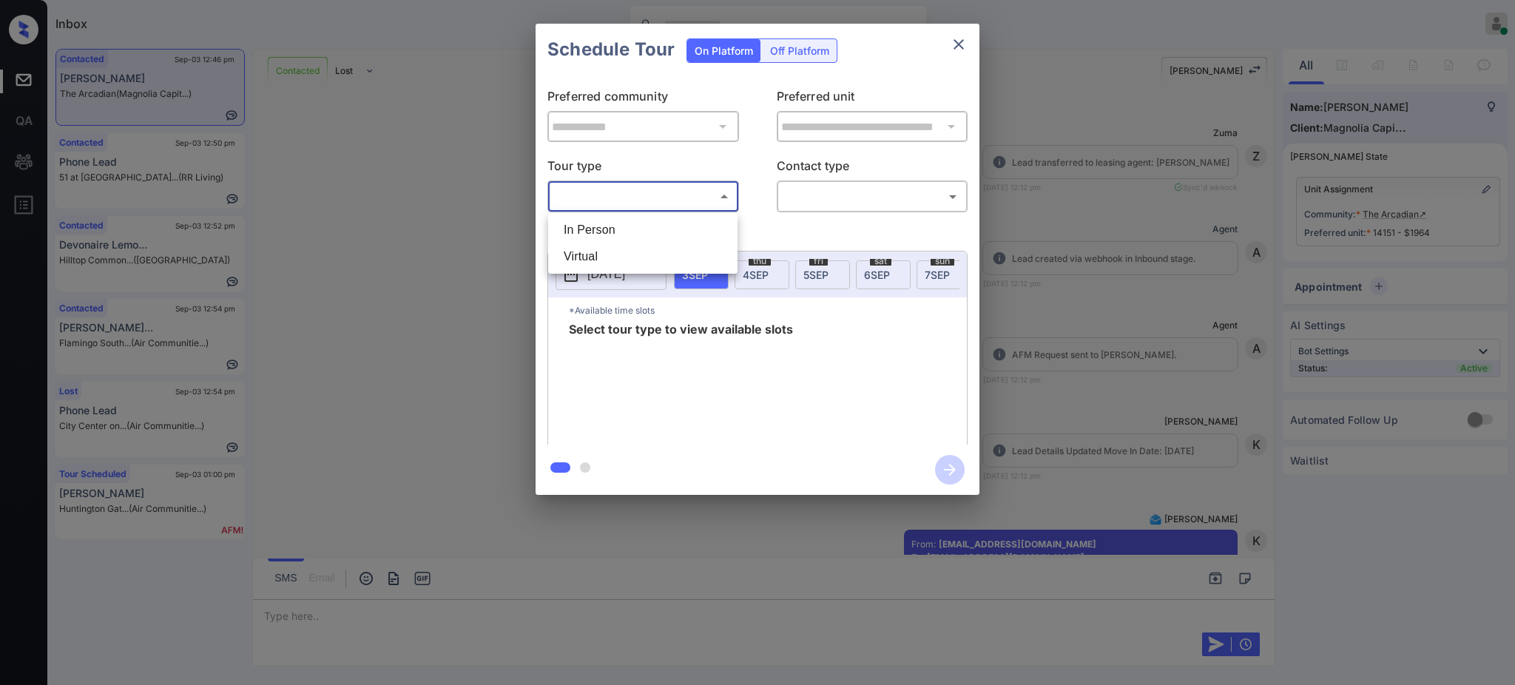
scroll to position [6587, 0]
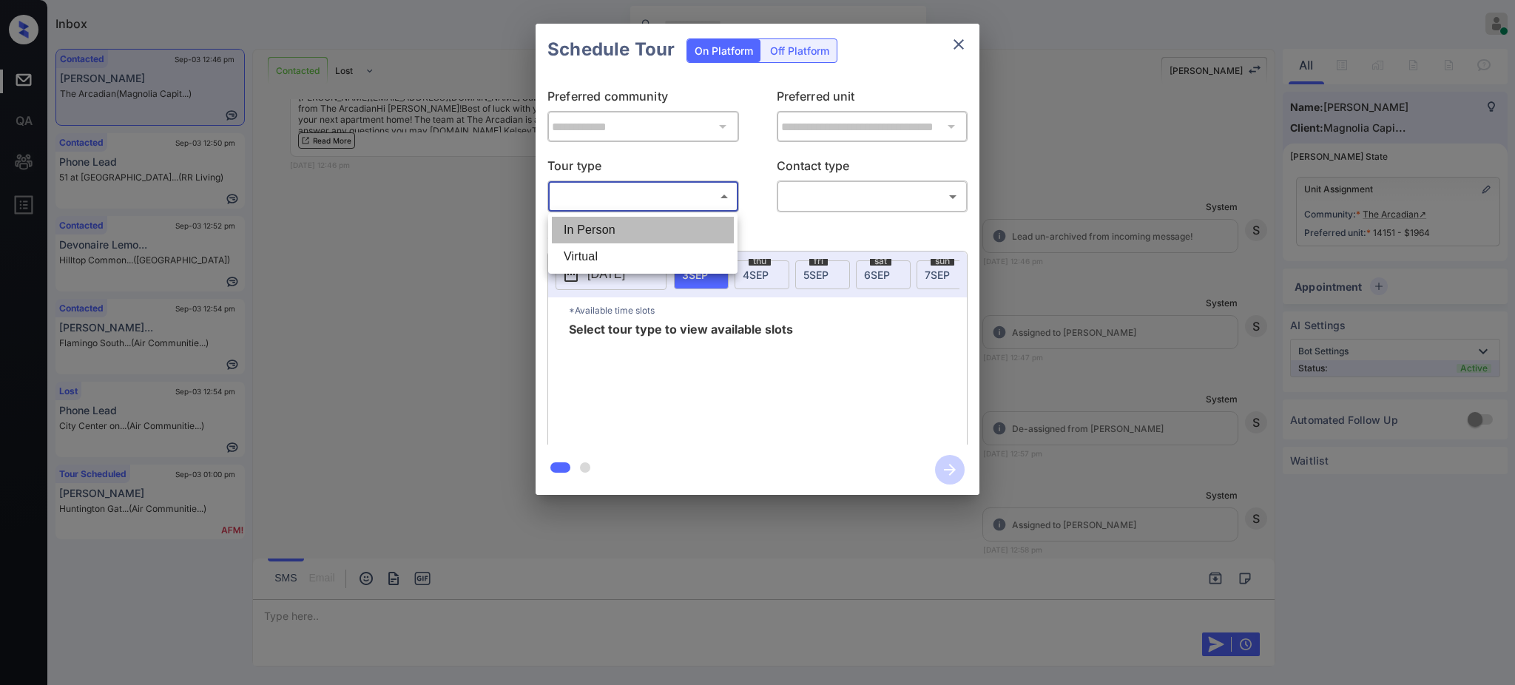
click at [604, 225] on li "In Person" at bounding box center [643, 230] width 182 height 27
type input "********"
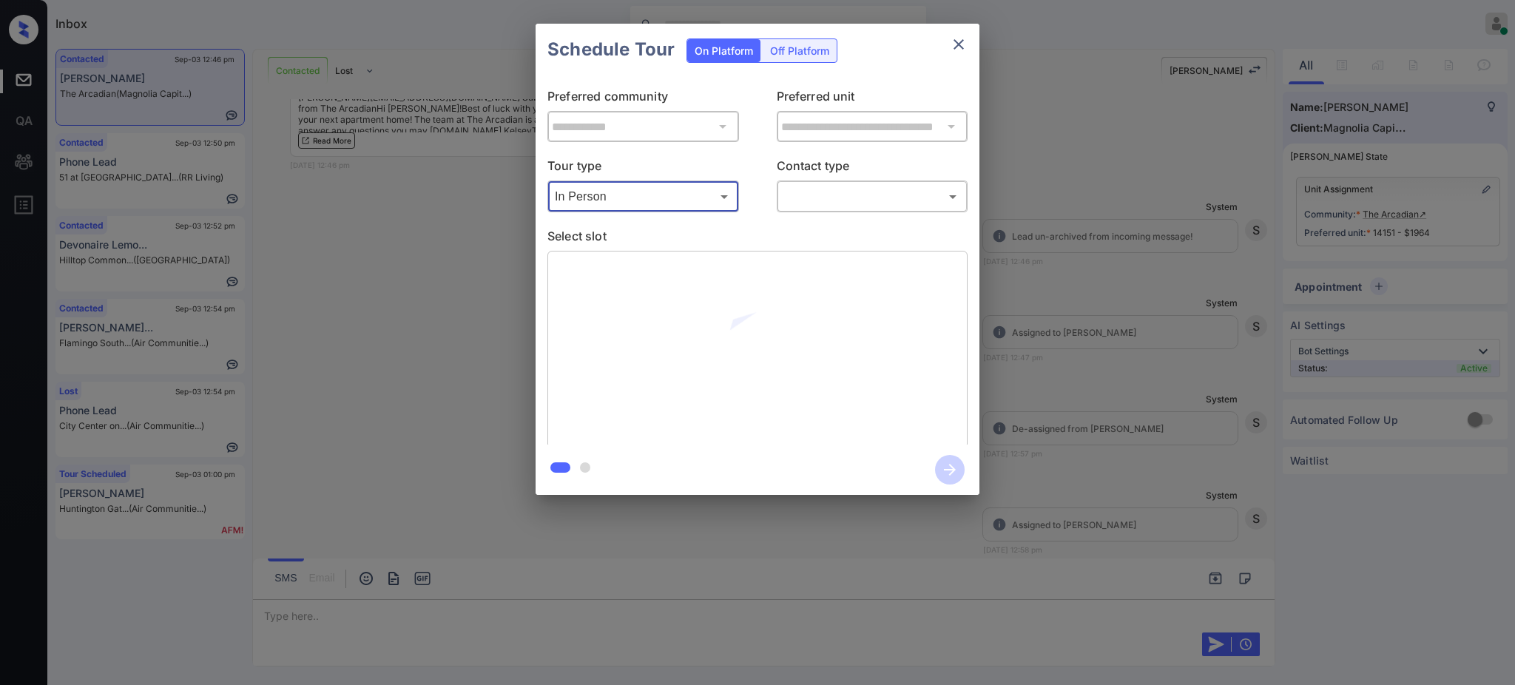
click at [862, 202] on body "Inbox Ajay Kumar Online Set yourself offline Set yourself on break Profile Swit…" at bounding box center [757, 342] width 1515 height 685
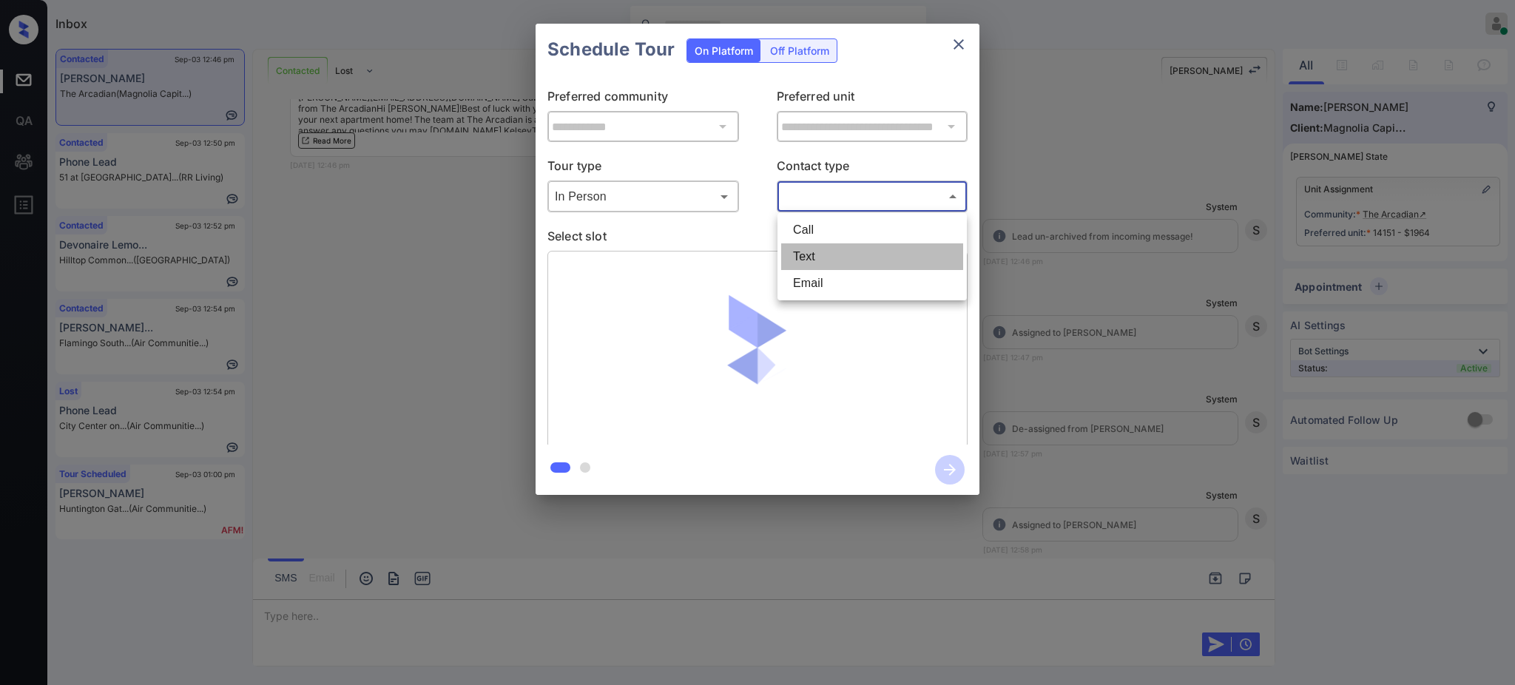
click at [793, 251] on li "Text" at bounding box center [872, 256] width 182 height 27
type input "****"
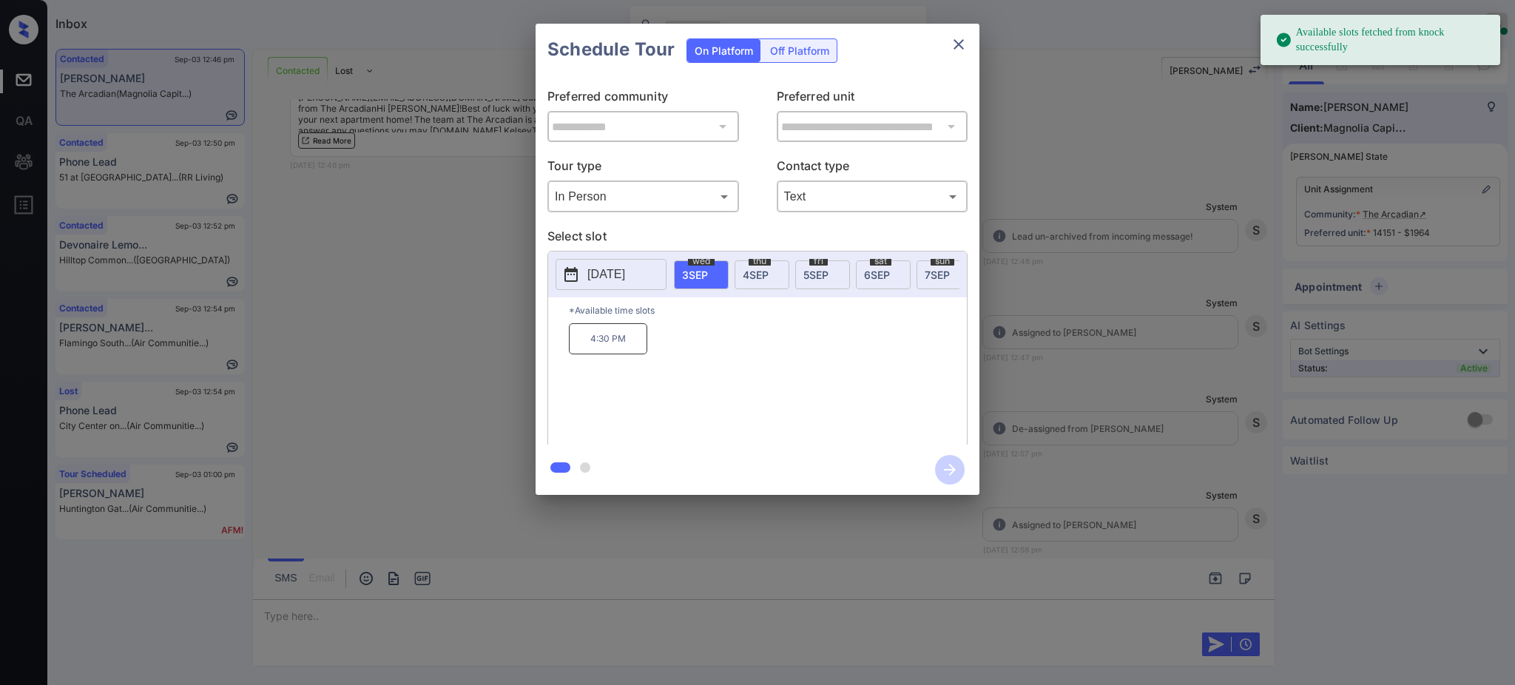
click at [596, 282] on p "2025-09-03" at bounding box center [606, 275] width 38 height 18
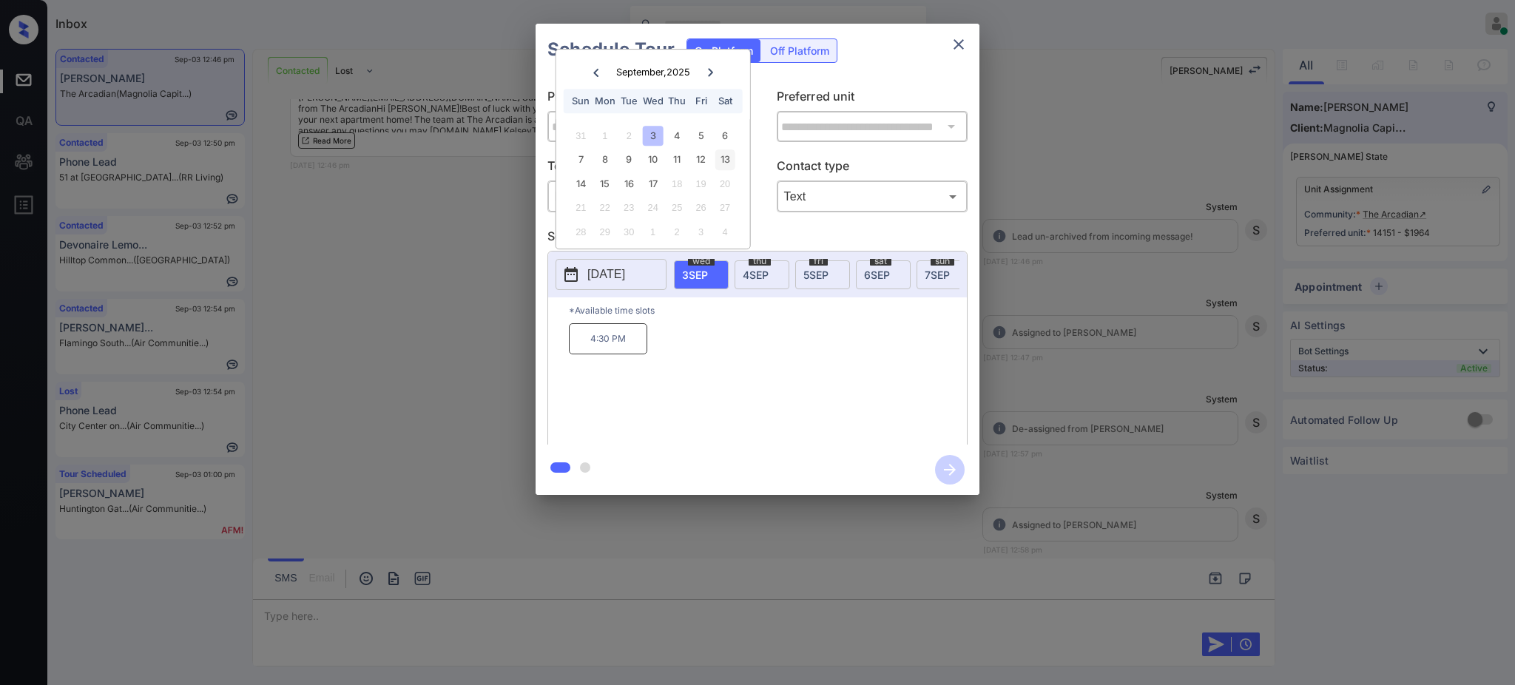
click at [723, 161] on div "13" at bounding box center [724, 159] width 20 height 20
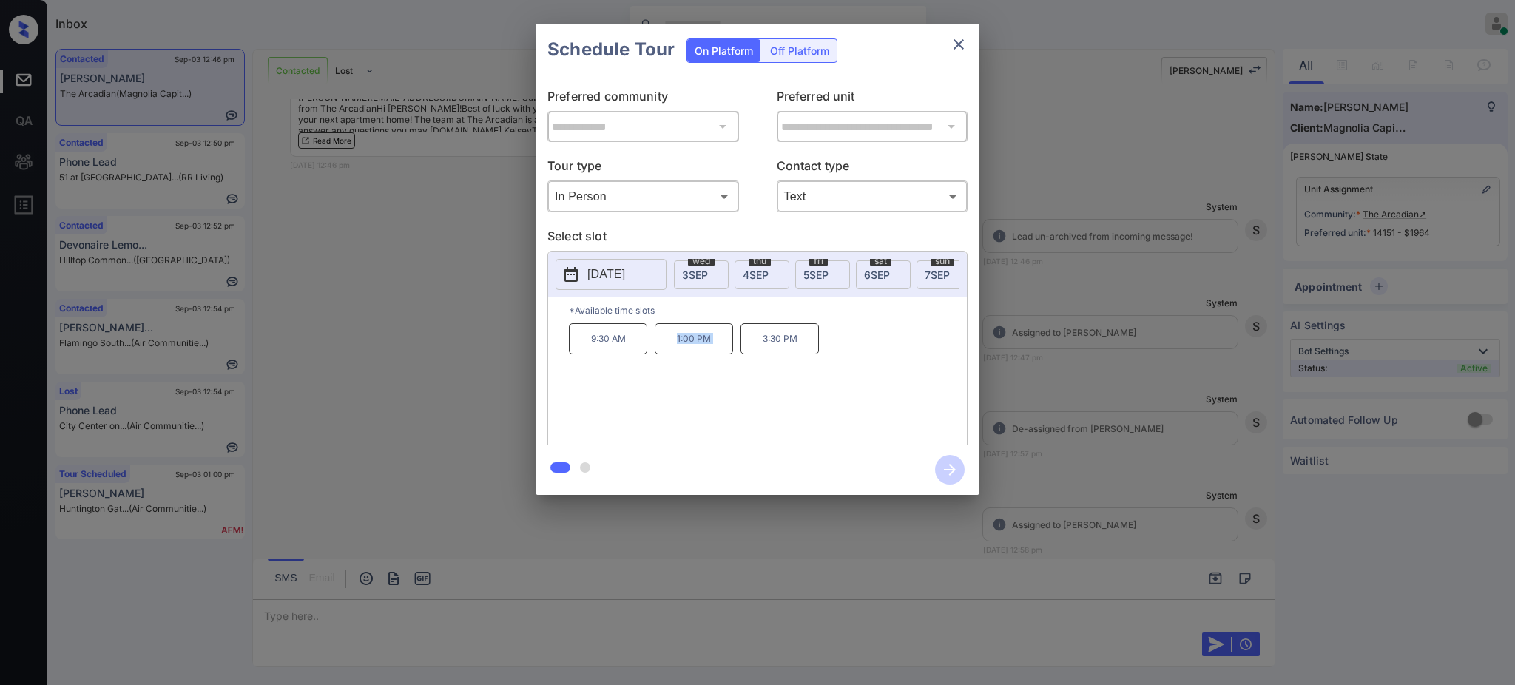
drag, startPoint x: 668, startPoint y: 357, endPoint x: 825, endPoint y: 255, distance: 186.7
click at [764, 349] on div "9:30 AM 1:00 PM 3:30 PM" at bounding box center [768, 382] width 398 height 118
copy p "1:00 PM"
click at [955, 41] on icon "close" at bounding box center [959, 45] width 18 height 18
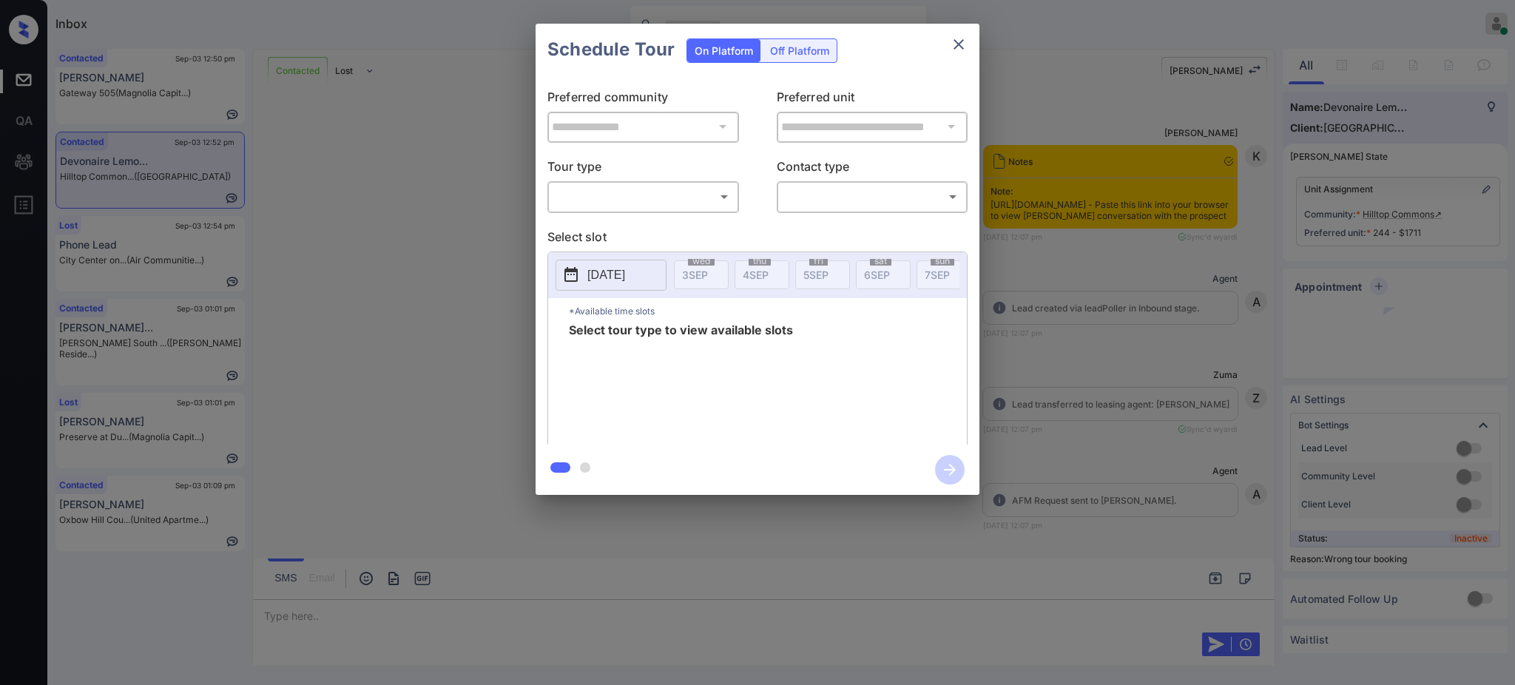
click at [667, 195] on body "Inbox [PERSON_NAME] Online Set yourself offline Set yourself on break Profile S…" at bounding box center [757, 342] width 1515 height 685
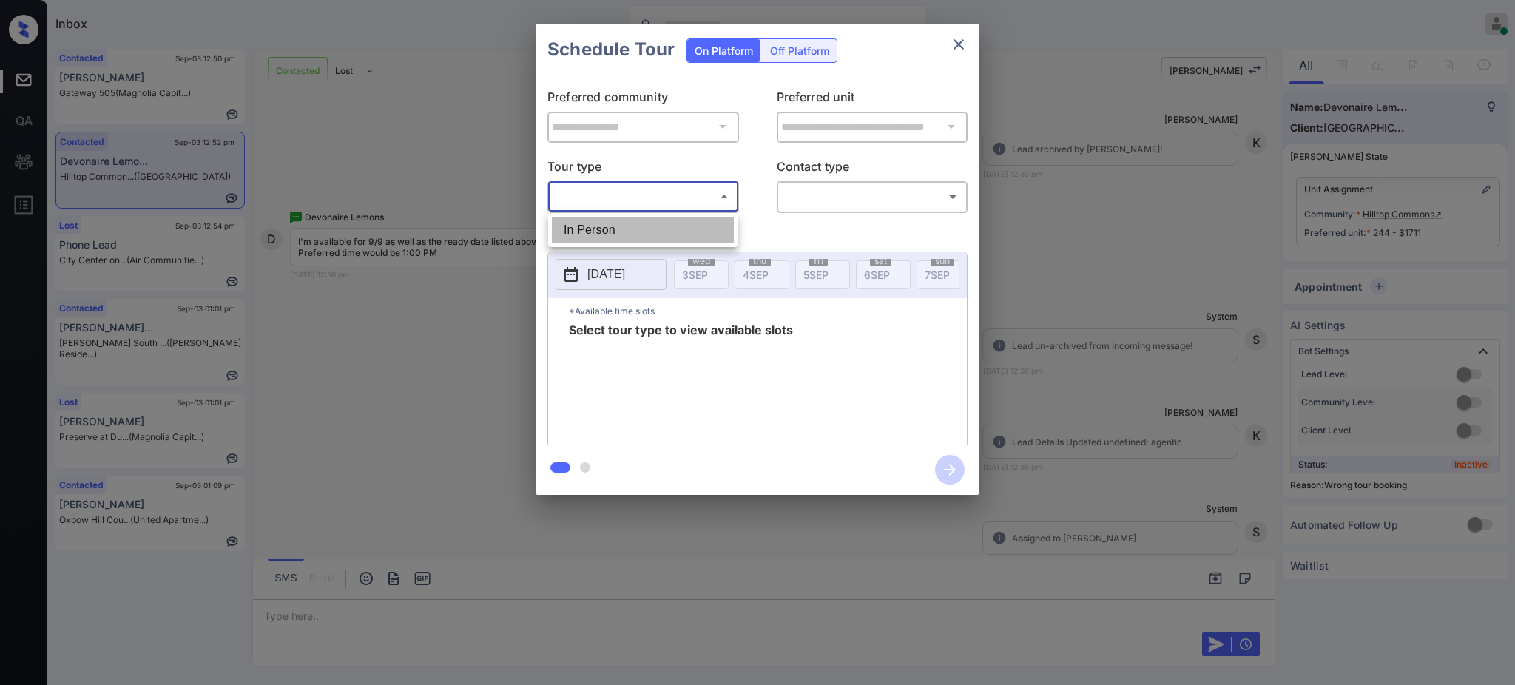
click at [618, 229] on li "In Person" at bounding box center [643, 230] width 182 height 27
type input "********"
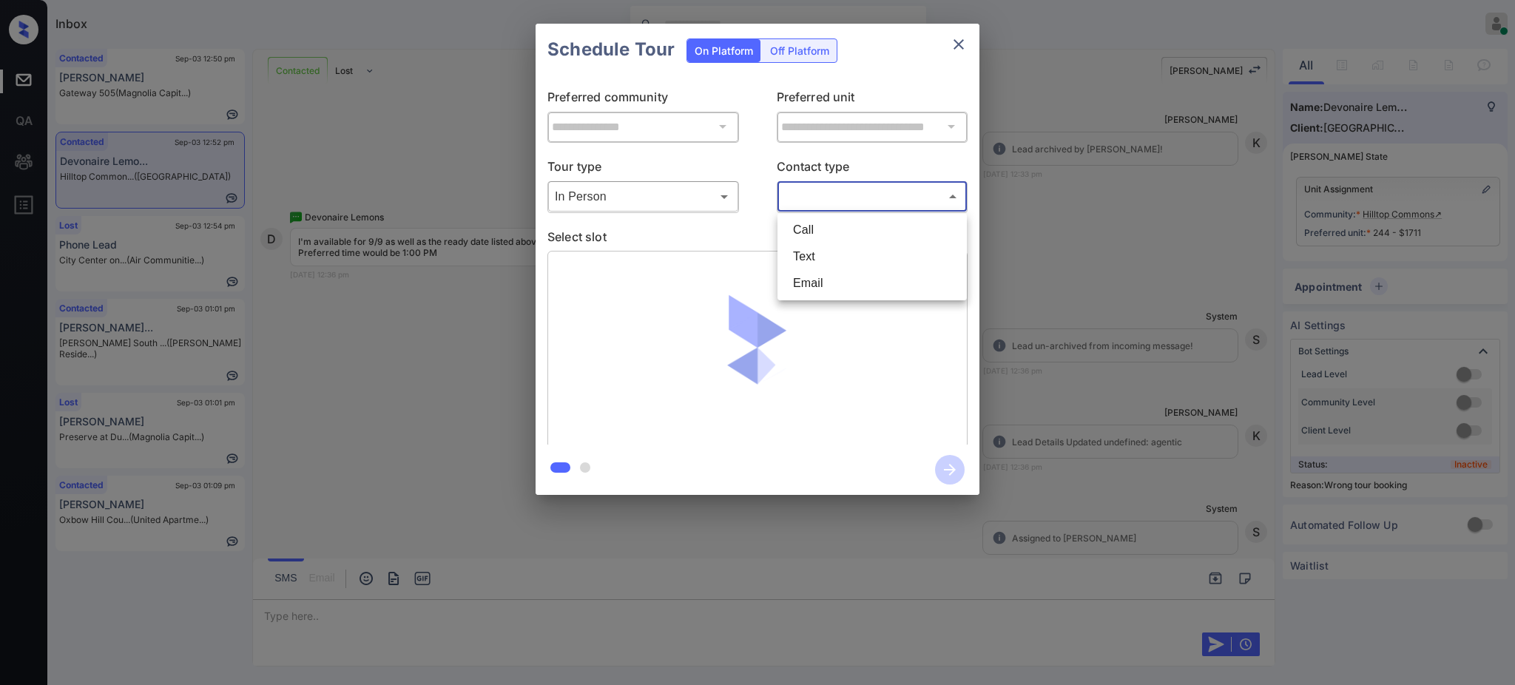
click at [813, 195] on body "Inbox Ajay Kumar Online Set yourself offline Set yourself on break Profile Swit…" at bounding box center [757, 342] width 1515 height 685
click at [819, 253] on li "Text" at bounding box center [872, 256] width 182 height 27
type input "****"
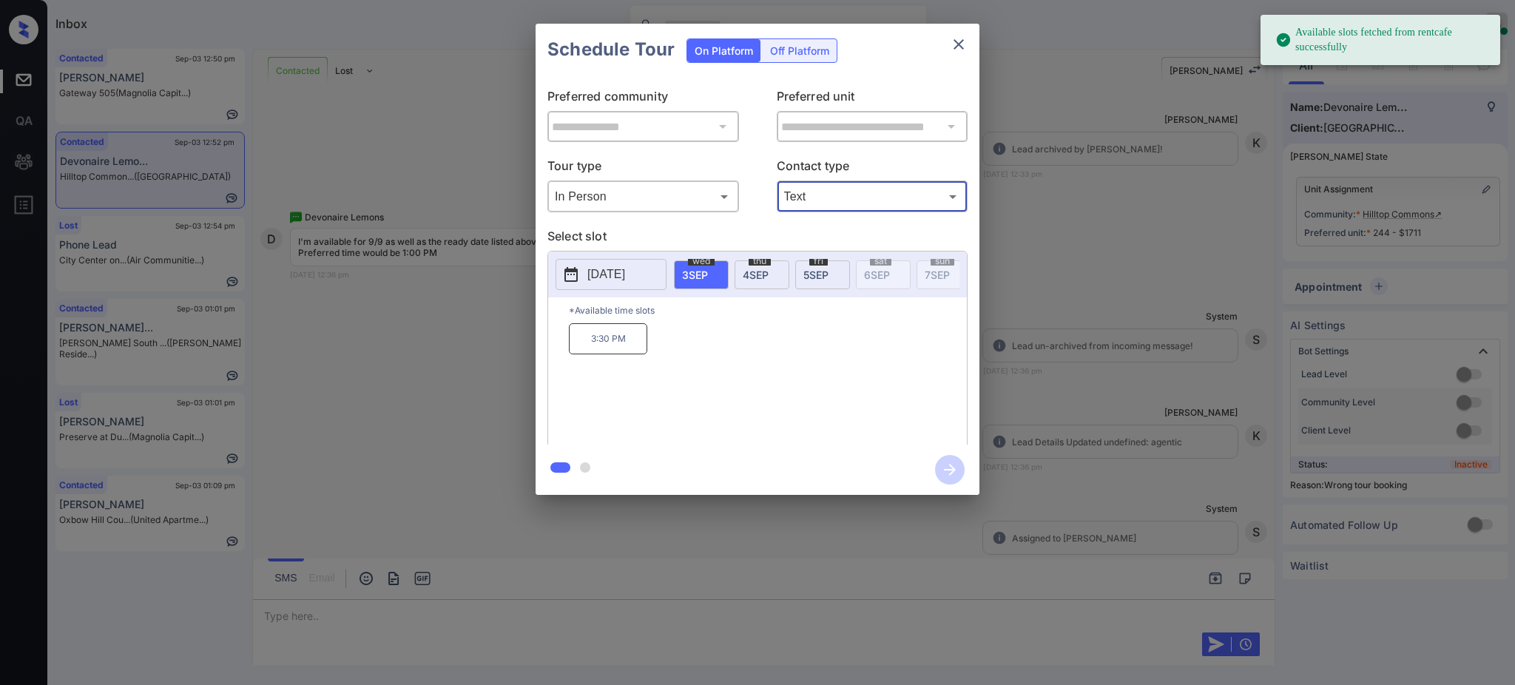
click at [622, 271] on p "2025-09-03" at bounding box center [606, 275] width 38 height 18
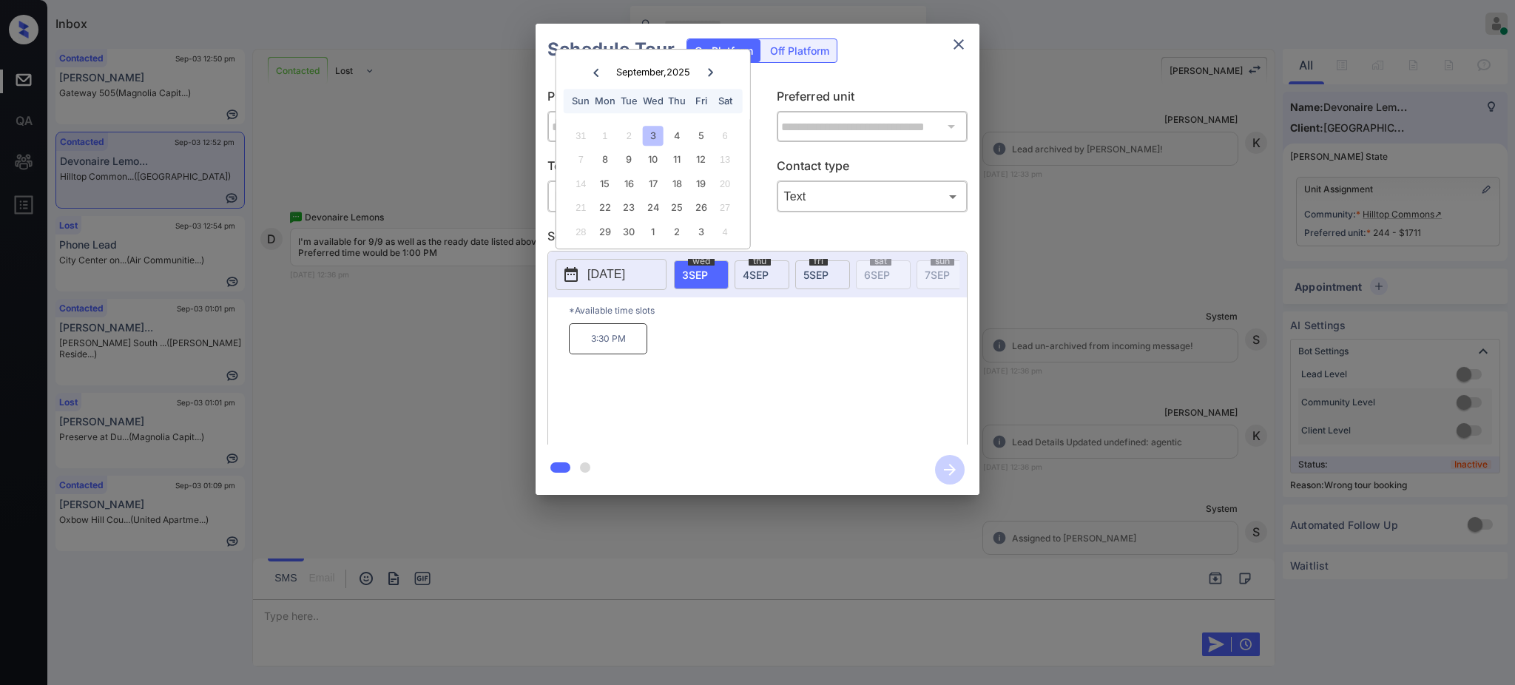
click at [615, 161] on div "7 8 9 10 11 12 13" at bounding box center [653, 160] width 184 height 24
click at [629, 158] on div "9" at bounding box center [629, 159] width 20 height 20
click at [791, 354] on p "1:00 PM" at bounding box center [779, 338] width 78 height 31
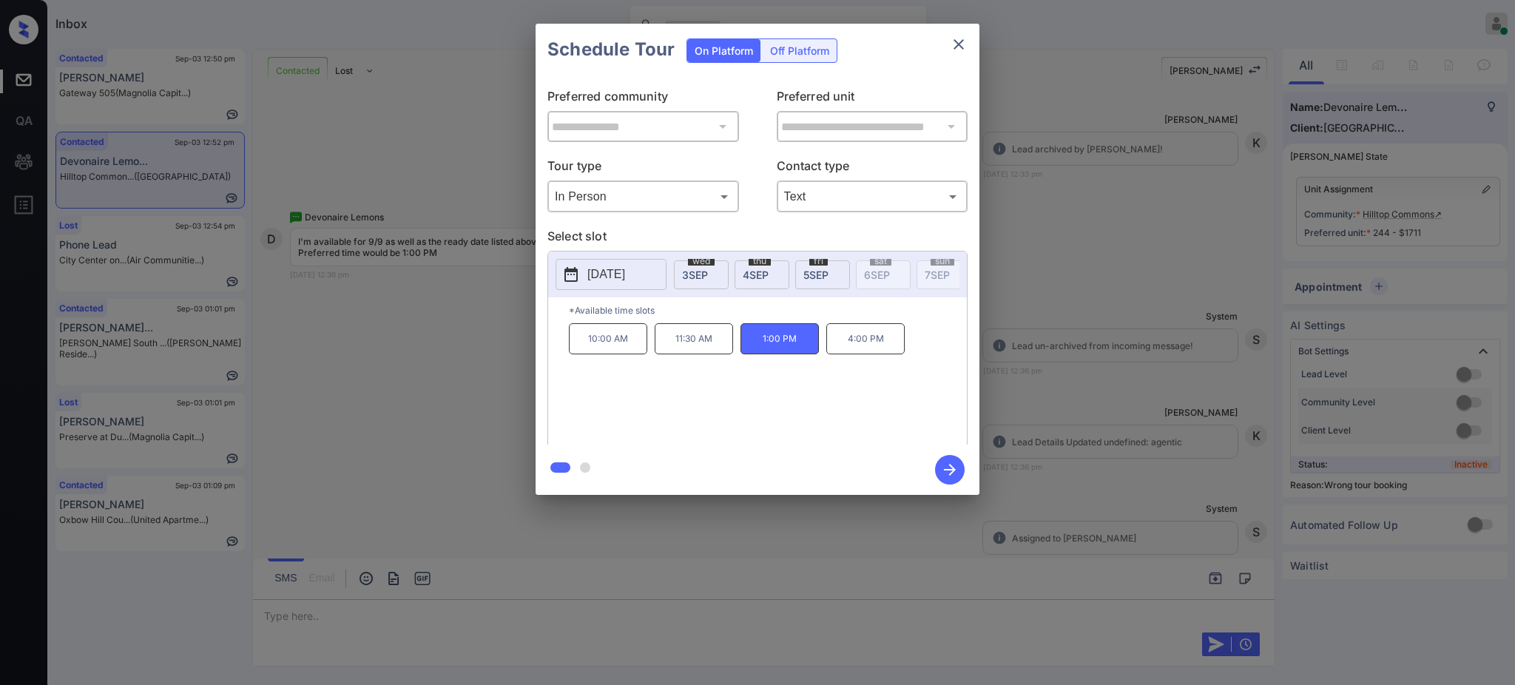
click at [963, 469] on icon "button" at bounding box center [950, 470] width 30 height 30
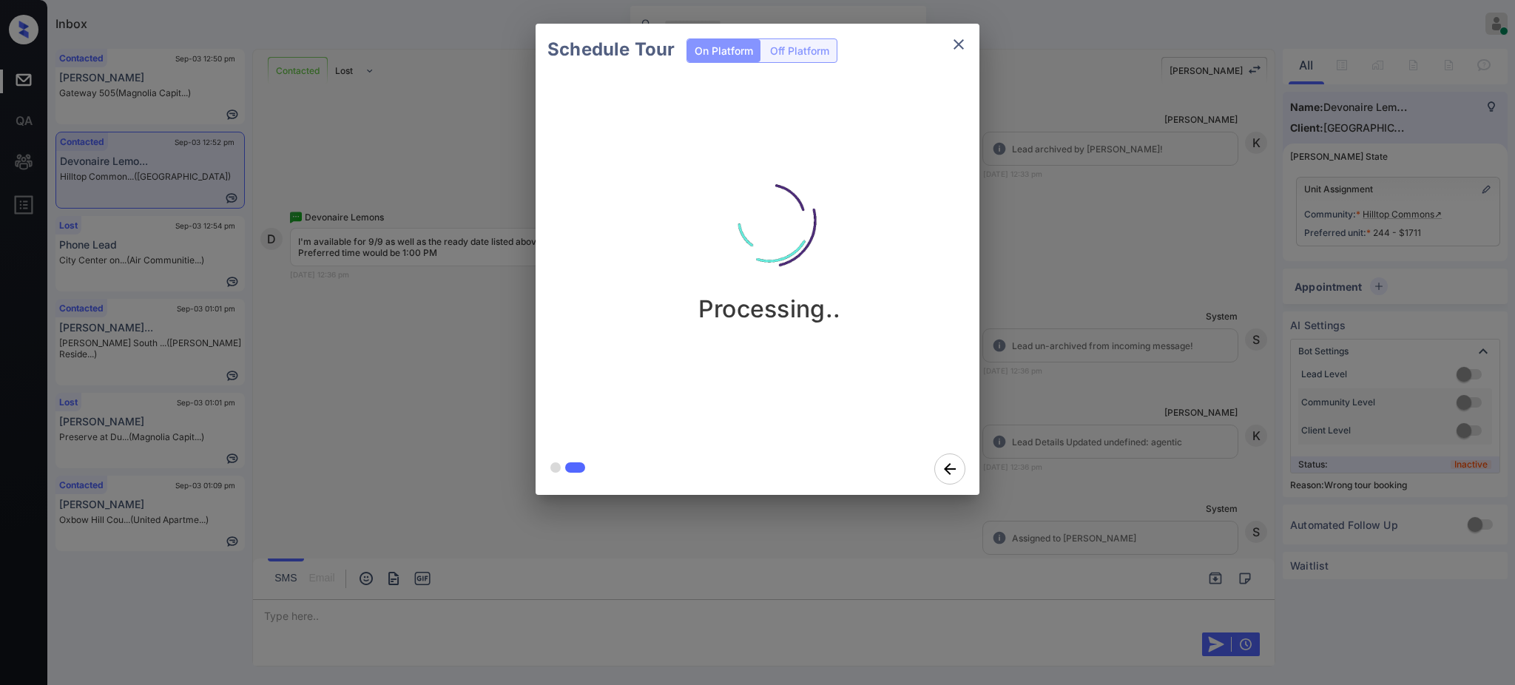
click at [1063, 375] on div "Schedule Tour On Platform Off Platform Processing.." at bounding box center [757, 259] width 1515 height 518
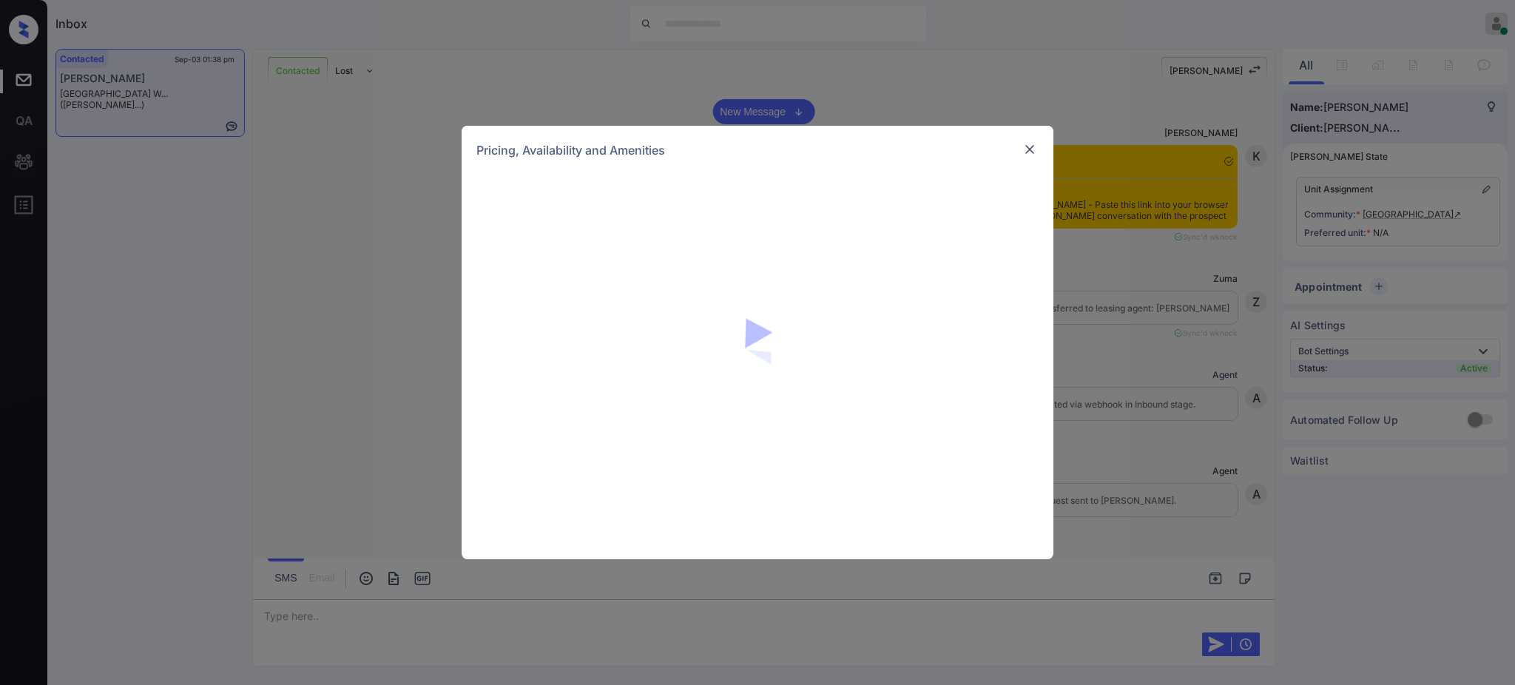
scroll to position [1379, 0]
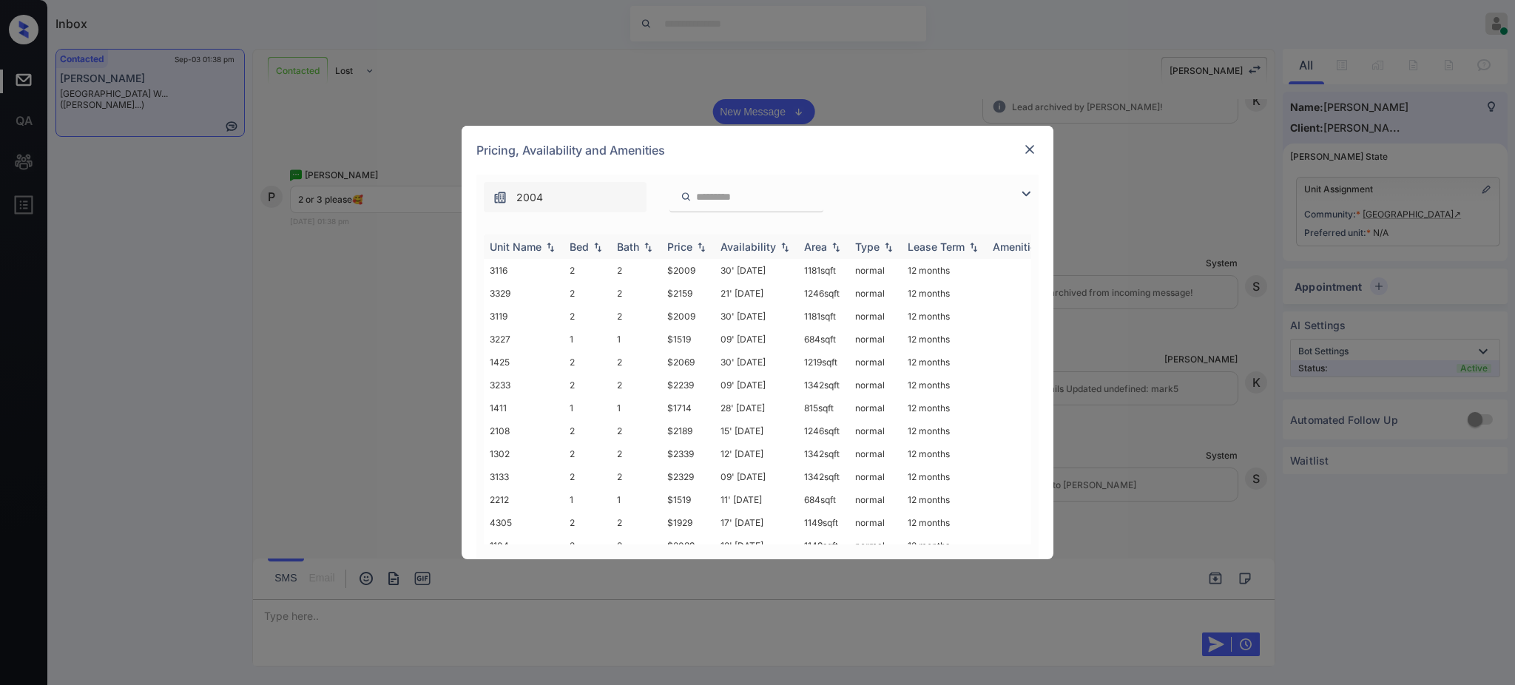
click at [582, 248] on div "Bed" at bounding box center [579, 246] width 19 height 13
click at [595, 234] on div "Unit Name Bed Bath Price Availability Area Type Lease Term Amenities 3116 2 2 $…" at bounding box center [757, 389] width 562 height 339
click at [586, 246] on div "Bed" at bounding box center [579, 246] width 19 height 13
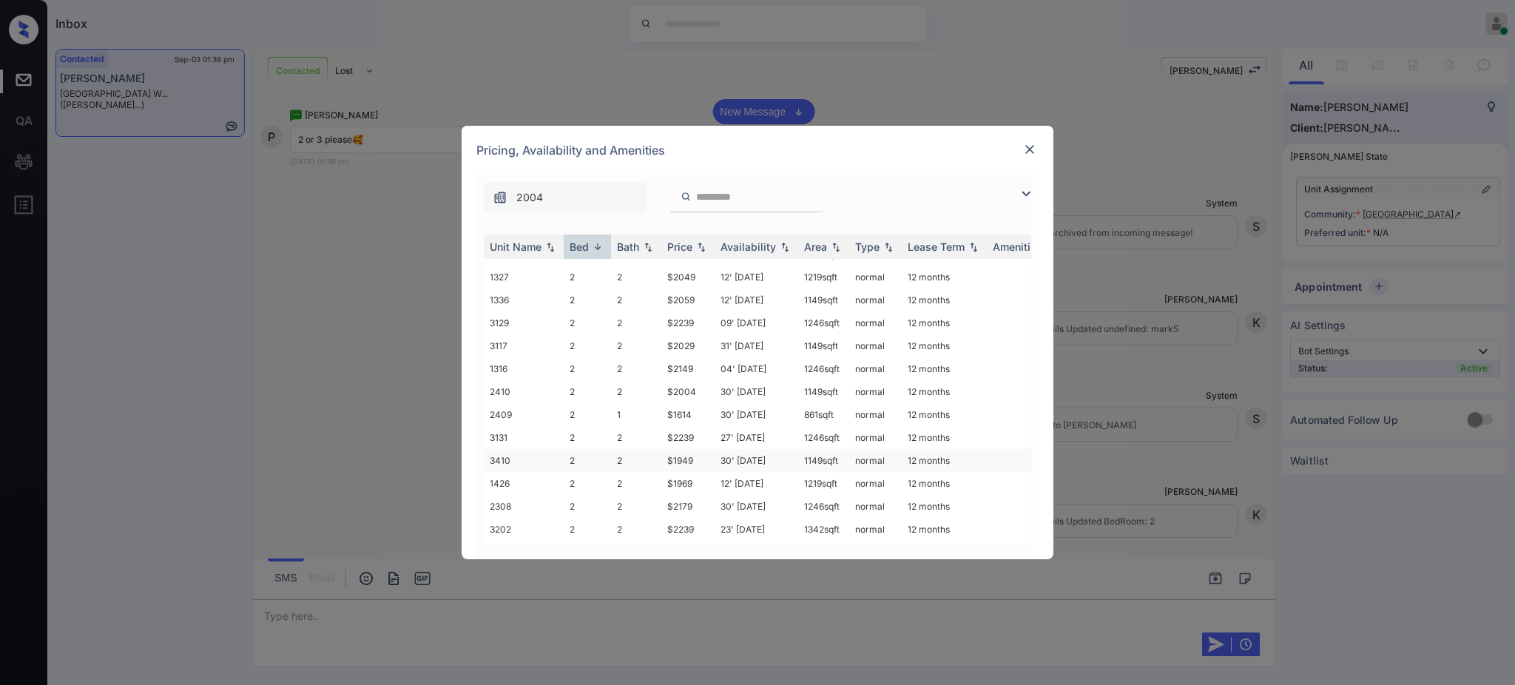
scroll to position [1578, 0]
drag, startPoint x: 655, startPoint y: 413, endPoint x: 716, endPoint y: 413, distance: 60.7
type textarea "*****"
click at [705, 413] on tr "2409 2 1 $1614 30' Sep 24 861 sqft normal 12 months" at bounding box center [870, 412] width 773 height 23
copy tr "$1614"
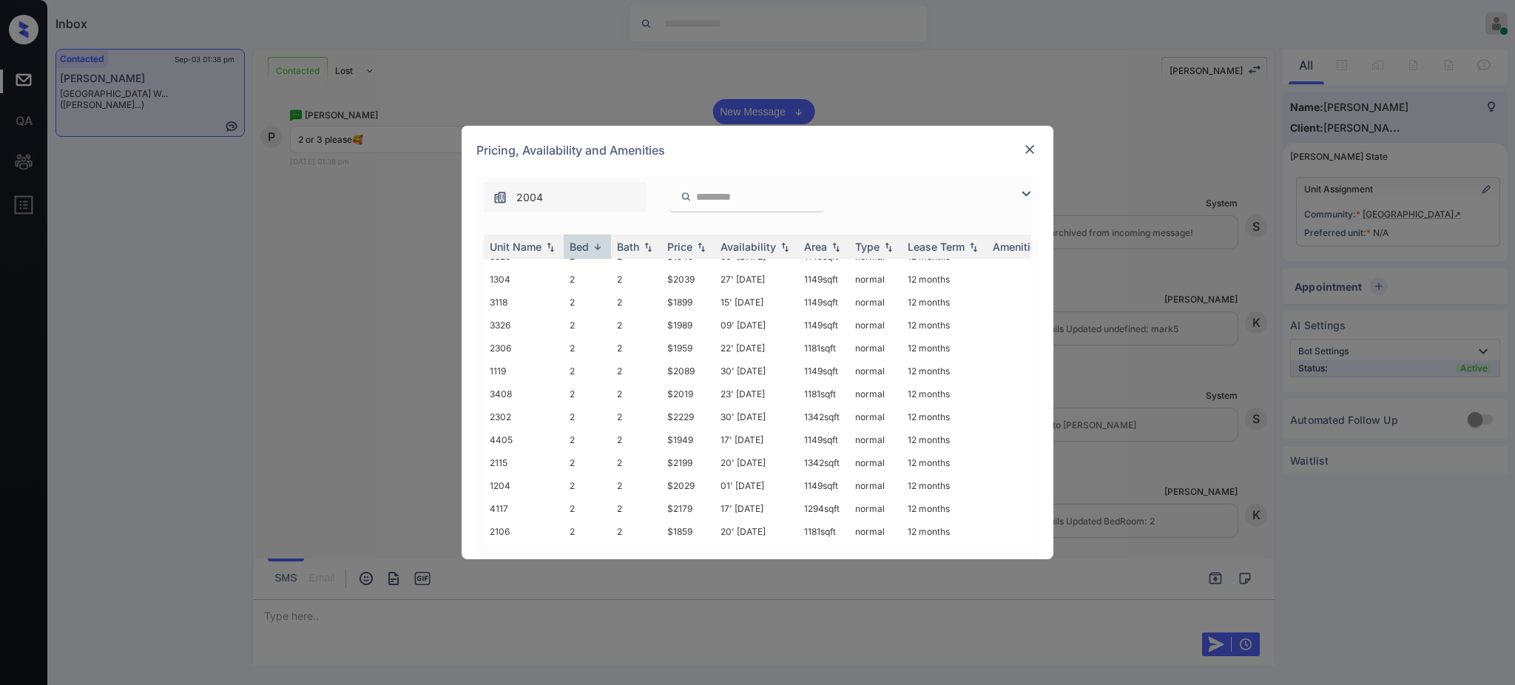
scroll to position [592, 0]
click at [1028, 142] on img at bounding box center [1029, 149] width 15 height 15
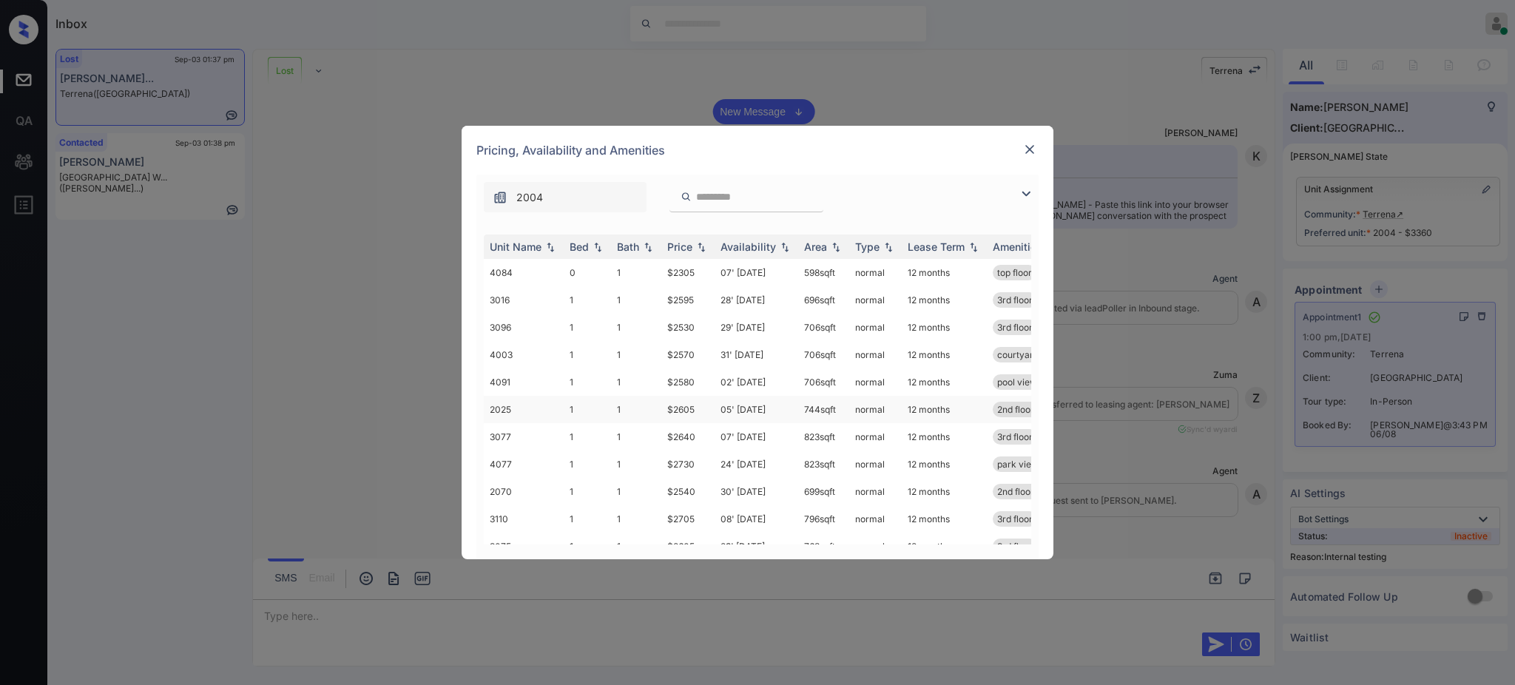
scroll to position [8183, 0]
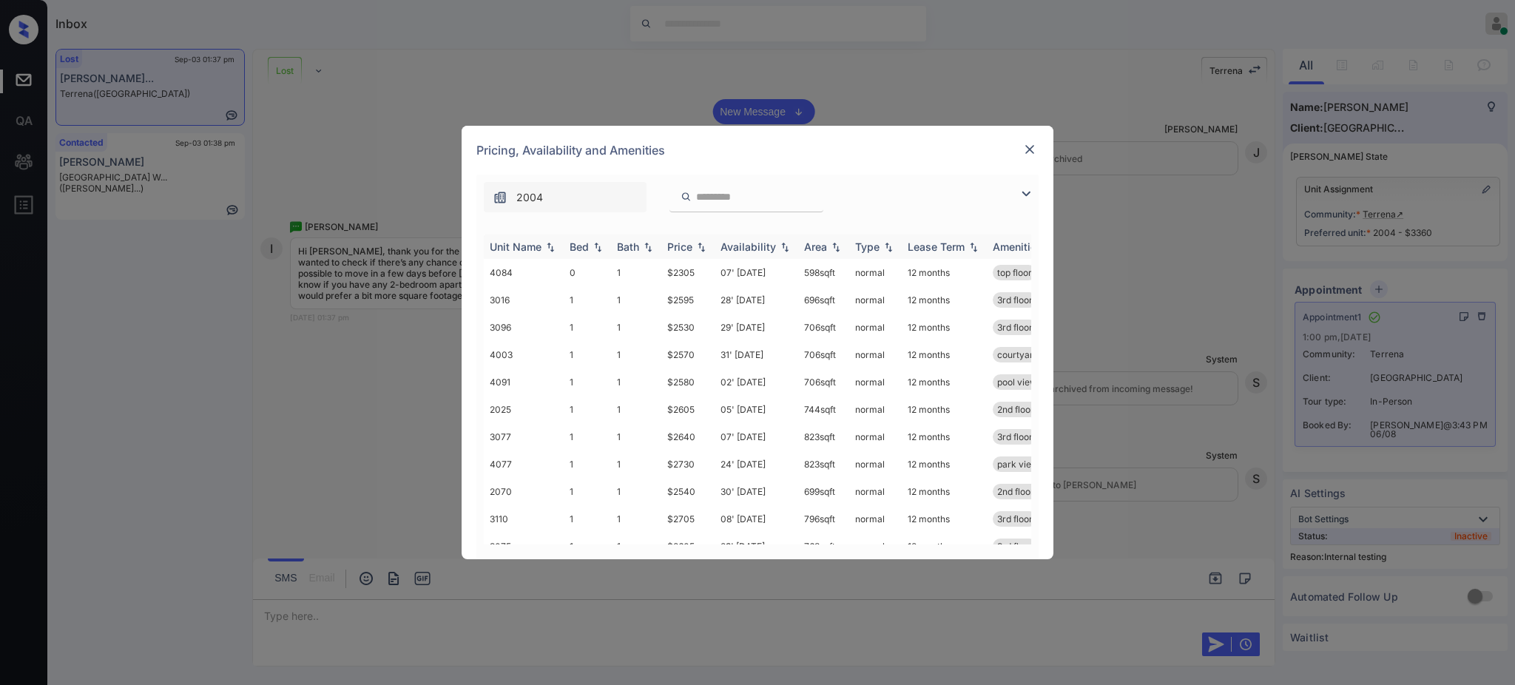
click at [581, 254] on th "Bed" at bounding box center [587, 246] width 47 height 24
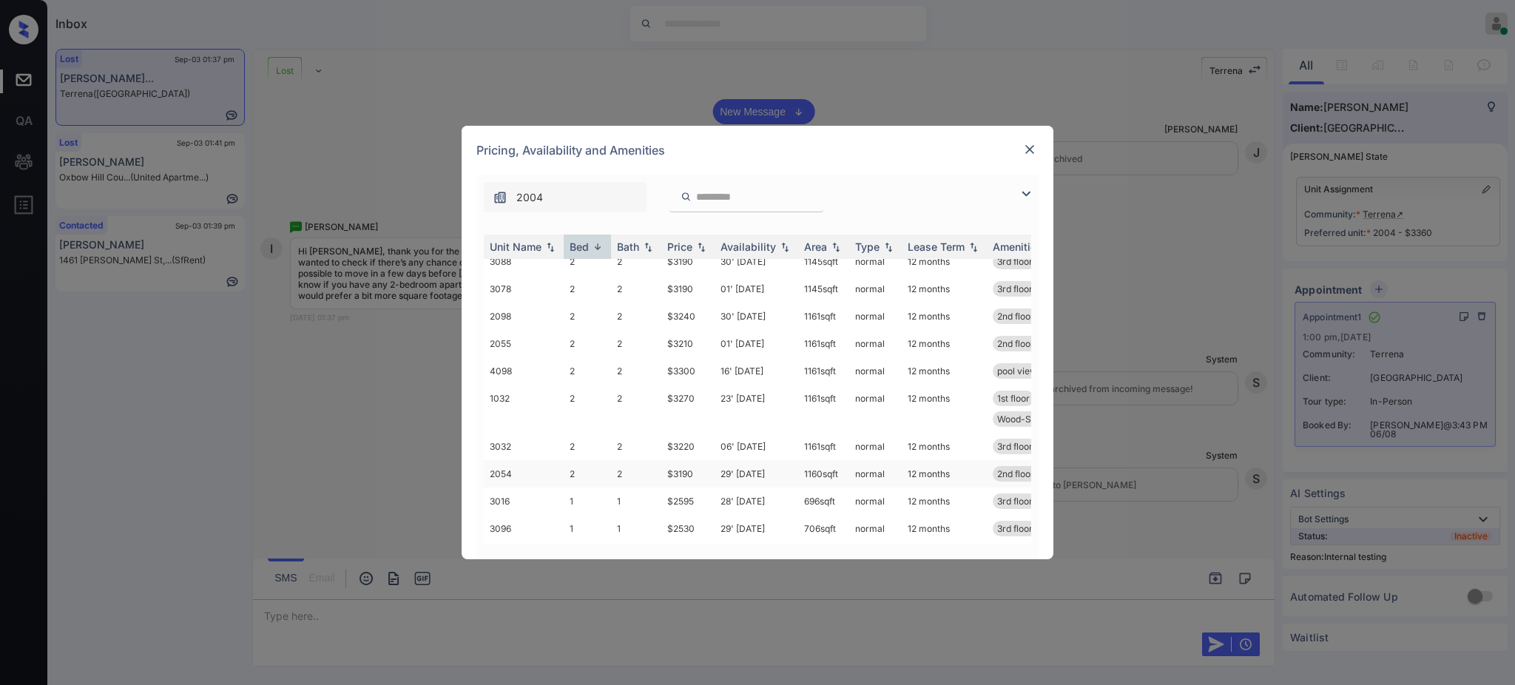
scroll to position [197, 0]
drag, startPoint x: 659, startPoint y: 429, endPoint x: 708, endPoint y: 429, distance: 48.8
click at [700, 429] on tr "1032 2 2 $3270 23' Sep 25 1161 sqft normal 12 months 1st floor garden space gar…" at bounding box center [870, 437] width 773 height 48
copy tr "$3270"
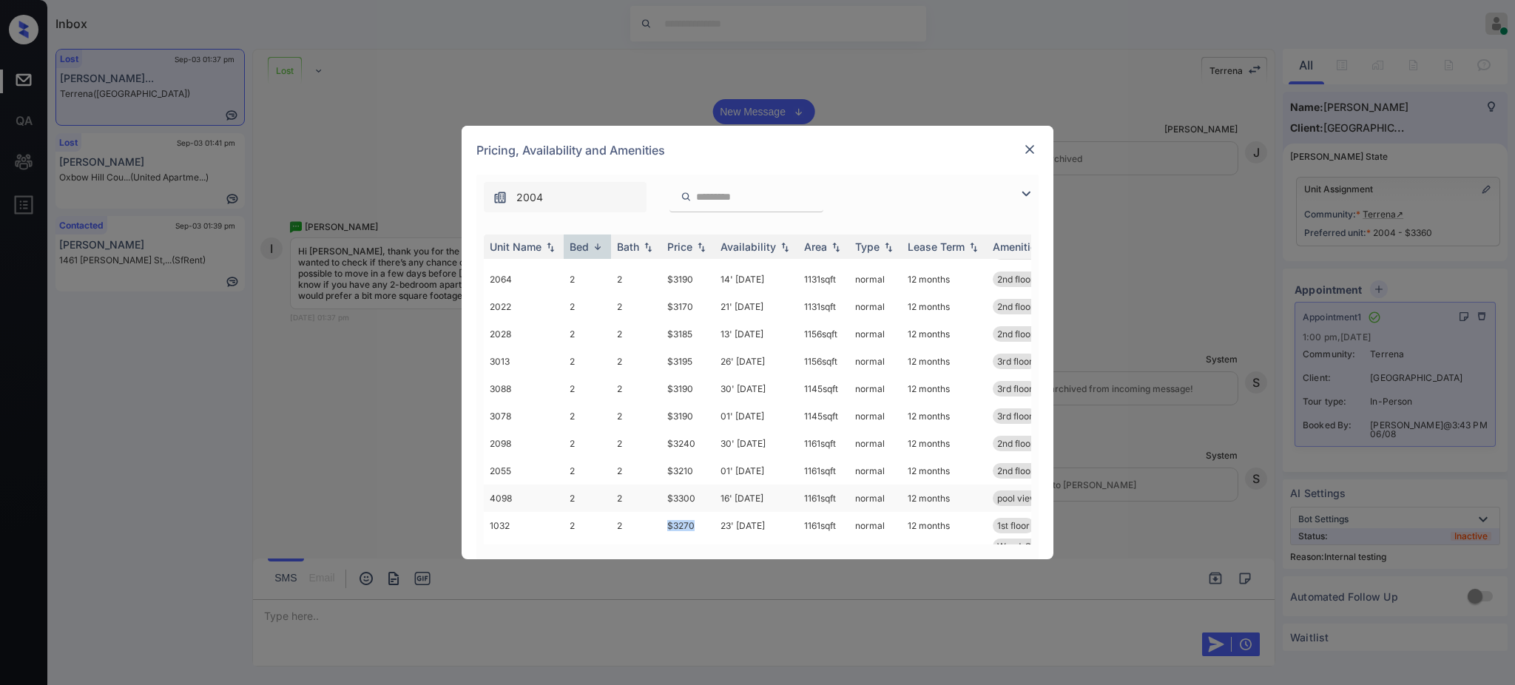
copy tr "$3270"
click at [1030, 152] on img at bounding box center [1029, 149] width 15 height 15
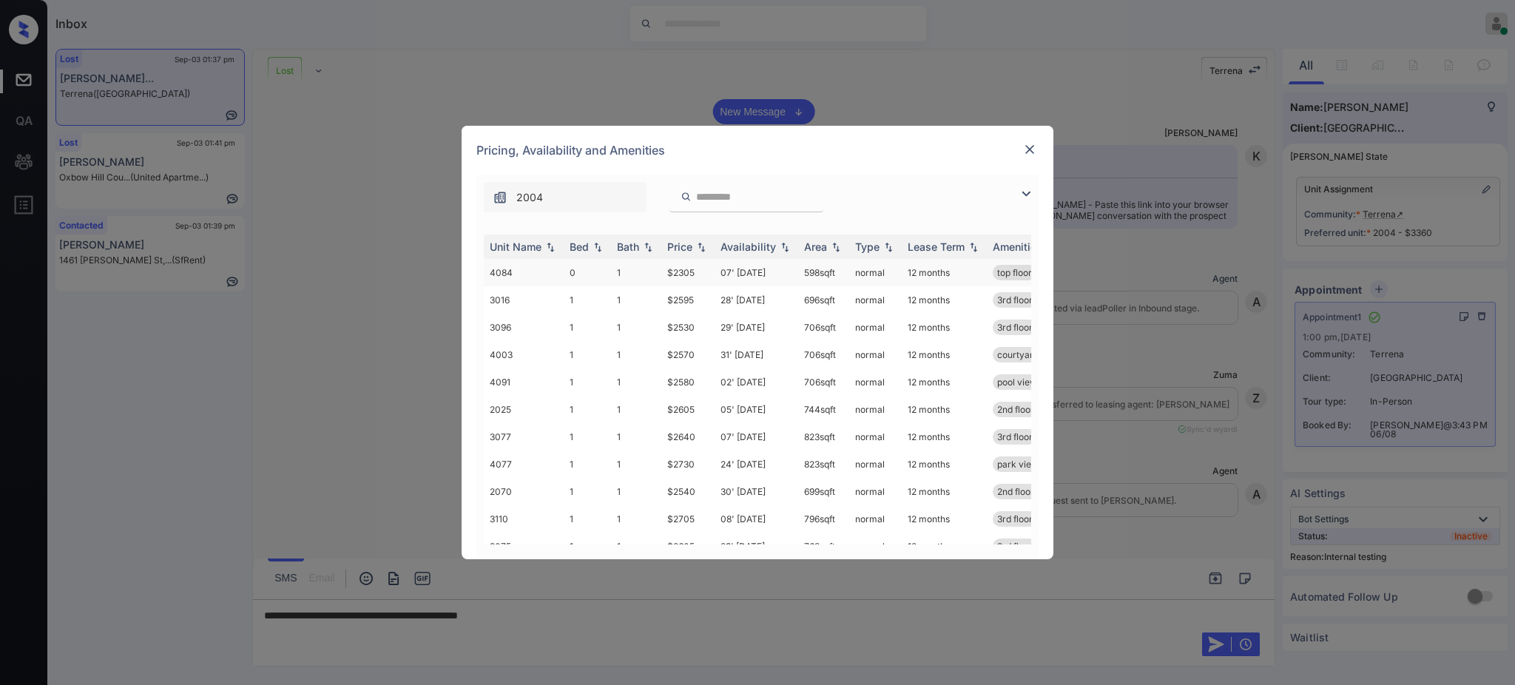
scroll to position [8183, 0]
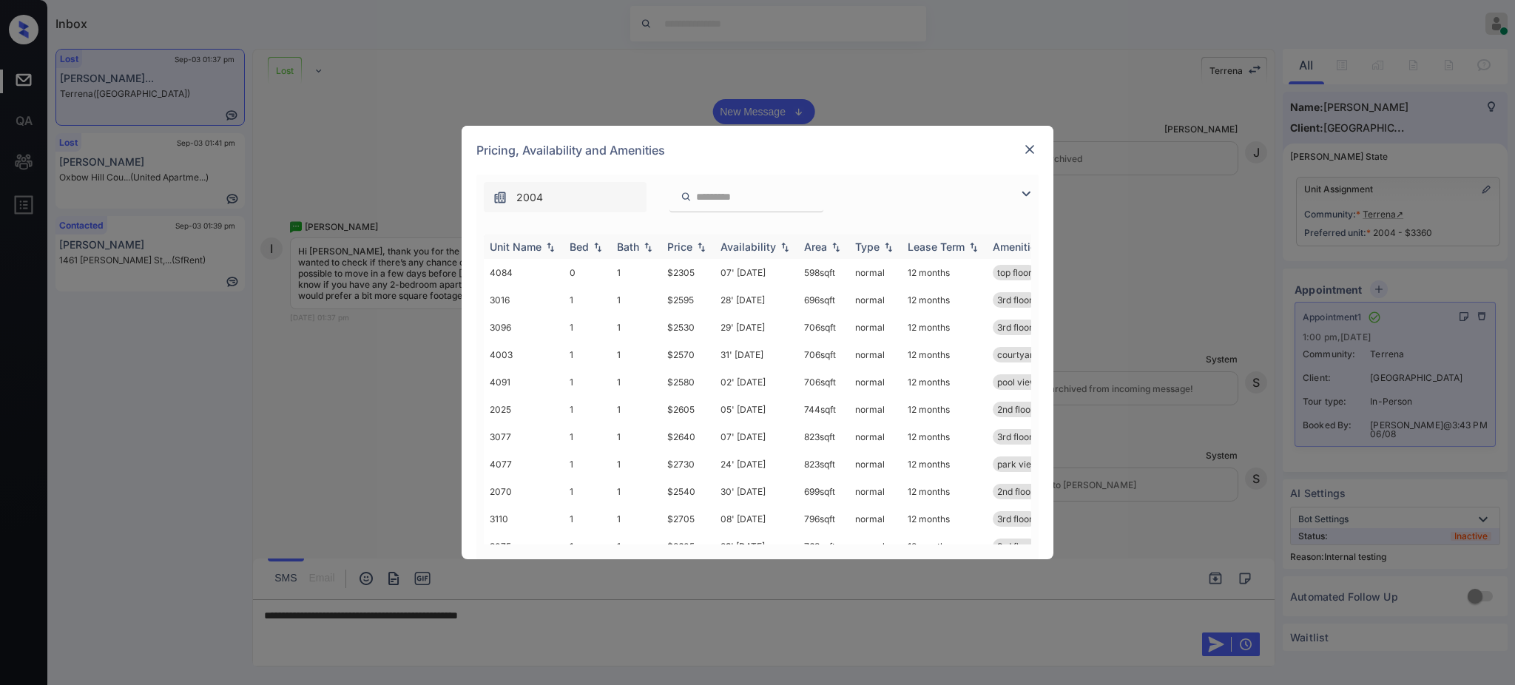
click at [581, 247] on div "Bed" at bounding box center [579, 246] width 19 height 13
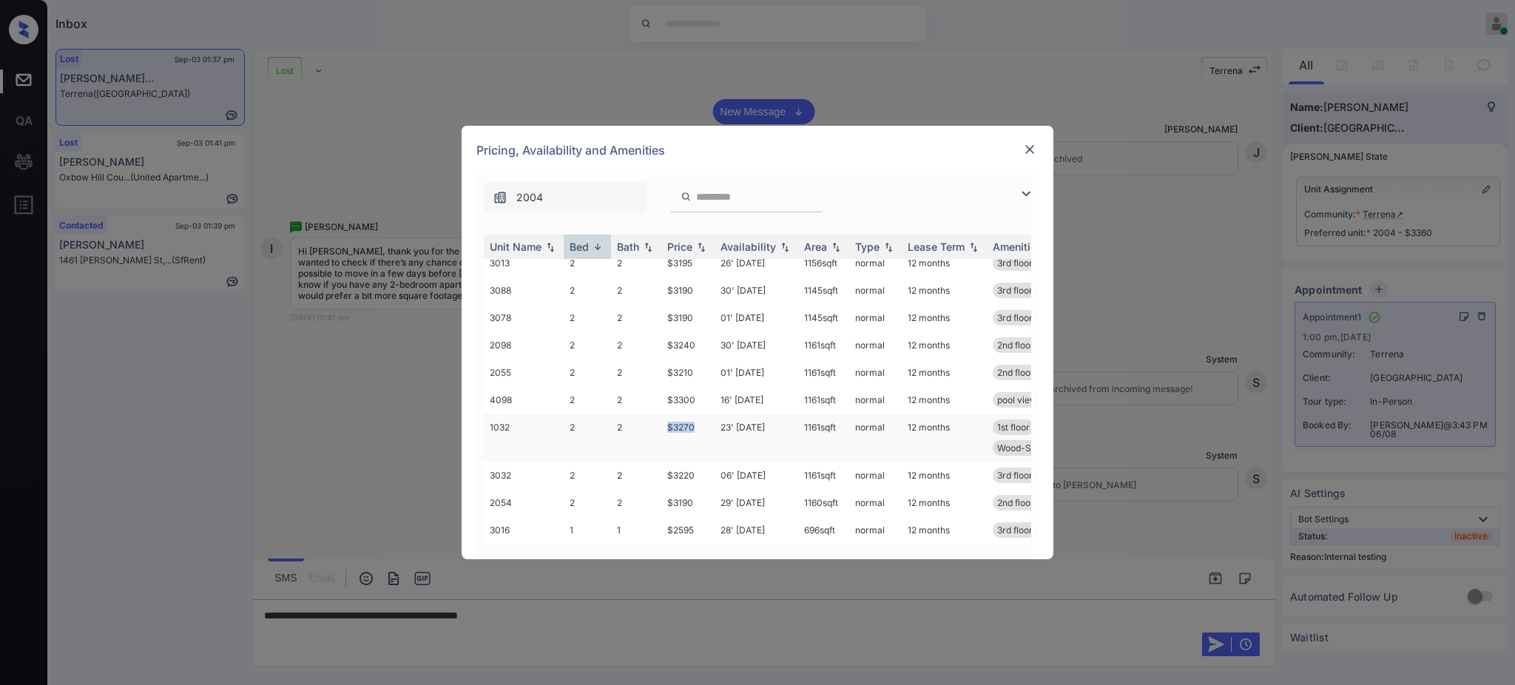
drag, startPoint x: 661, startPoint y: 430, endPoint x: 698, endPoint y: 426, distance: 37.2
click at [698, 426] on td "$3270" at bounding box center [687, 437] width 53 height 48
copy td "$3270"
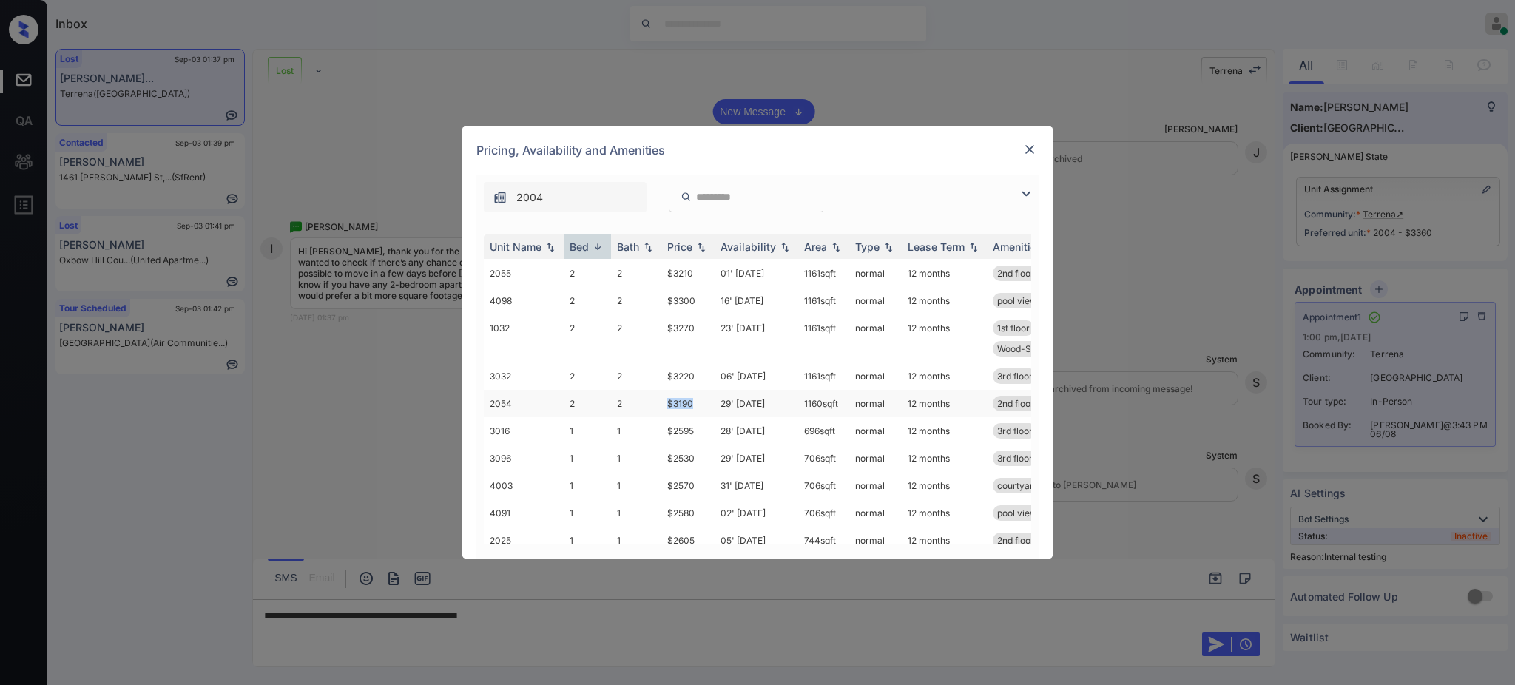
drag, startPoint x: 659, startPoint y: 408, endPoint x: 697, endPoint y: 408, distance: 37.7
click at [697, 408] on tr "2054 2 2 $3190 29' [DATE] sqft normal 12 months 2nd floor" at bounding box center [870, 403] width 773 height 27
copy tr "$3190"
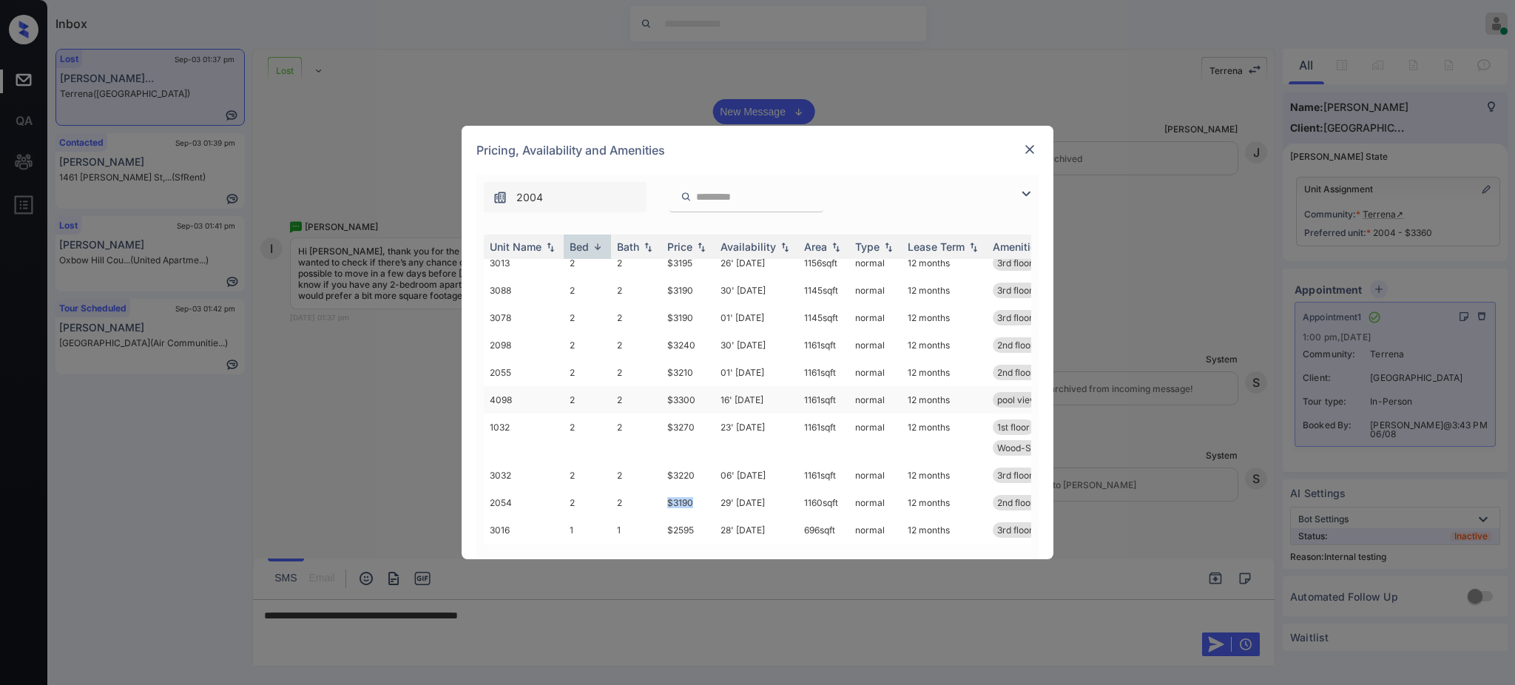
copy tr "$3190"
click at [1036, 151] on img at bounding box center [1029, 149] width 15 height 15
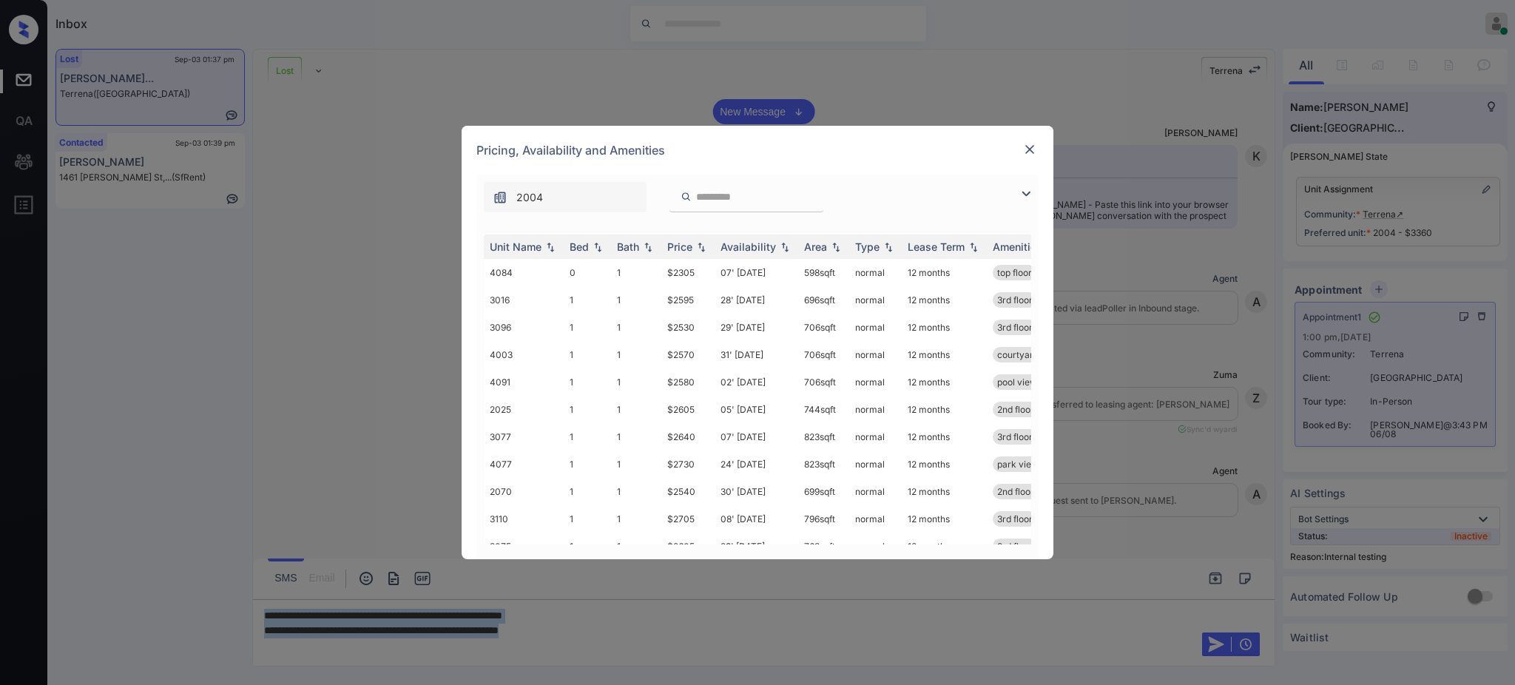
scroll to position [8183, 0]
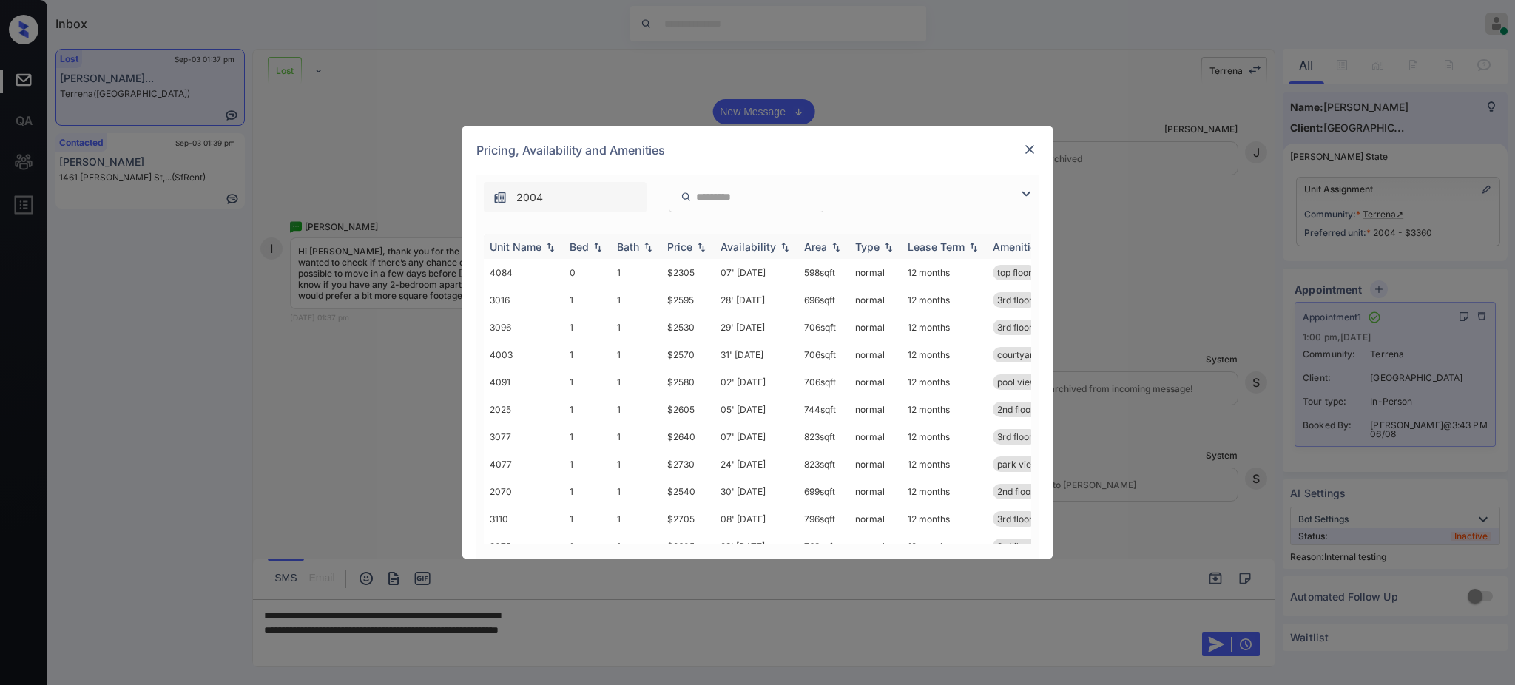
click at [581, 245] on div "Bed" at bounding box center [579, 246] width 19 height 13
drag, startPoint x: 655, startPoint y: 415, endPoint x: 712, endPoint y: 458, distance: 71.3
click at [681, 413] on tr "3078 2 2 $3190 01' Sep 25 1145 sqft normal 12 months 3rd floor" at bounding box center [870, 415] width 773 height 27
drag, startPoint x: 655, startPoint y: 445, endPoint x: 700, endPoint y: 442, distance: 45.2
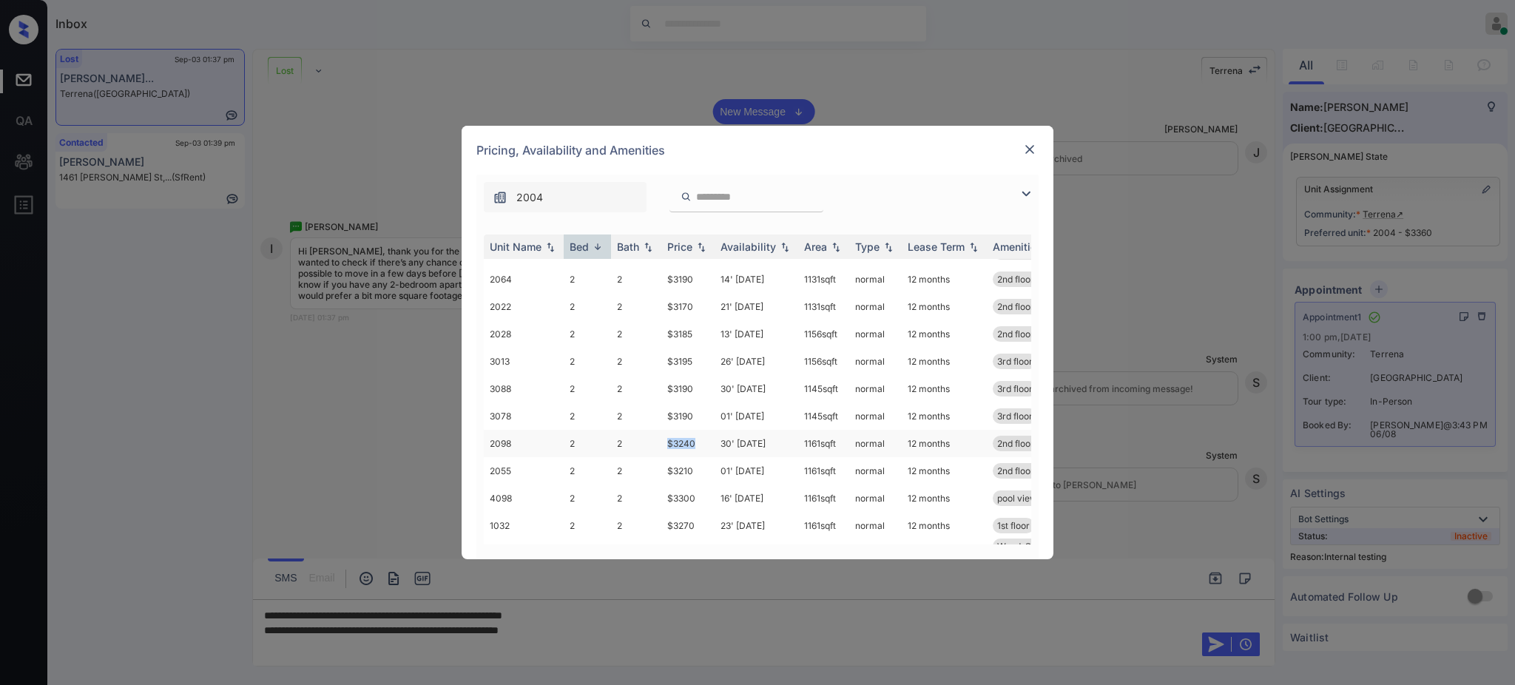
click at [700, 442] on tr "2098 2 2 $3240 30' Aug 25 1161 sqft normal 12 months 2nd floor pool view" at bounding box center [870, 443] width 773 height 27
copy tr "$3240"
click at [1035, 147] on img at bounding box center [1029, 149] width 15 height 15
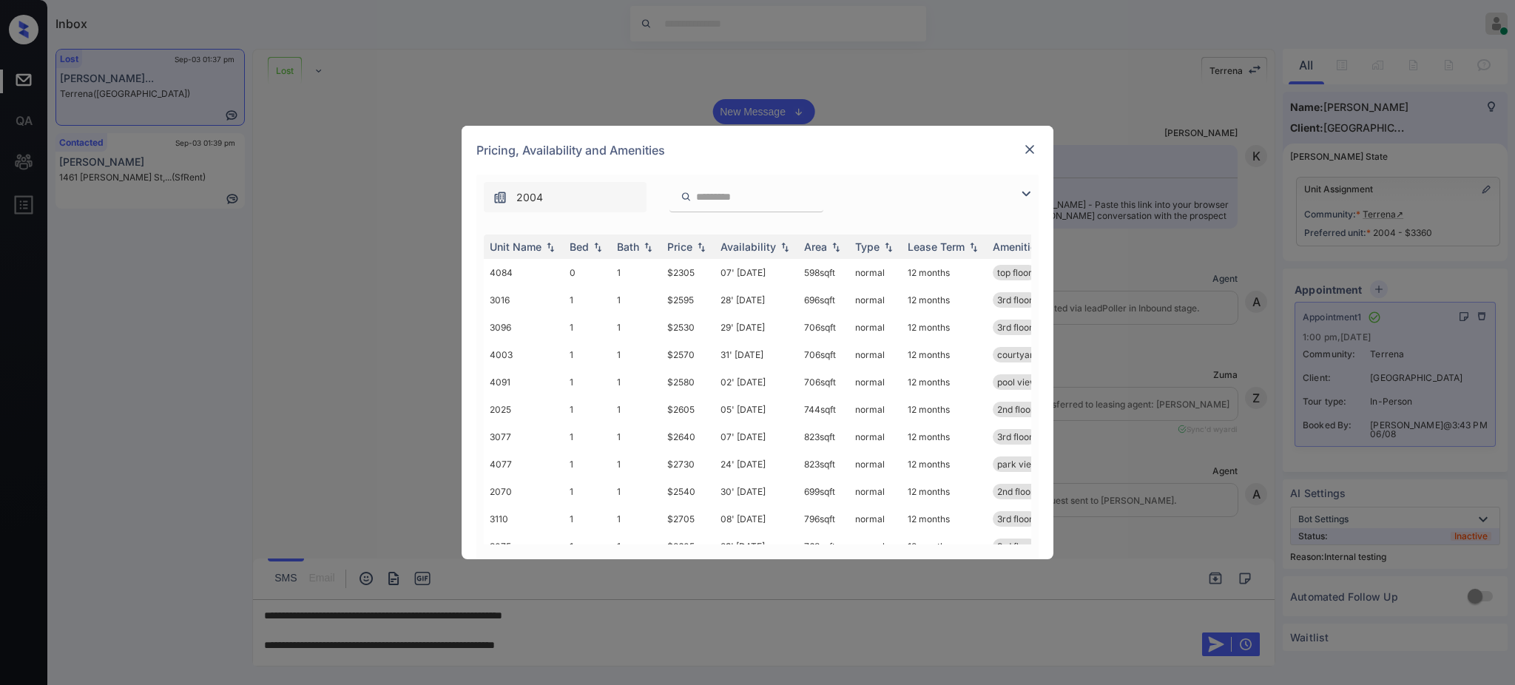
scroll to position [8183, 0]
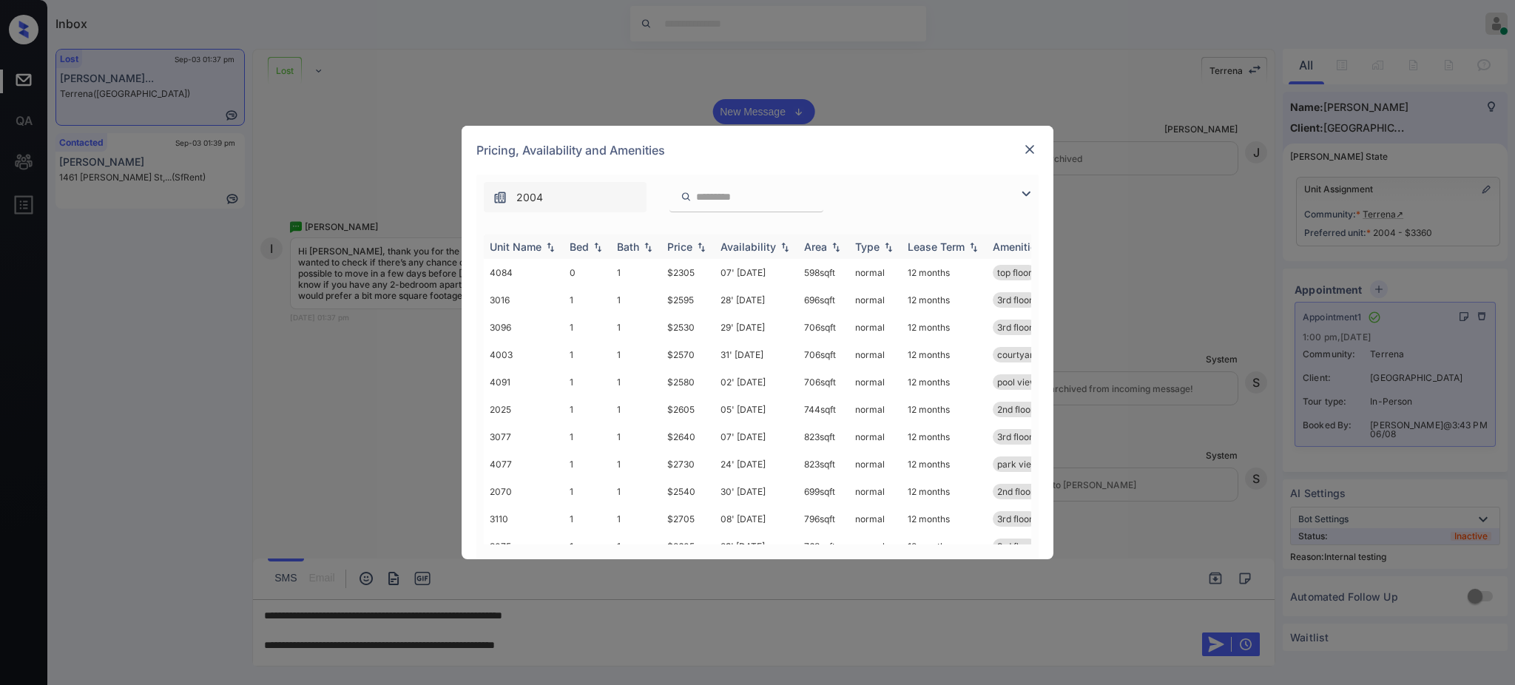
click at [580, 245] on div "Bed" at bounding box center [579, 246] width 19 height 13
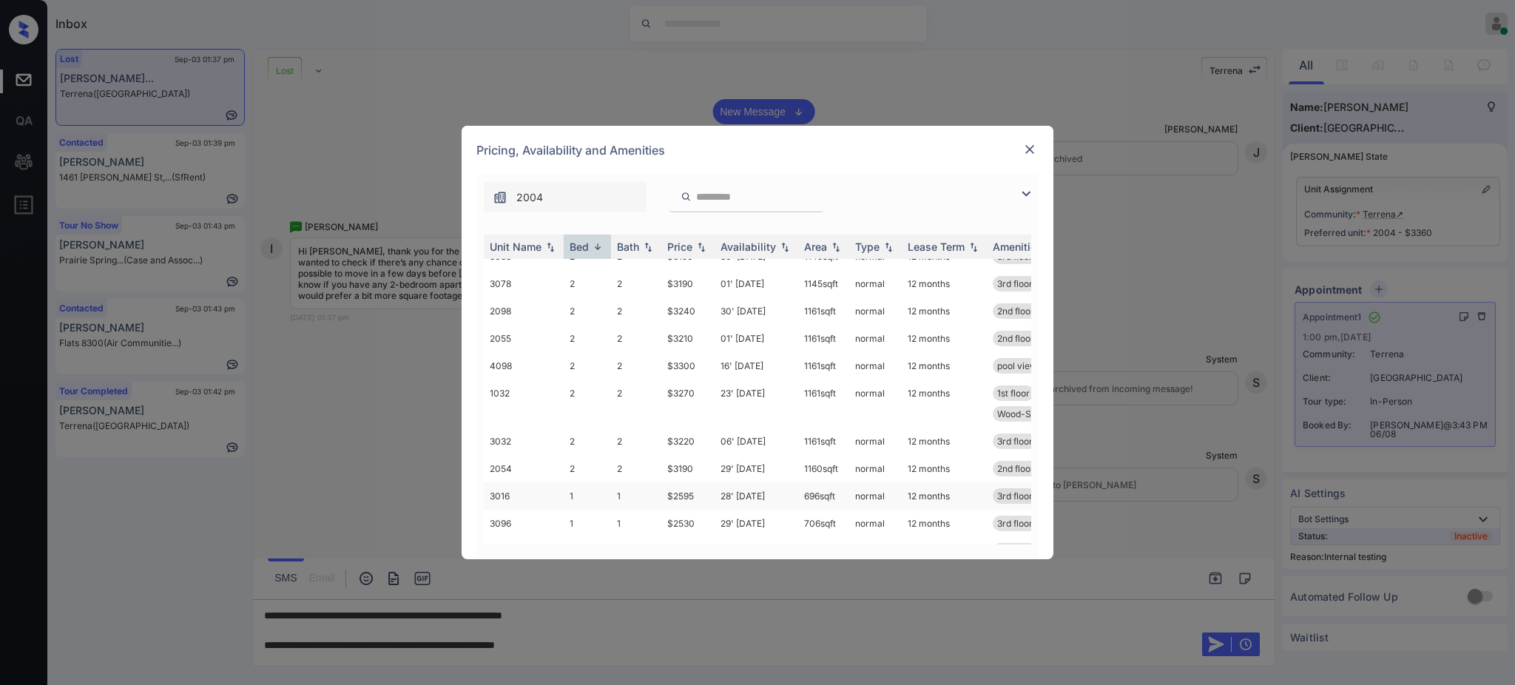
scroll to position [197, 0]
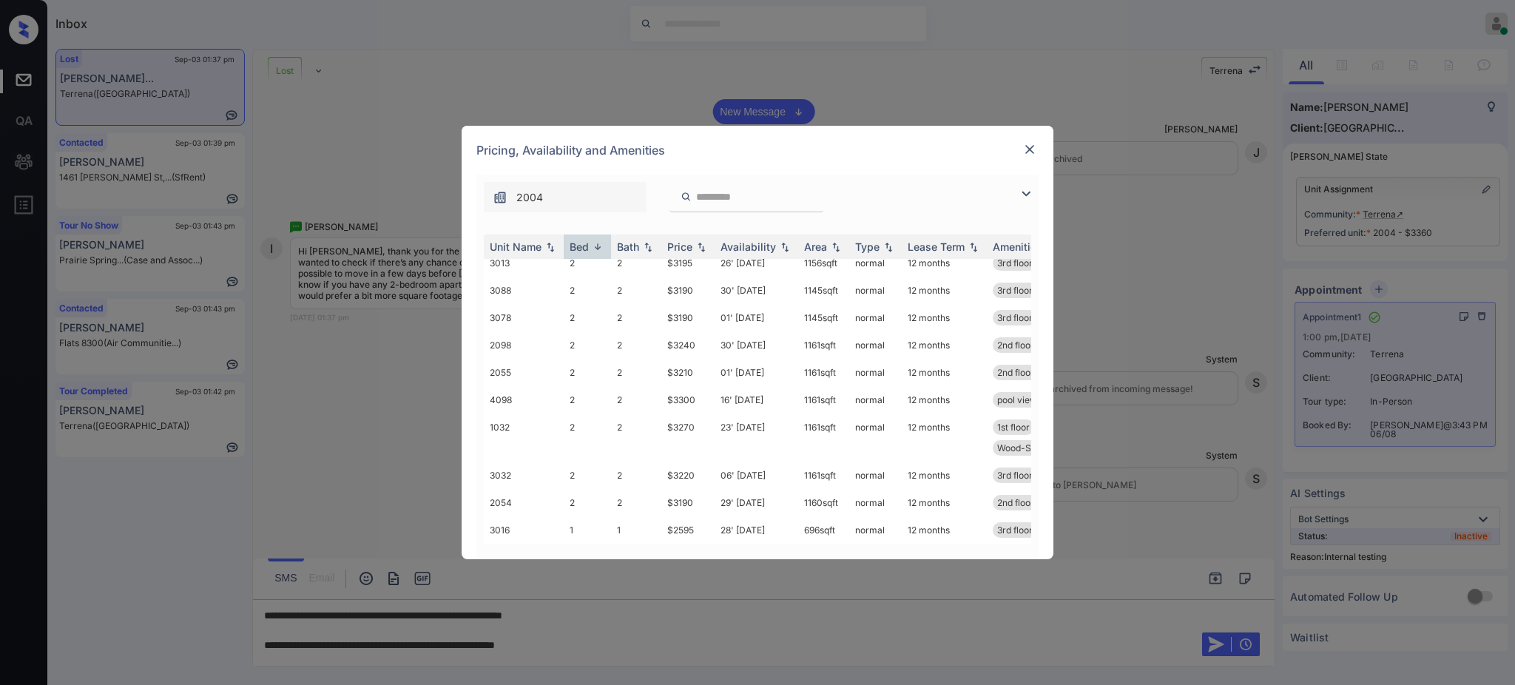
click at [1024, 143] on img at bounding box center [1029, 149] width 15 height 15
